Goal: Task Accomplishment & Management: Complete application form

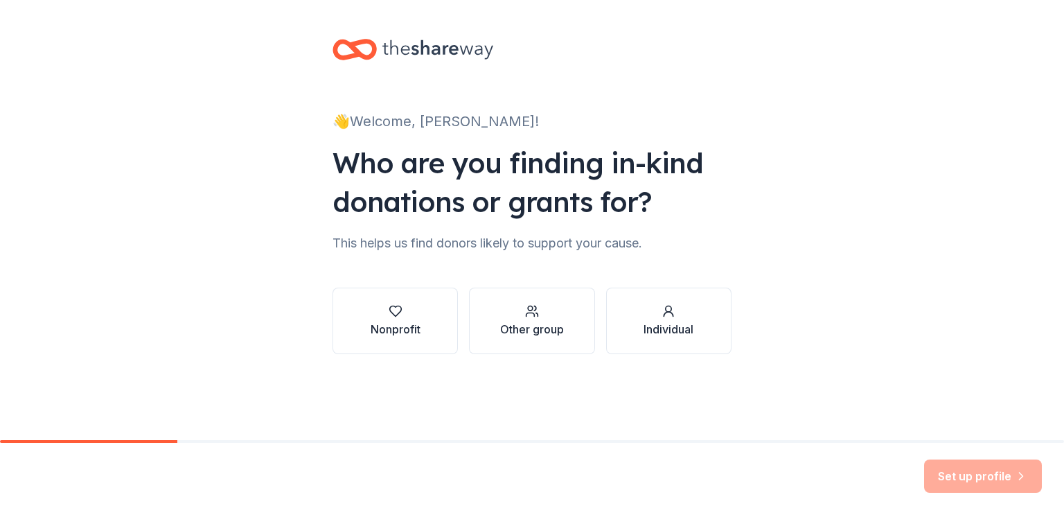
click at [399, 319] on div "Nonprofit" at bounding box center [396, 320] width 50 height 33
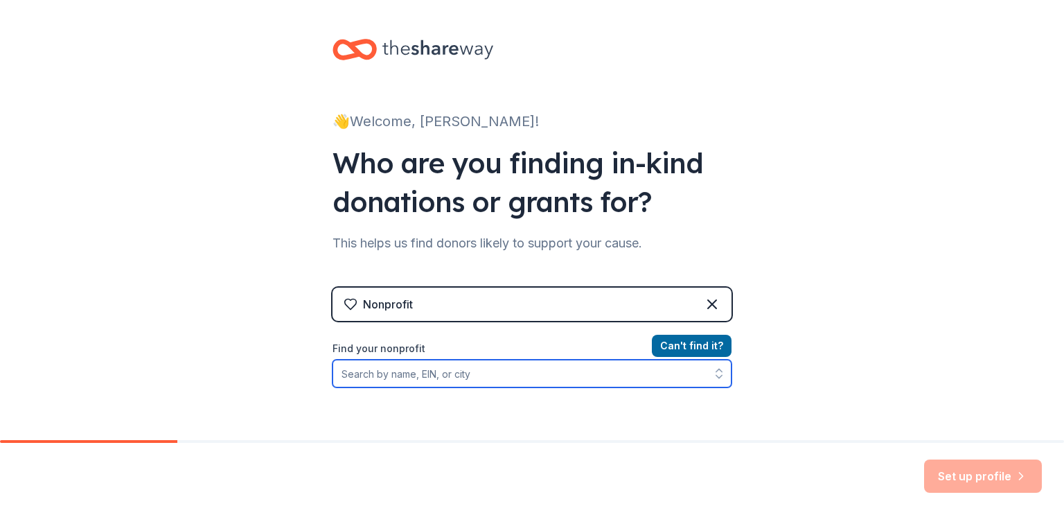
click at [404, 377] on input "Find your nonprofit" at bounding box center [531, 373] width 399 height 28
type input "Orange County Curling Club"
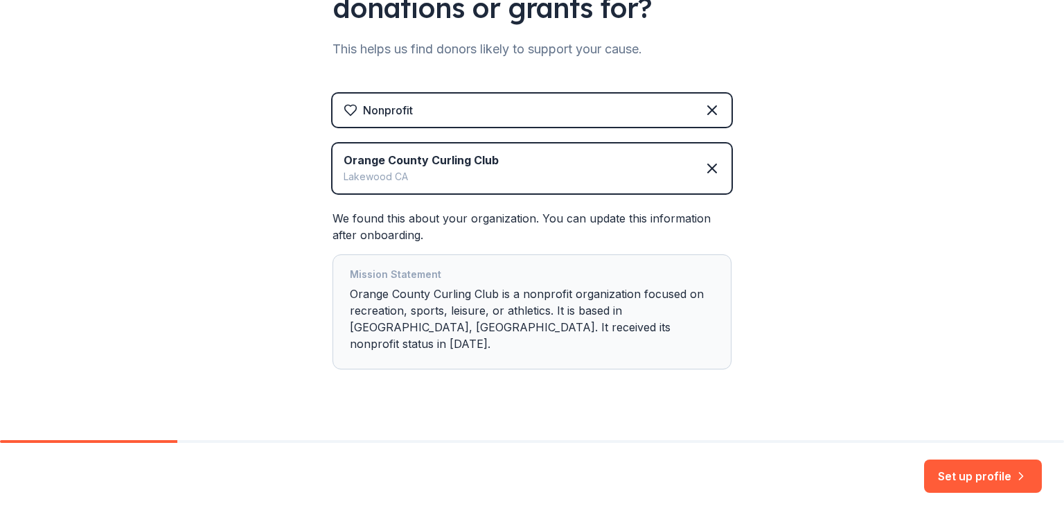
scroll to position [200, 0]
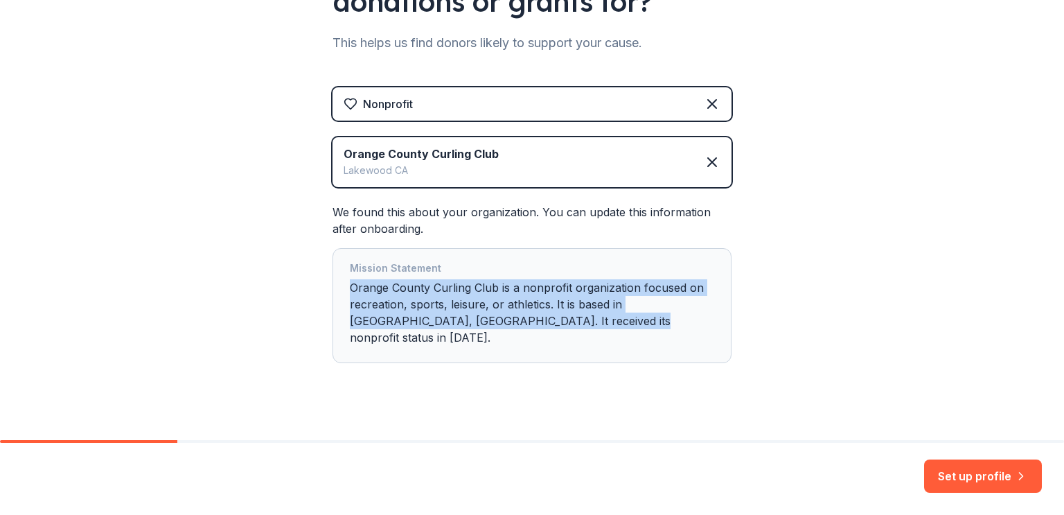
drag, startPoint x: 546, startPoint y: 321, endPoint x: 321, endPoint y: 292, distance: 226.2
click at [321, 292] on div "👋 Welcome, [PERSON_NAME]! Who are you finding in-kind donations or grants for? …" at bounding box center [531, 128] width 443 height 657
click at [512, 314] on div "Mission Statement Orange County Curling Club is a nonprofit organization focuse…" at bounding box center [532, 305] width 364 height 91
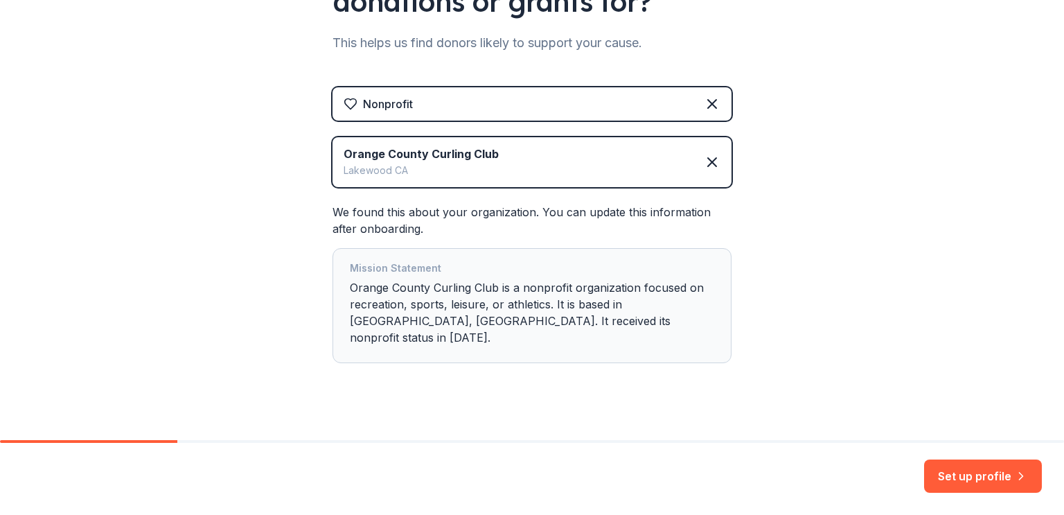
click at [957, 479] on button "Set up profile" at bounding box center [983, 475] width 118 height 33
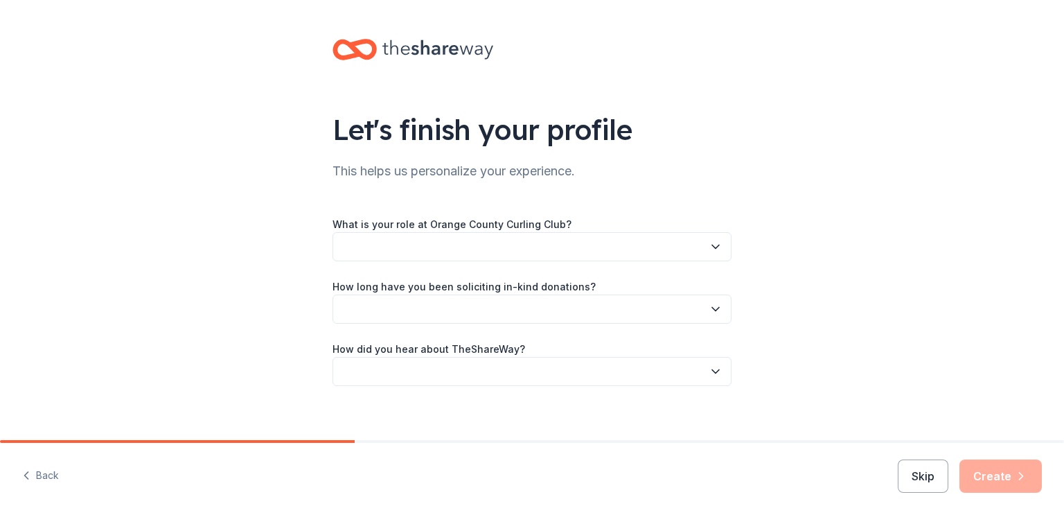
click at [417, 250] on button "button" at bounding box center [531, 246] width 399 height 29
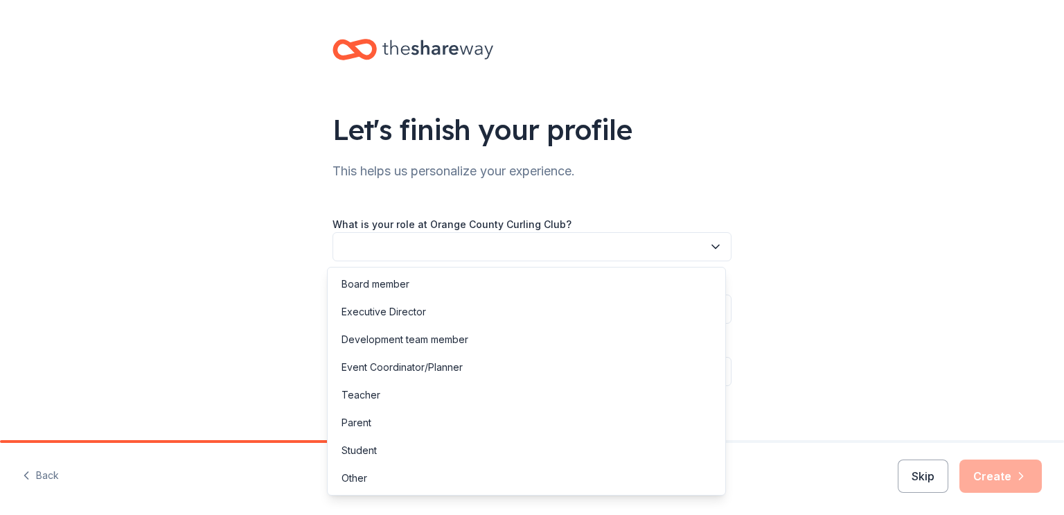
click at [434, 362] on div "Event Coordinator/Planner" at bounding box center [401, 367] width 121 height 17
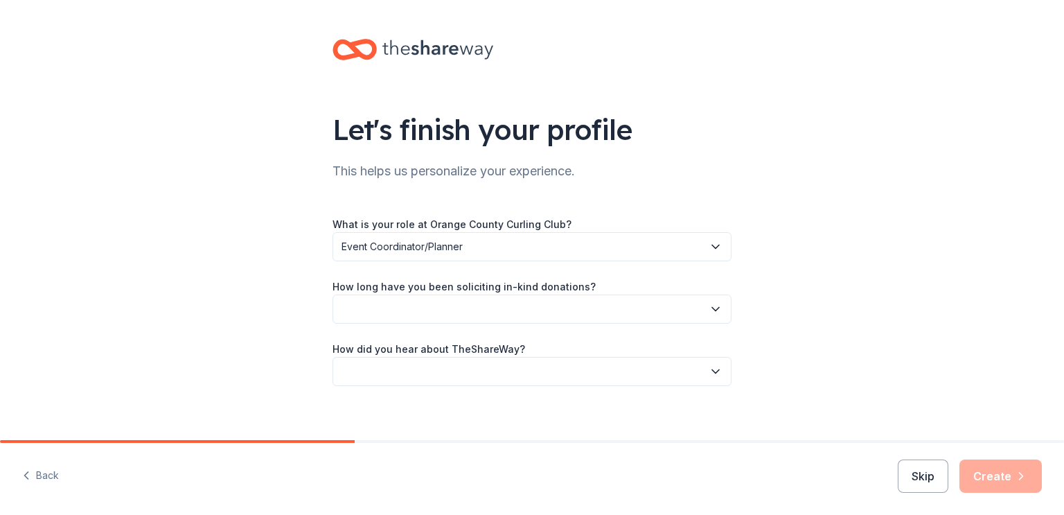
click at [440, 310] on button "button" at bounding box center [531, 308] width 399 height 29
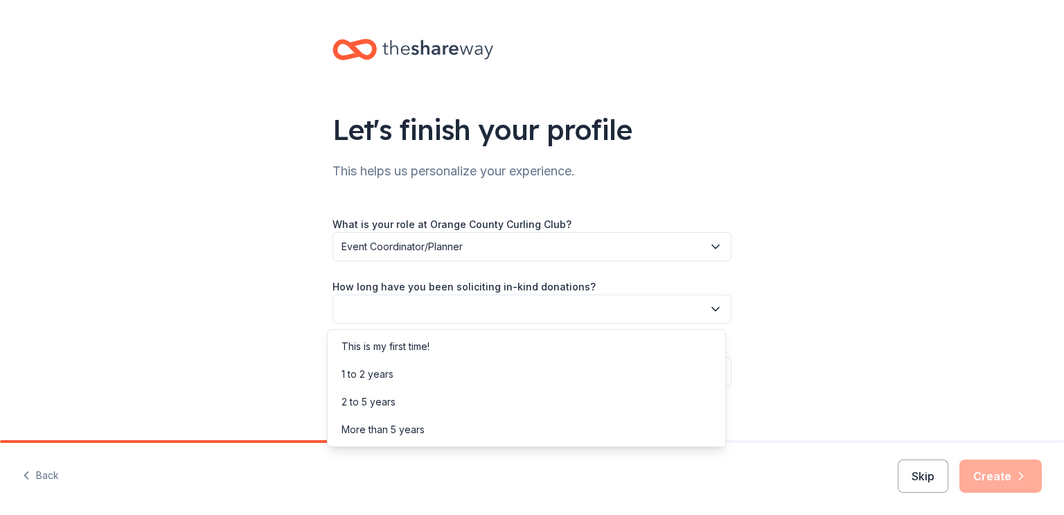
click at [431, 362] on div "1 to 2 years" at bounding box center [526, 374] width 392 height 28
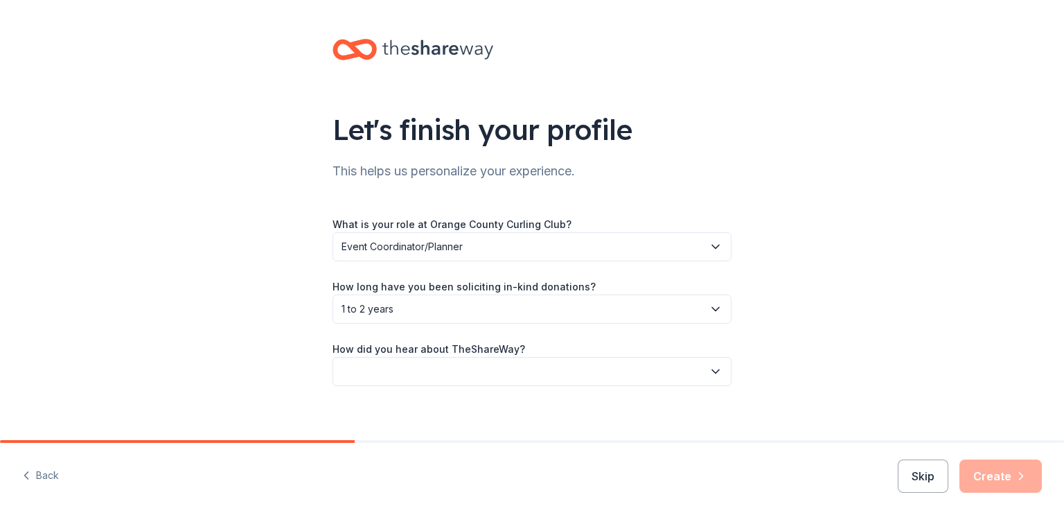
click at [431, 362] on button "button" at bounding box center [531, 371] width 399 height 29
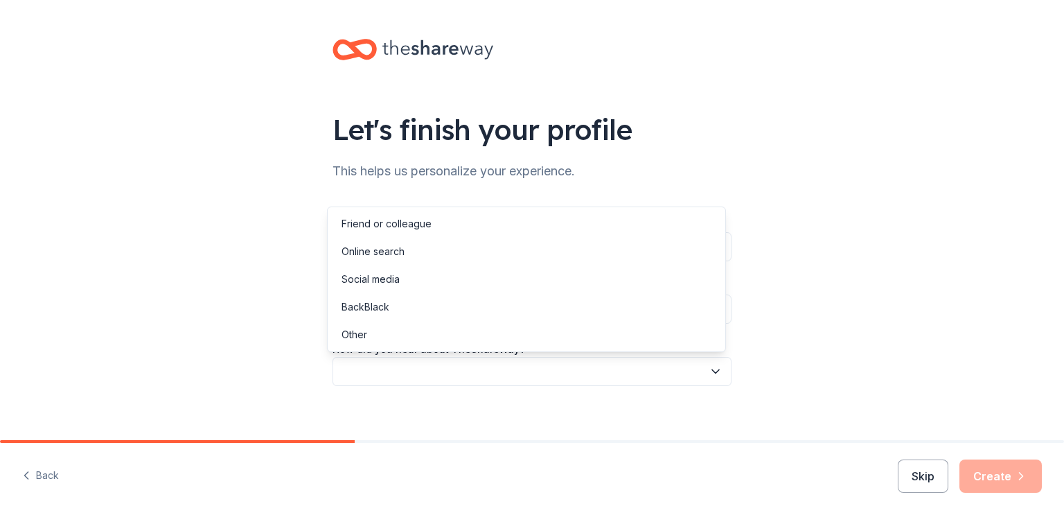
click at [438, 260] on div "Online search" at bounding box center [526, 252] width 392 height 28
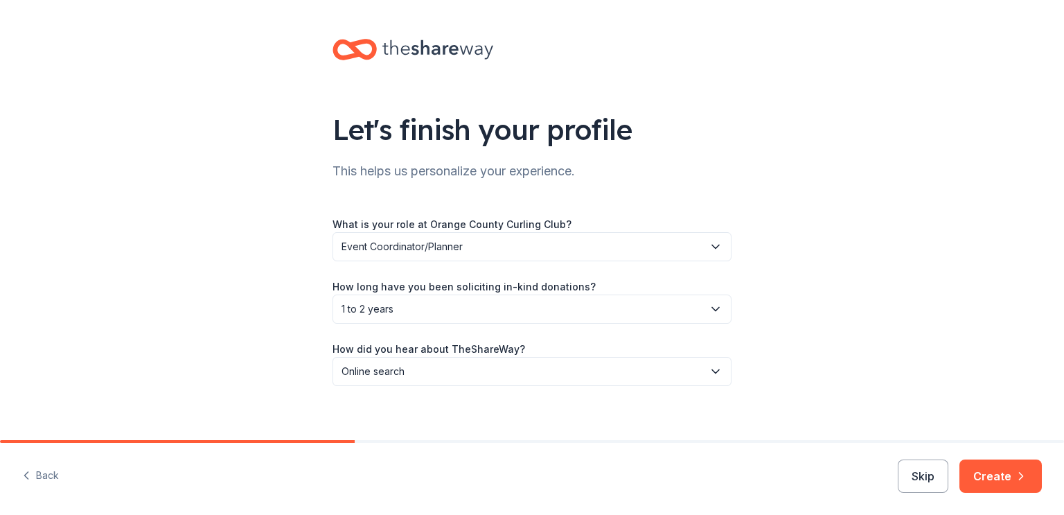
click at [973, 469] on button "Create" at bounding box center [1000, 475] width 82 height 33
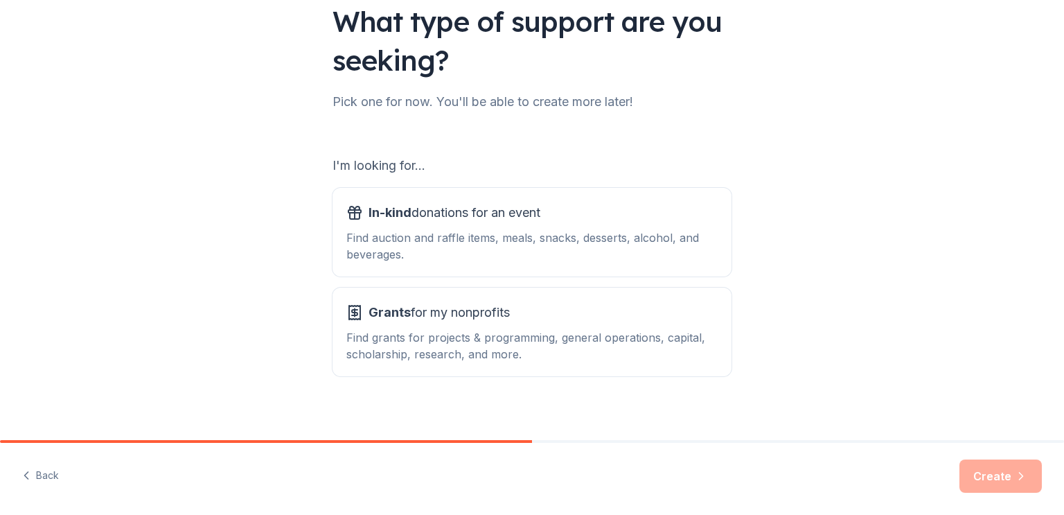
scroll to position [116, 0]
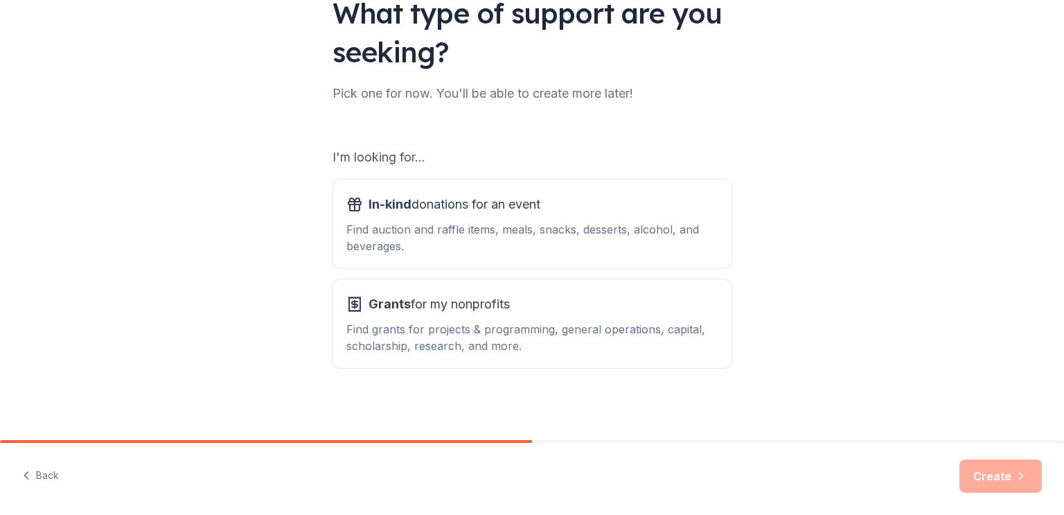
click at [508, 239] on div "Find auction and raffle items, meals, snacks, desserts, alcohol, and beverages." at bounding box center [531, 237] width 371 height 33
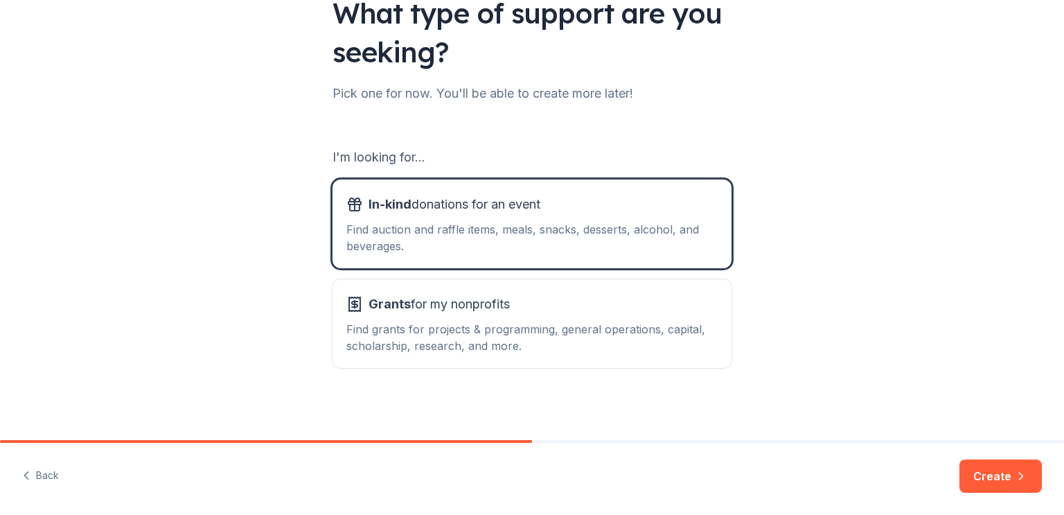
click at [501, 302] on span "Grants for my nonprofits" at bounding box center [438, 304] width 141 height 22
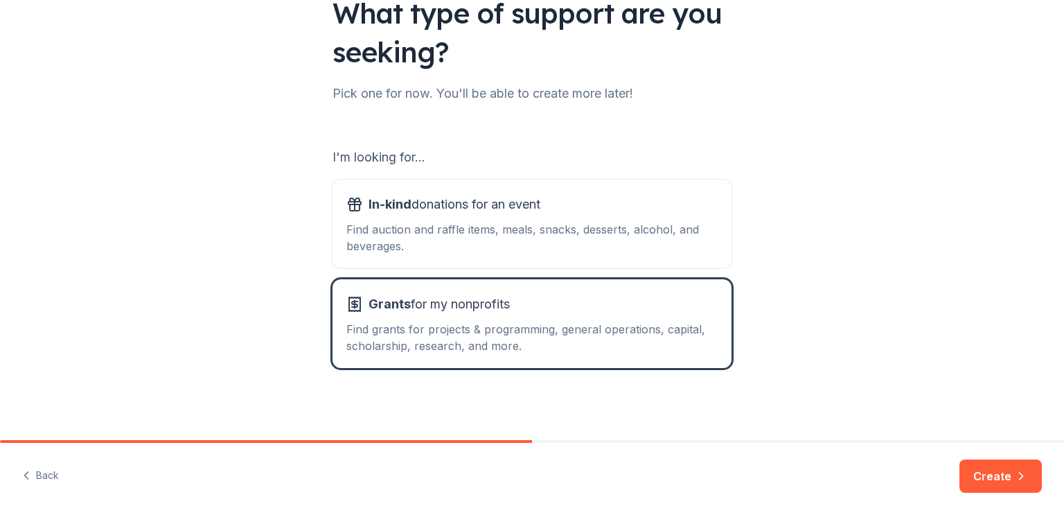
click at [510, 203] on span "In-kind donations for an event" at bounding box center [454, 204] width 172 height 22
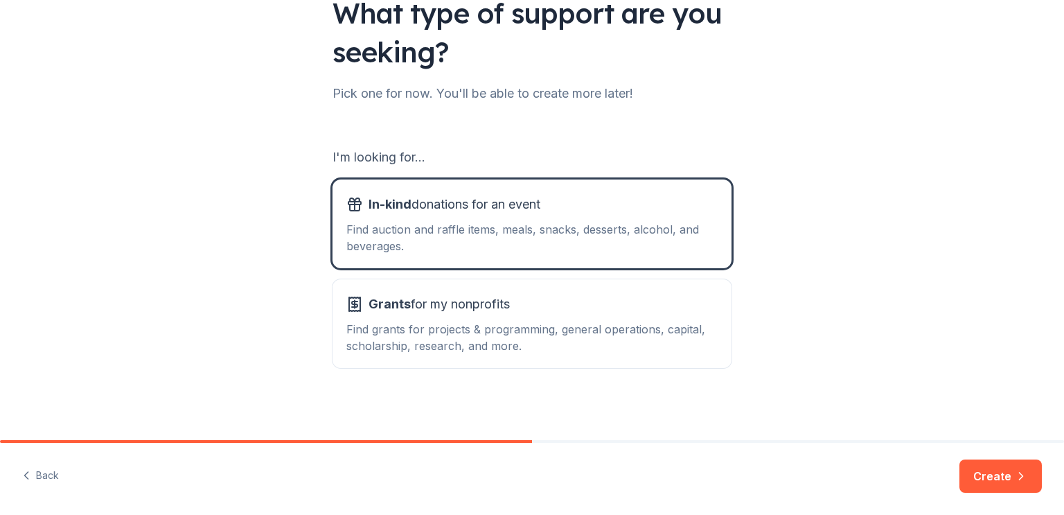
click at [999, 465] on button "Create" at bounding box center [1000, 475] width 82 height 33
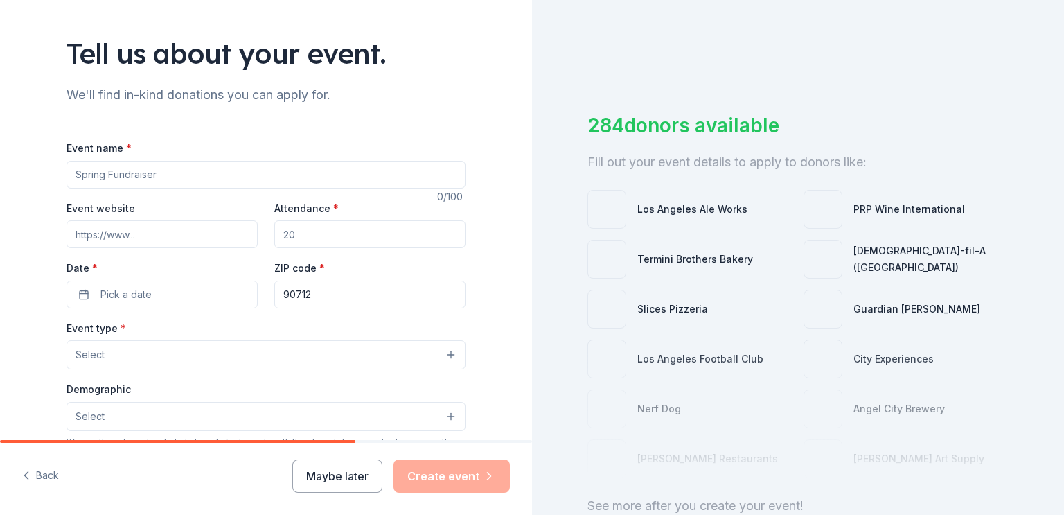
scroll to position [90, 0]
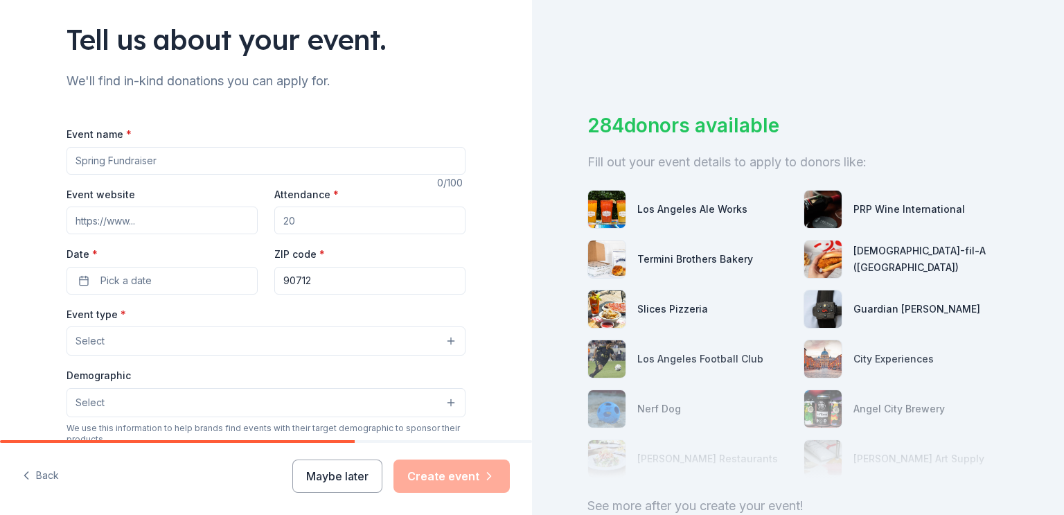
click at [168, 158] on input "Event name *" at bounding box center [265, 161] width 399 height 28
click at [85, 157] on input "Event name *" at bounding box center [265, 161] width 399 height 28
click at [217, 160] on input "Death By Number - OC Curling tounam" at bounding box center [265, 161] width 399 height 28
click at [233, 160] on input "Death By Number - OC Curling Tounam" at bounding box center [265, 161] width 399 height 28
click at [266, 160] on input "Death By Number - OC Curling Tournam" at bounding box center [265, 161] width 399 height 28
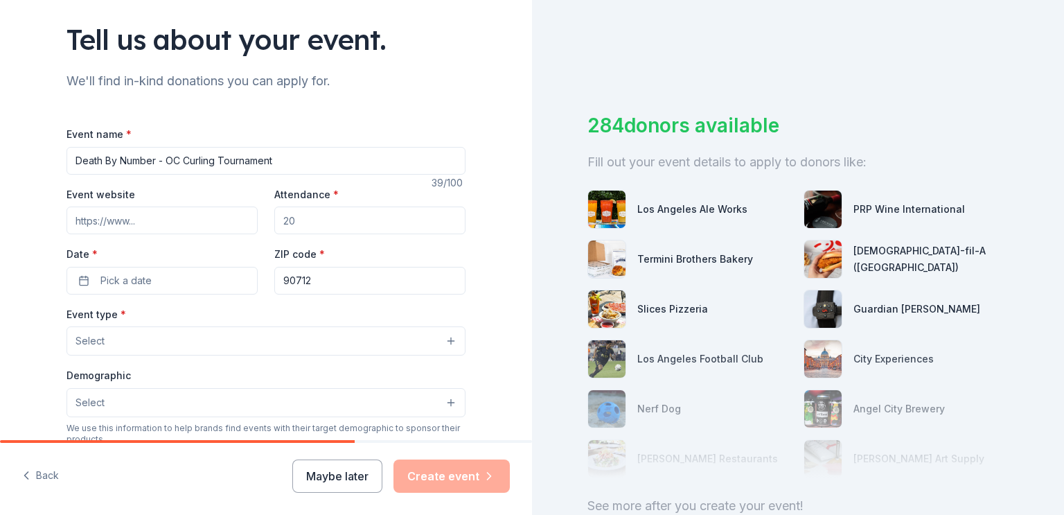
type input "Death By Number - OC Curling Tournament"
click at [151, 219] on input "Event website" at bounding box center [161, 220] width 191 height 28
paste input "https://www.ocdedicatedice.com/event-list"
type input "https://www.ocdedicatedice.com/event-list"
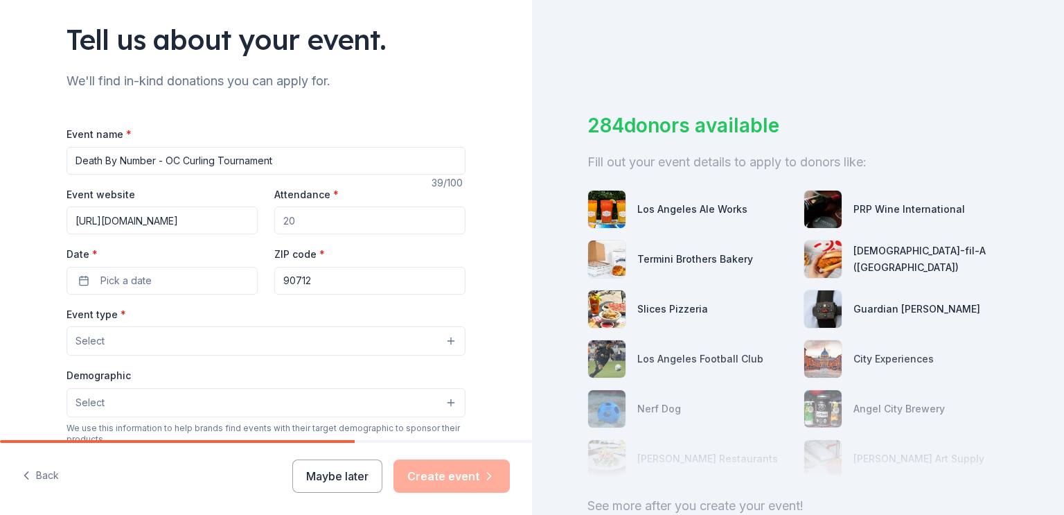
click at [294, 226] on input "Attendance *" at bounding box center [369, 220] width 191 height 28
type input "120"
click at [186, 281] on button "Pick a date" at bounding box center [161, 281] width 191 height 28
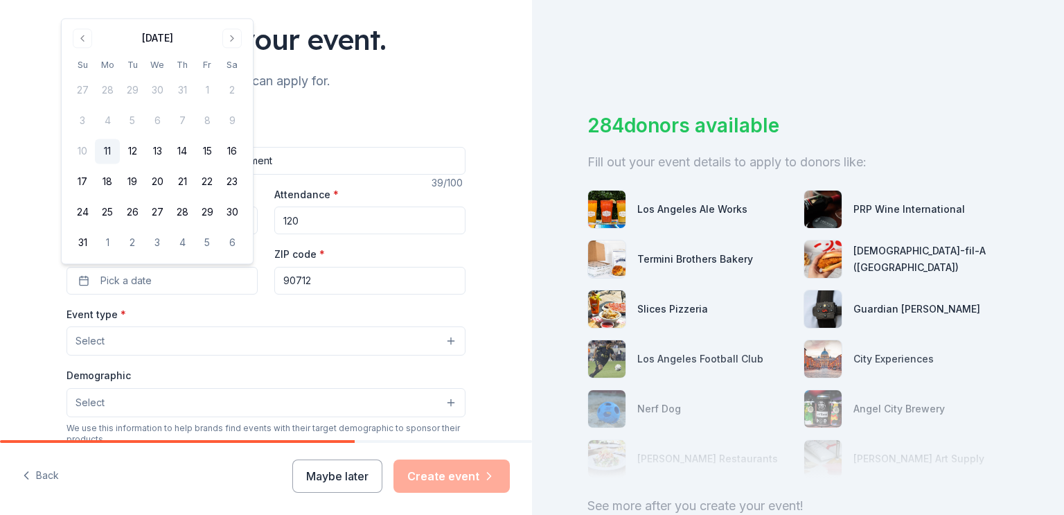
click at [231, 40] on button "Go to next month" at bounding box center [231, 37] width 19 height 19
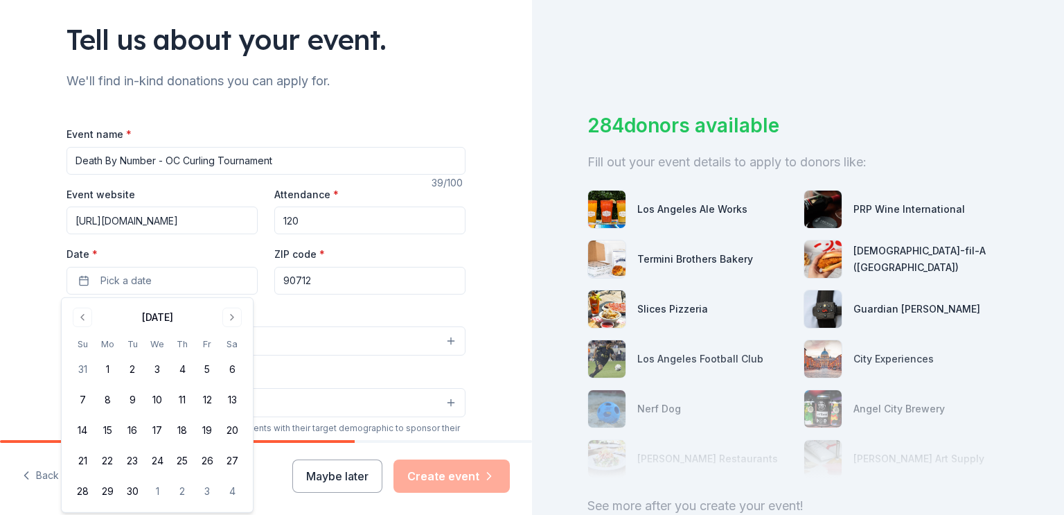
click at [230, 314] on button "Go to next month" at bounding box center [231, 316] width 19 height 19
click at [208, 460] on button "24" at bounding box center [207, 460] width 25 height 25
click at [324, 284] on input "90712" at bounding box center [369, 281] width 191 height 28
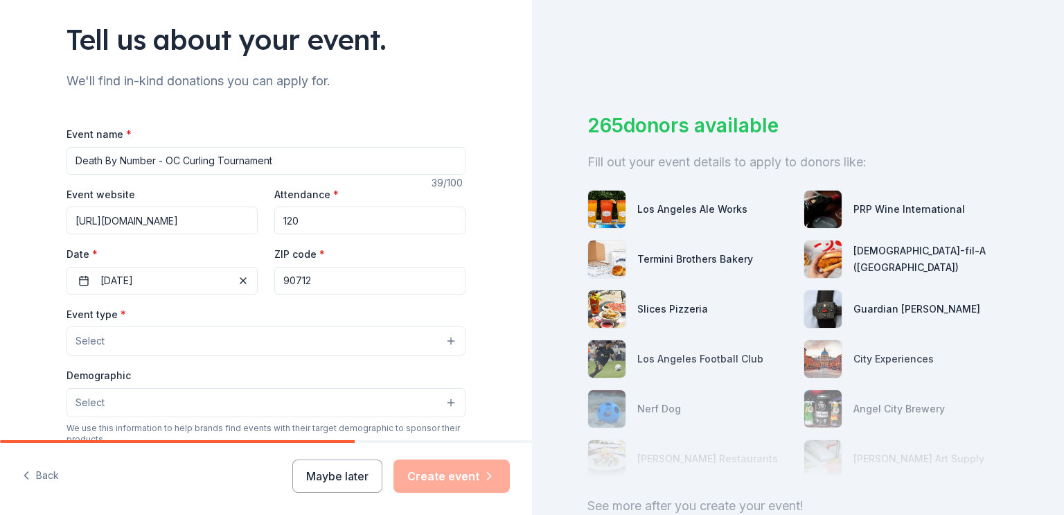
click at [443, 341] on button "Select" at bounding box center [265, 340] width 399 height 29
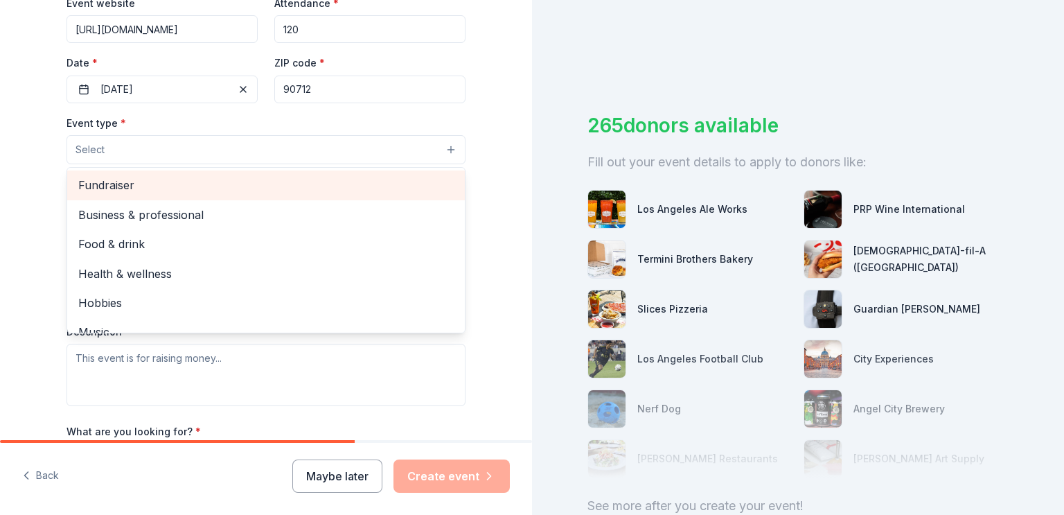
click at [380, 181] on span "Fundraiser" at bounding box center [265, 185] width 375 height 18
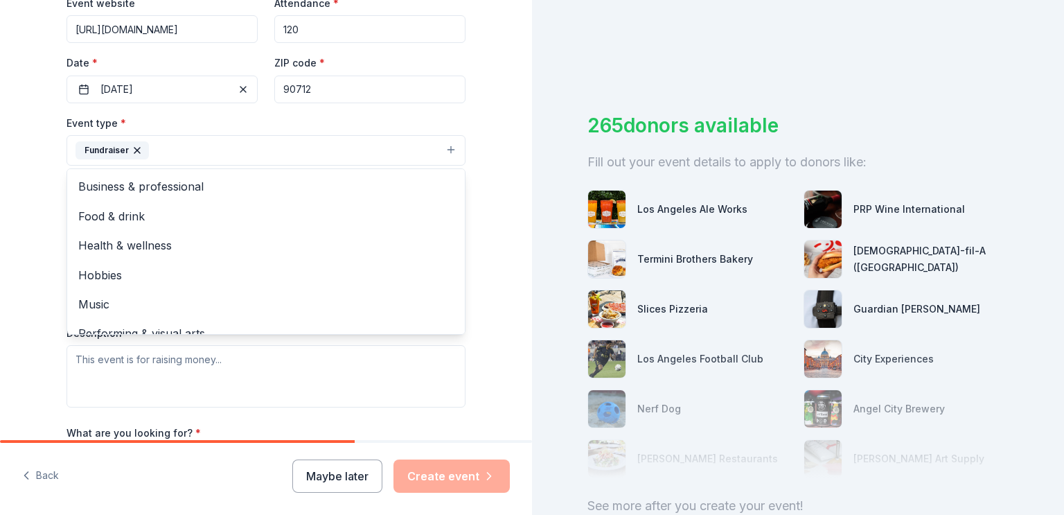
click at [502, 93] on div "Tell us about your event. We'll find in-kind donations you can apply for. Event…" at bounding box center [266, 180] width 532 height 923
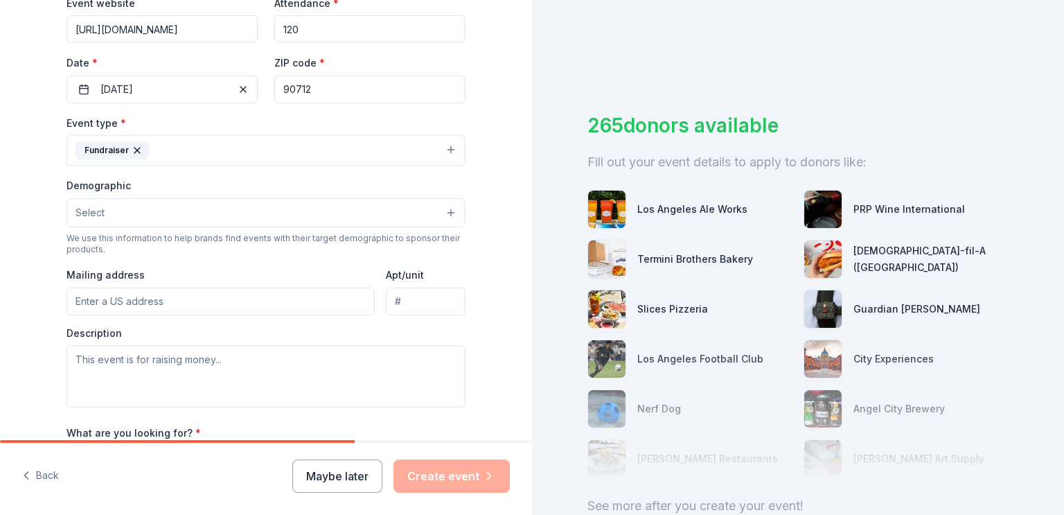
click at [430, 91] on input "90712" at bounding box center [369, 89] width 191 height 28
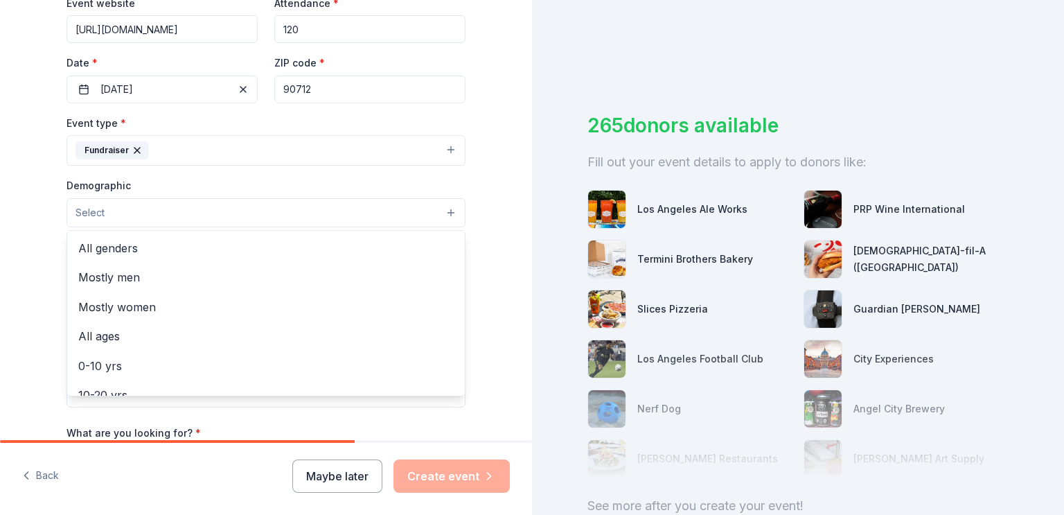
click at [426, 215] on button "Select" at bounding box center [265, 212] width 399 height 29
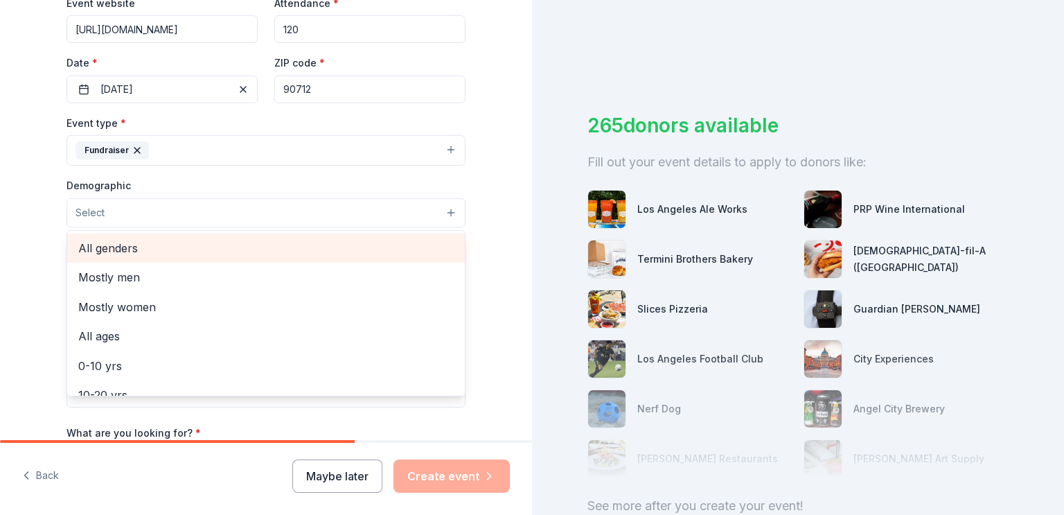
click at [386, 239] on span "All genders" at bounding box center [265, 248] width 375 height 18
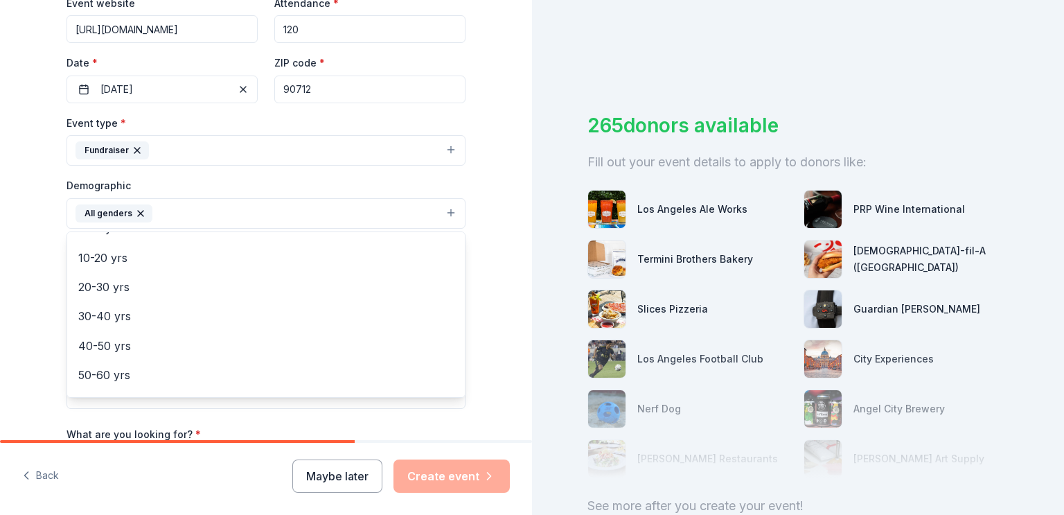
scroll to position [118, 0]
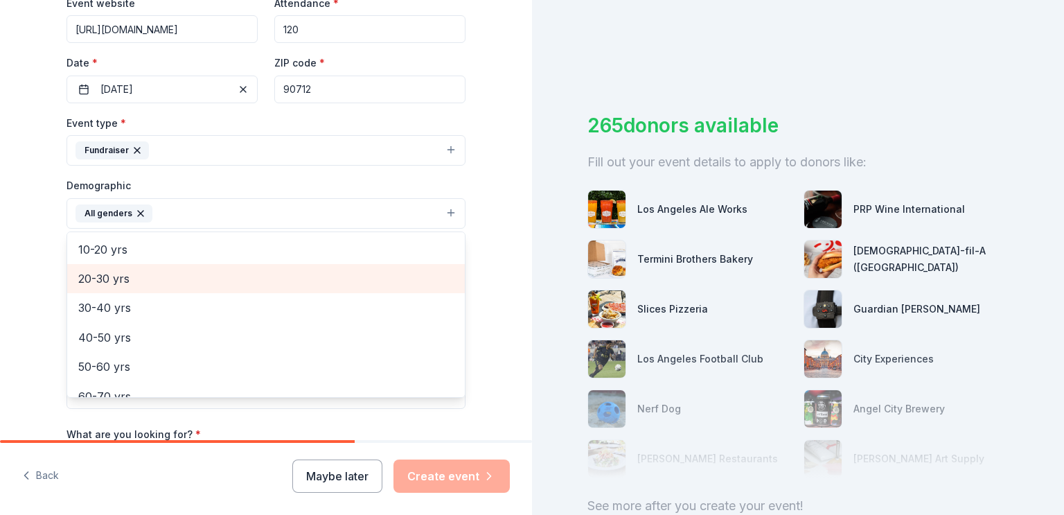
click at [253, 280] on span "20-30 yrs" at bounding box center [265, 278] width 375 height 18
click at [249, 279] on span "30-40 yrs" at bounding box center [265, 278] width 375 height 18
click at [249, 280] on span "40-50 yrs" at bounding box center [265, 278] width 375 height 18
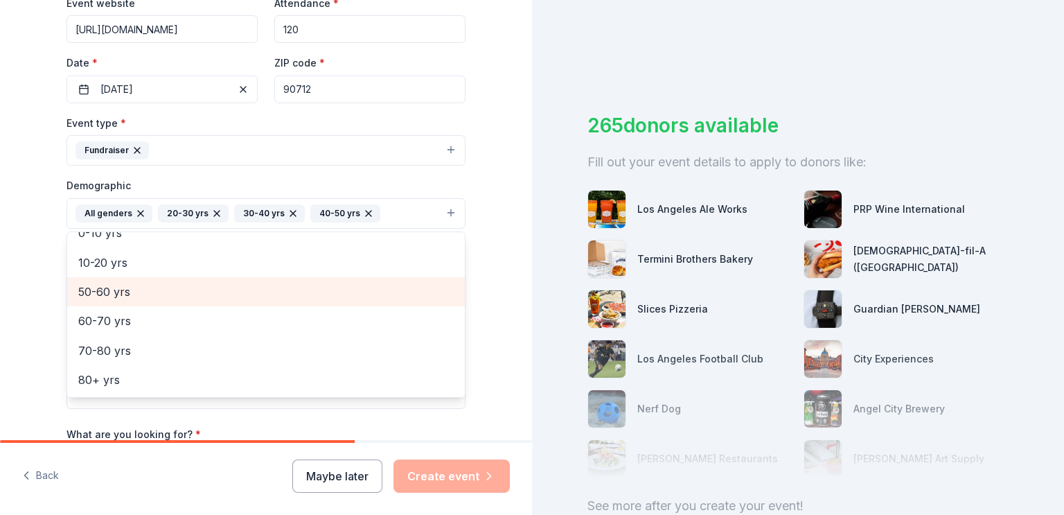
click at [247, 290] on span "50-60 yrs" at bounding box center [265, 292] width 375 height 18
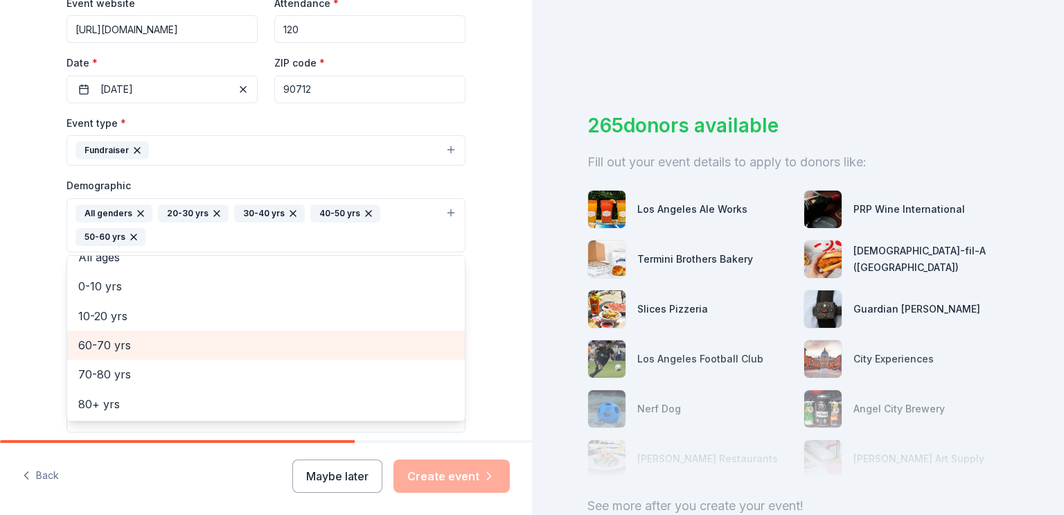
click at [249, 339] on span "60-70 yrs" at bounding box center [265, 345] width 375 height 18
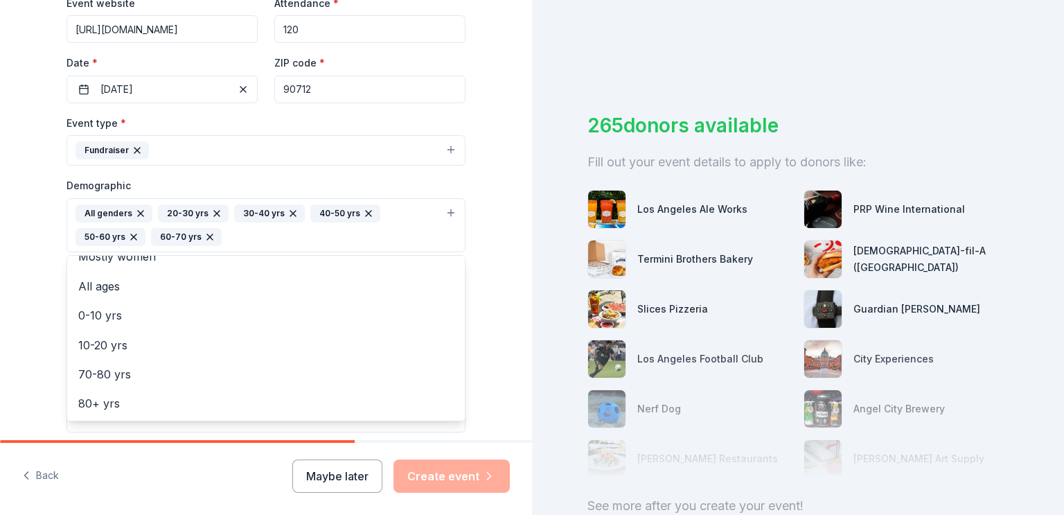
click at [36, 304] on div "Tell us about your event. We'll find in-kind donations you can apply for. Event…" at bounding box center [266, 193] width 532 height 948
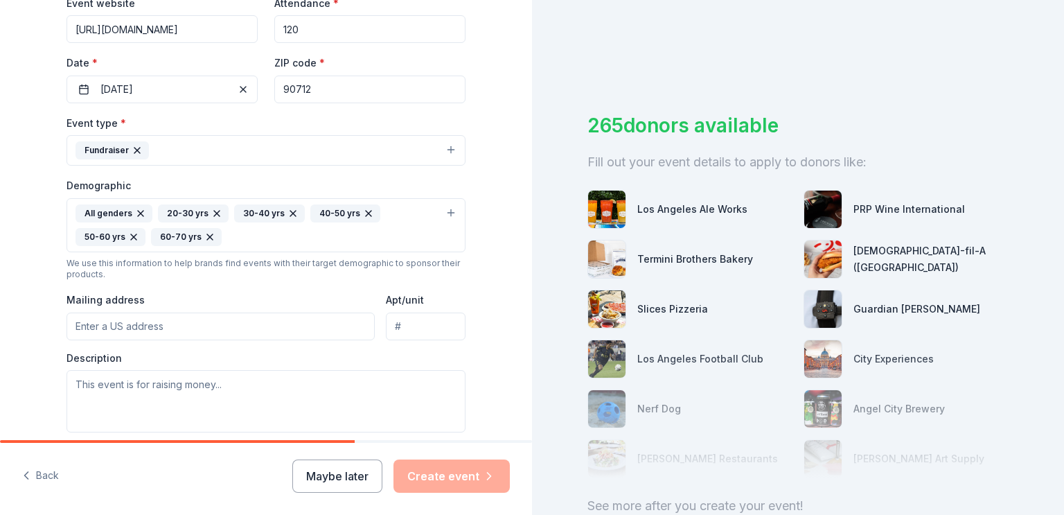
click at [205, 326] on input "Mailing address" at bounding box center [220, 326] width 308 height 28
type input "1562 E SPRUCE STREET"
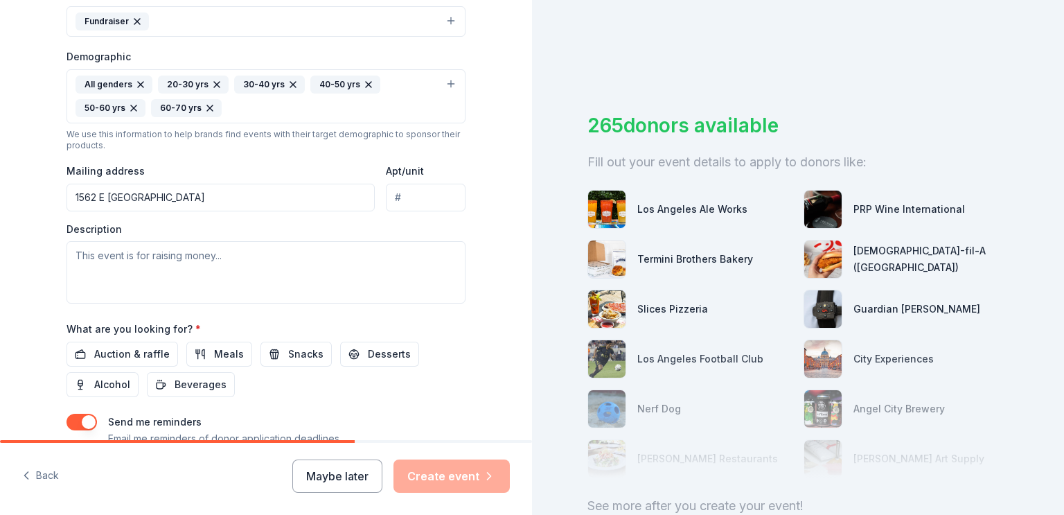
scroll to position [429, 0]
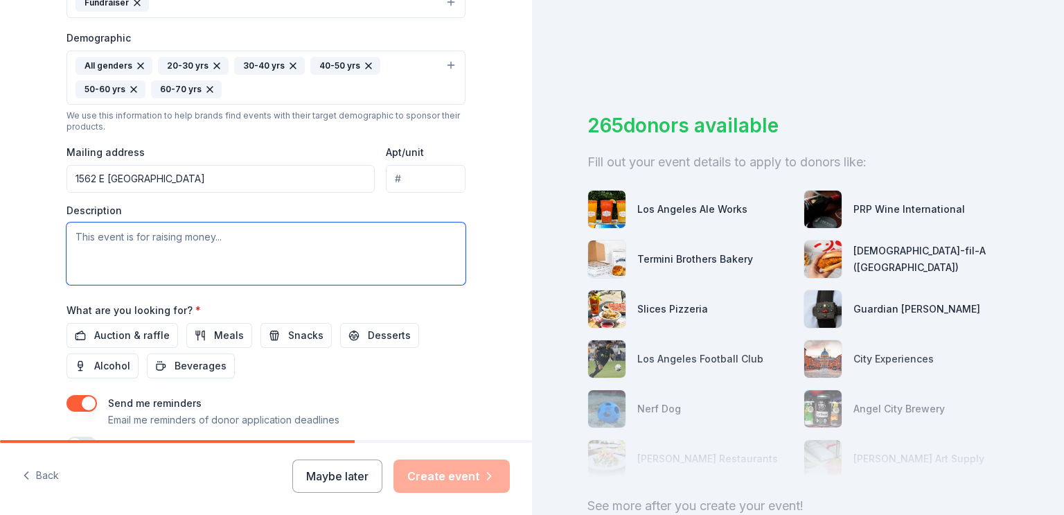
click at [147, 253] on textarea at bounding box center [265, 253] width 399 height 62
paste textarea "Orange County Curling Club (OCCC), a 501(c)(3) nonprofit organization dedicated…"
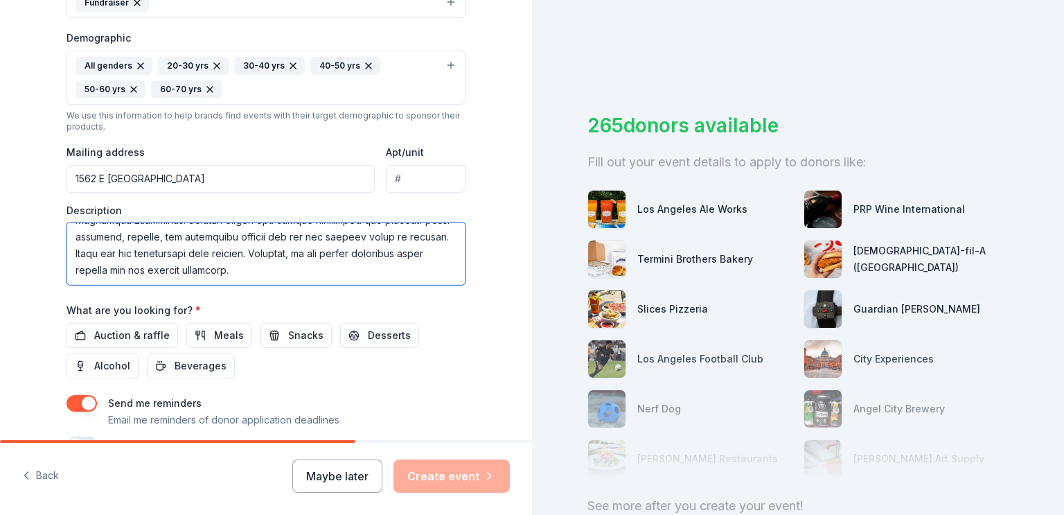
scroll to position [0, 0]
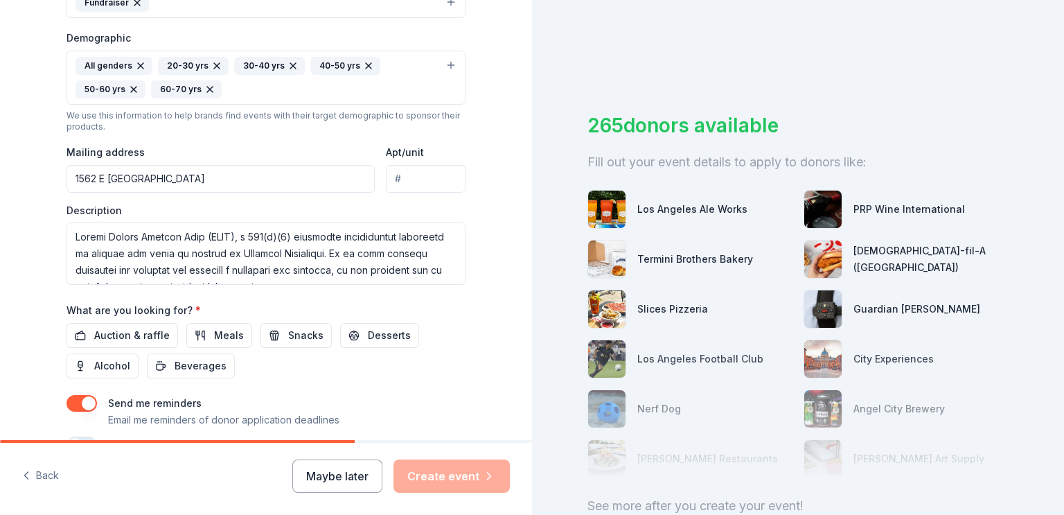
click at [121, 336] on span "Auction & raffle" at bounding box center [131, 335] width 75 height 17
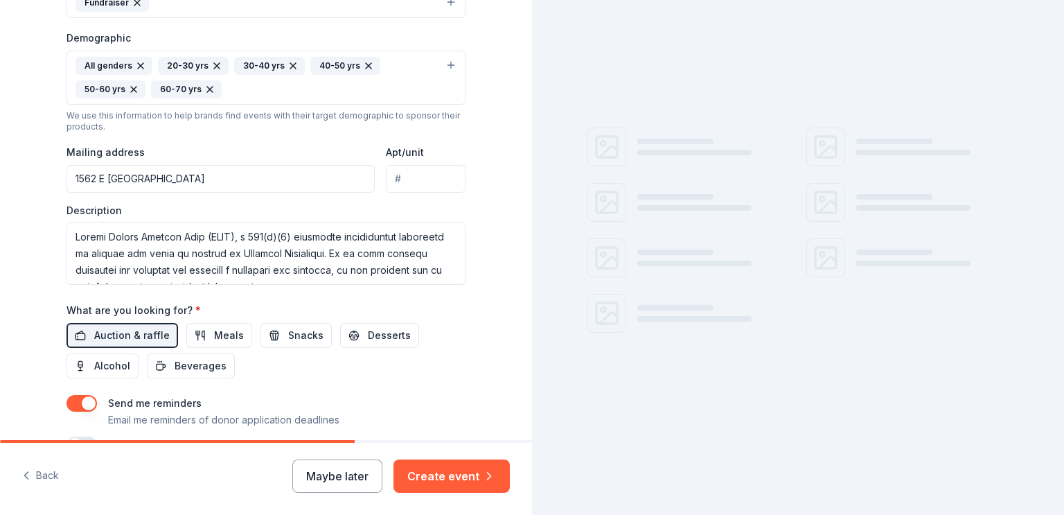
click at [191, 334] on button "Meals" at bounding box center [219, 335] width 66 height 25
click at [297, 340] on span "Snacks" at bounding box center [305, 335] width 35 height 17
click at [368, 340] on span "Desserts" at bounding box center [389, 335] width 43 height 17
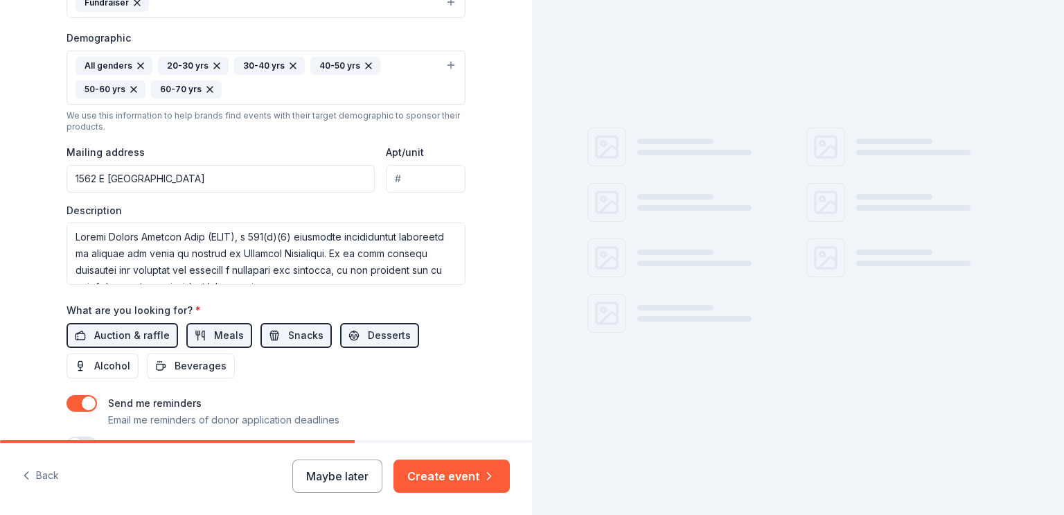
click at [115, 371] on span "Alcohol" at bounding box center [112, 365] width 36 height 17
click at [202, 370] on span "Beverages" at bounding box center [201, 365] width 52 height 17
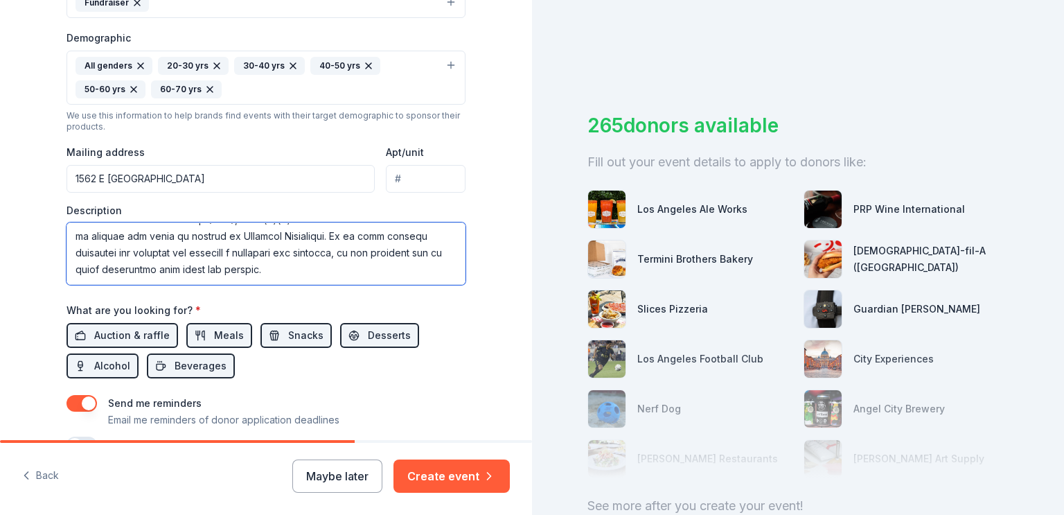
scroll to position [28, 0]
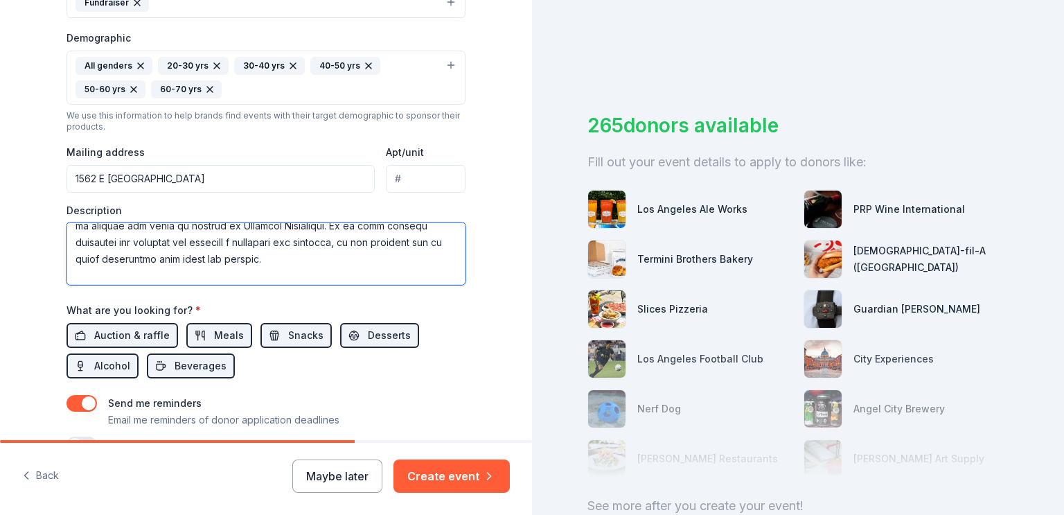
drag, startPoint x: 141, startPoint y: 257, endPoint x: 166, endPoint y: 254, distance: 25.1
click at [166, 254] on textarea at bounding box center [265, 253] width 399 height 62
drag, startPoint x: 241, startPoint y: 254, endPoint x: 197, endPoint y: 262, distance: 45.1
click at [197, 262] on textarea at bounding box center [265, 253] width 399 height 62
click at [247, 257] on textarea at bounding box center [265, 253] width 399 height 62
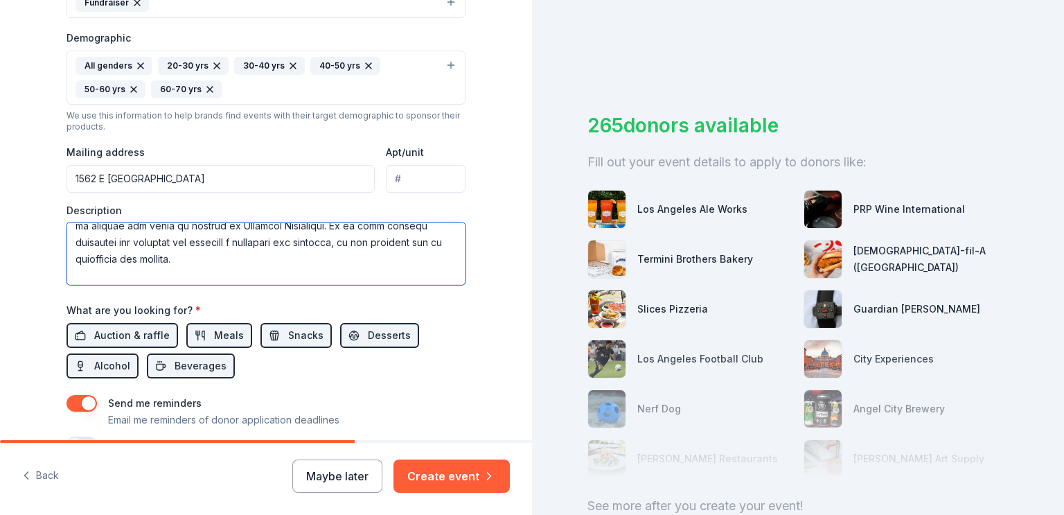
click at [209, 254] on textarea at bounding box center [265, 253] width 399 height 62
drag, startPoint x: 302, startPoint y: 251, endPoint x: 268, endPoint y: 256, distance: 34.2
click at [268, 256] on textarea at bounding box center [265, 253] width 399 height 62
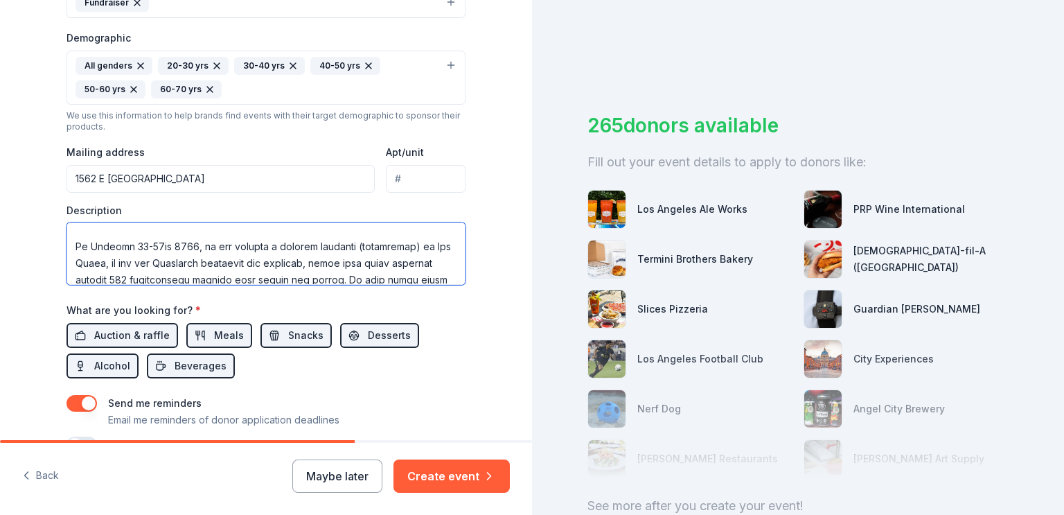
scroll to position [83, 0]
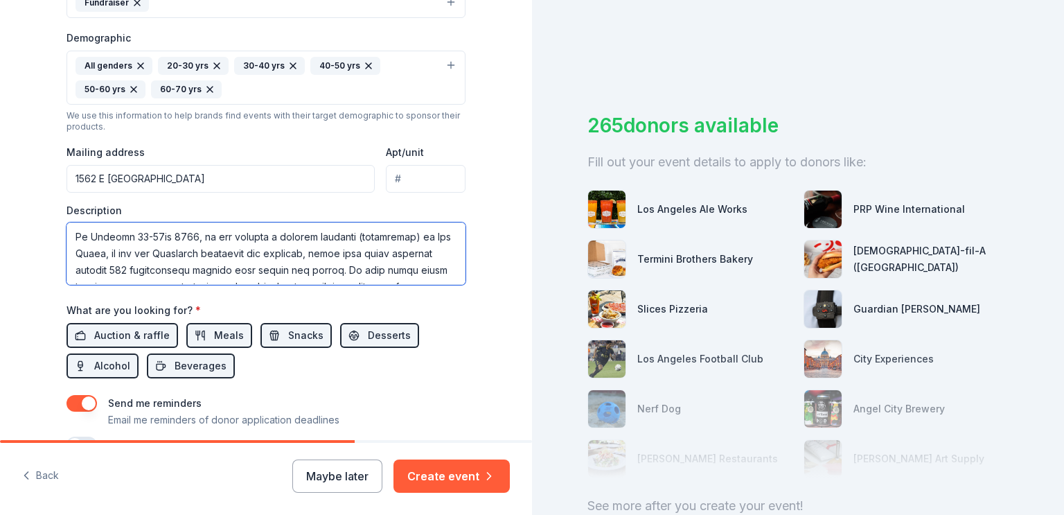
click at [188, 235] on textarea at bounding box center [265, 253] width 399 height 62
click at [238, 249] on textarea at bounding box center [265, 253] width 399 height 62
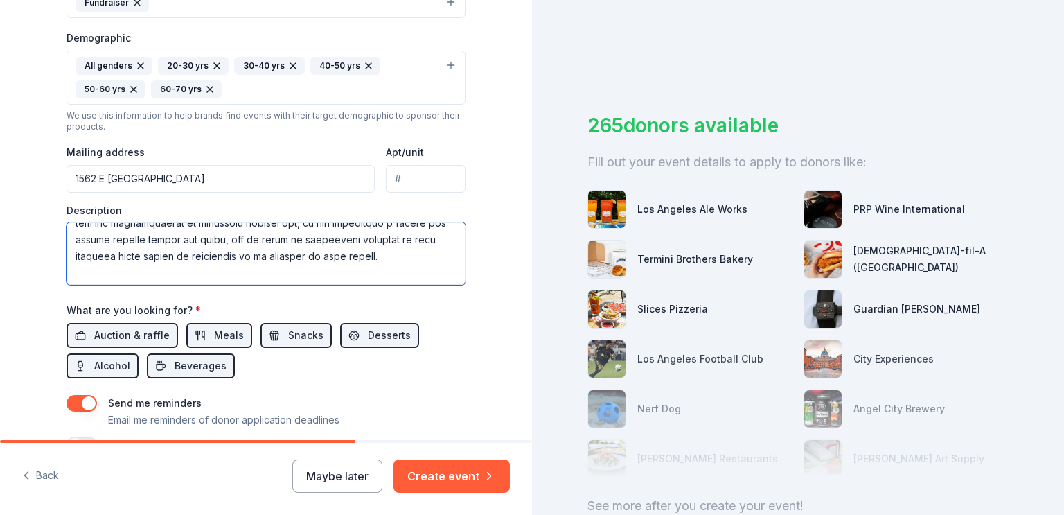
scroll to position [139, 0]
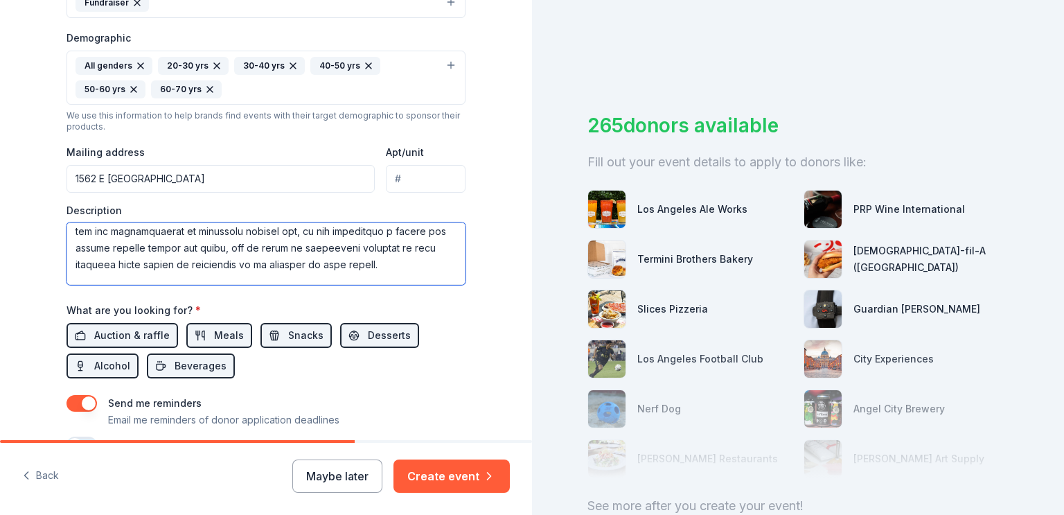
drag, startPoint x: 346, startPoint y: 262, endPoint x: 180, endPoint y: 251, distance: 166.6
click at [180, 251] on textarea at bounding box center [265, 253] width 399 height 62
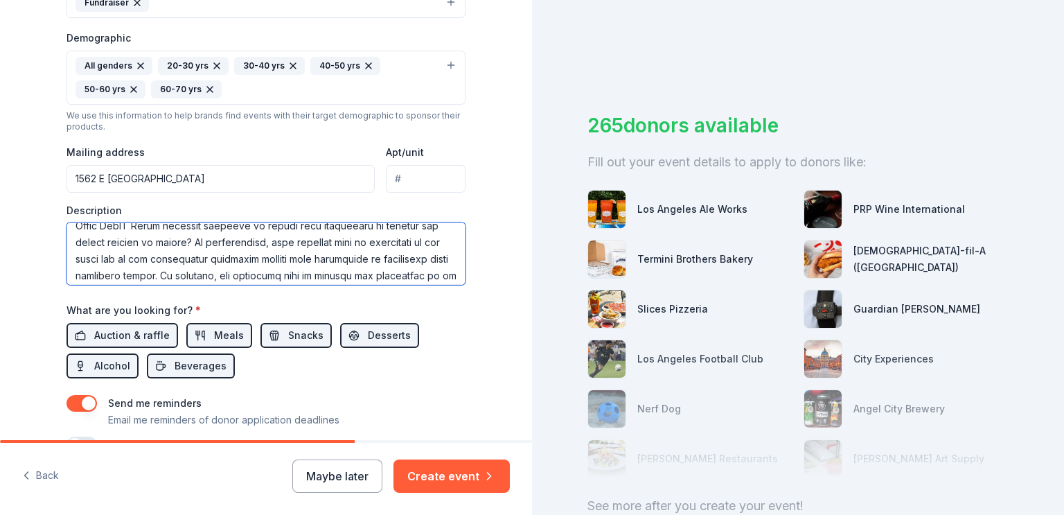
scroll to position [166, 0]
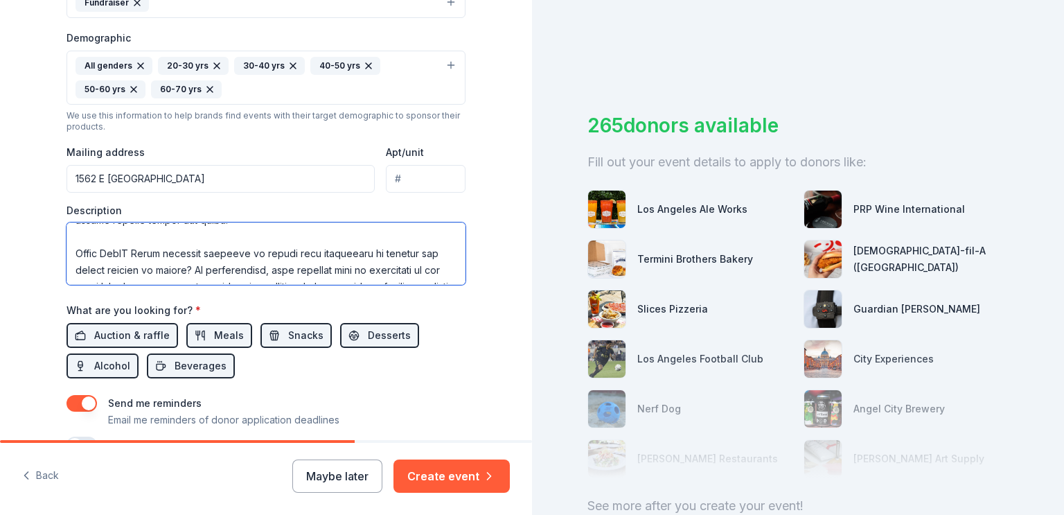
drag, startPoint x: 193, startPoint y: 269, endPoint x: 64, endPoint y: 254, distance: 128.9
click at [66, 254] on textarea at bounding box center [265, 253] width 399 height 62
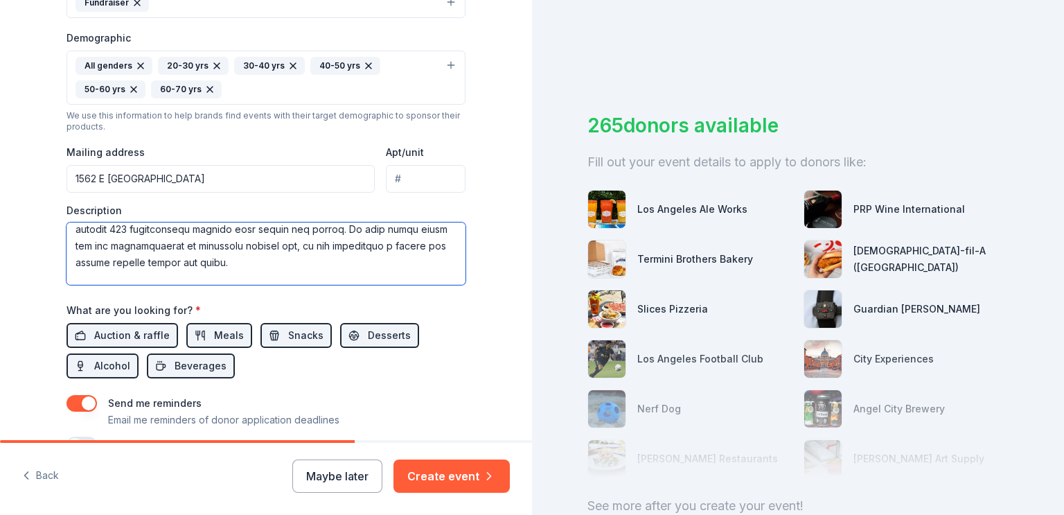
drag, startPoint x: 100, startPoint y: 265, endPoint x: 62, endPoint y: 273, distance: 39.5
click at [66, 273] on textarea at bounding box center [265, 253] width 399 height 62
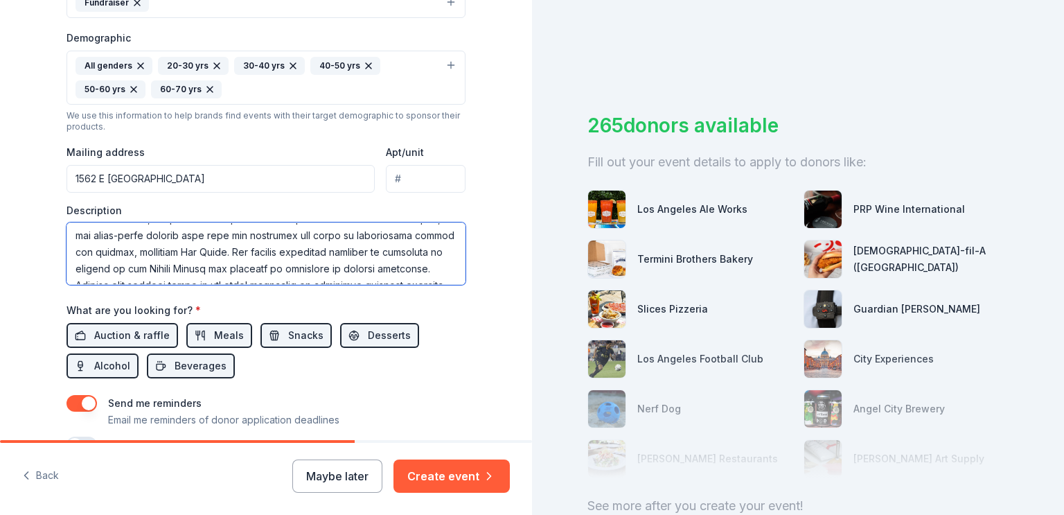
scroll to position [208, 0]
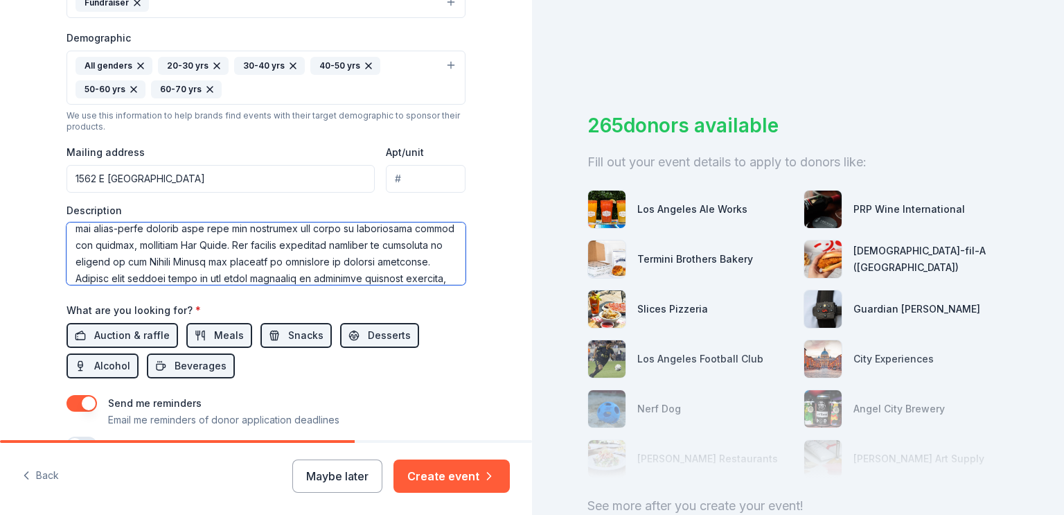
click at [216, 243] on textarea at bounding box center [265, 253] width 399 height 62
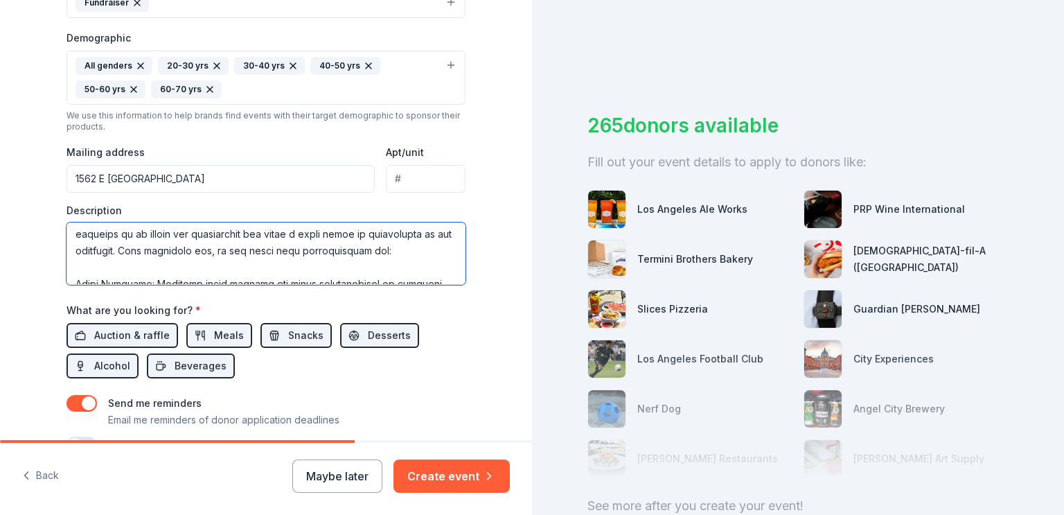
scroll to position [346, 0]
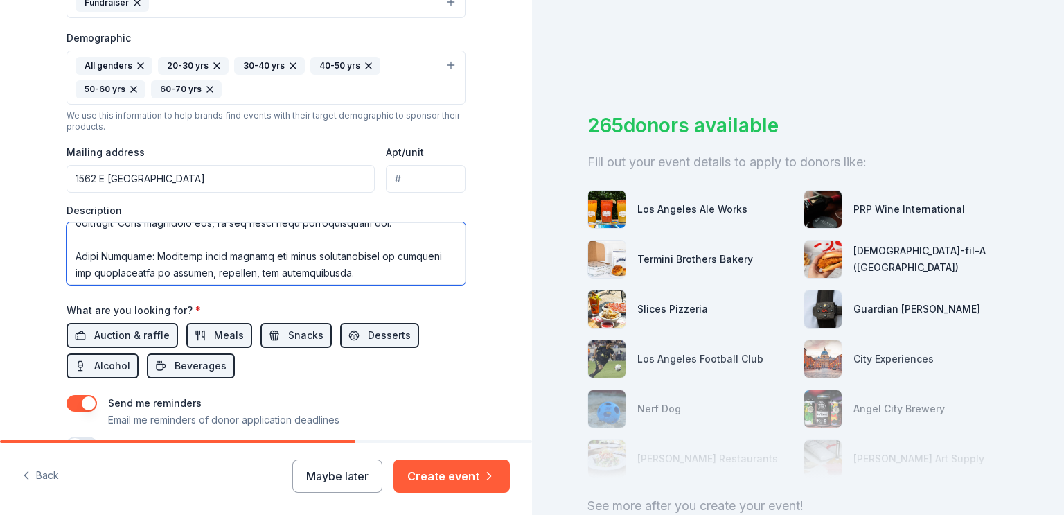
click at [377, 242] on textarea at bounding box center [265, 253] width 399 height 62
click at [67, 274] on textarea at bounding box center [265, 253] width 399 height 62
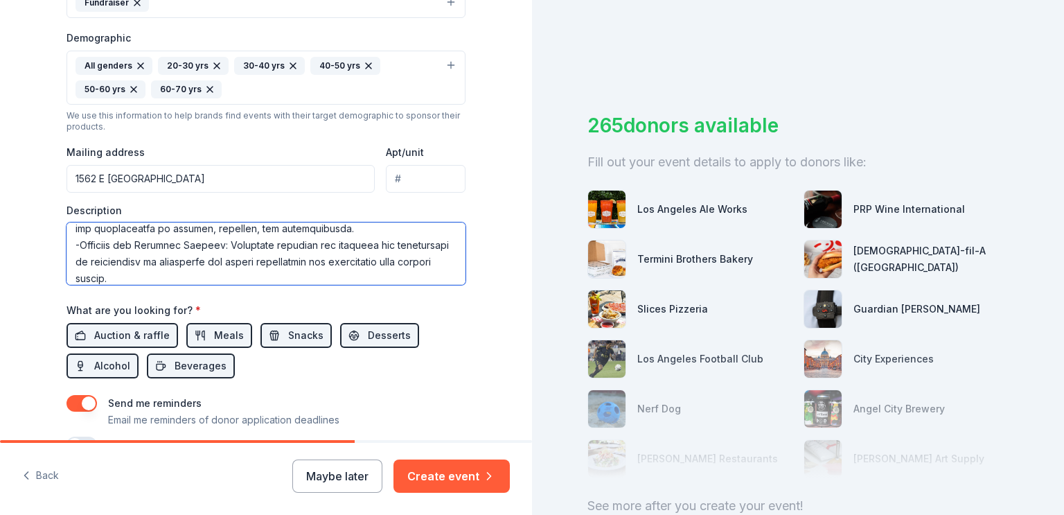
scroll to position [402, 0]
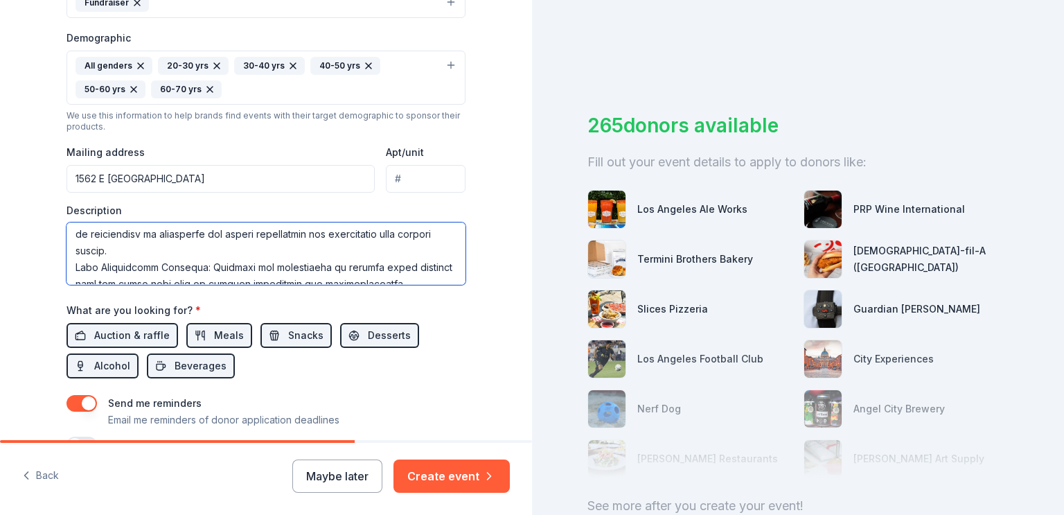
drag, startPoint x: 66, startPoint y: 270, endPoint x: 99, endPoint y: 268, distance: 32.6
click at [66, 269] on textarea at bounding box center [265, 253] width 399 height 62
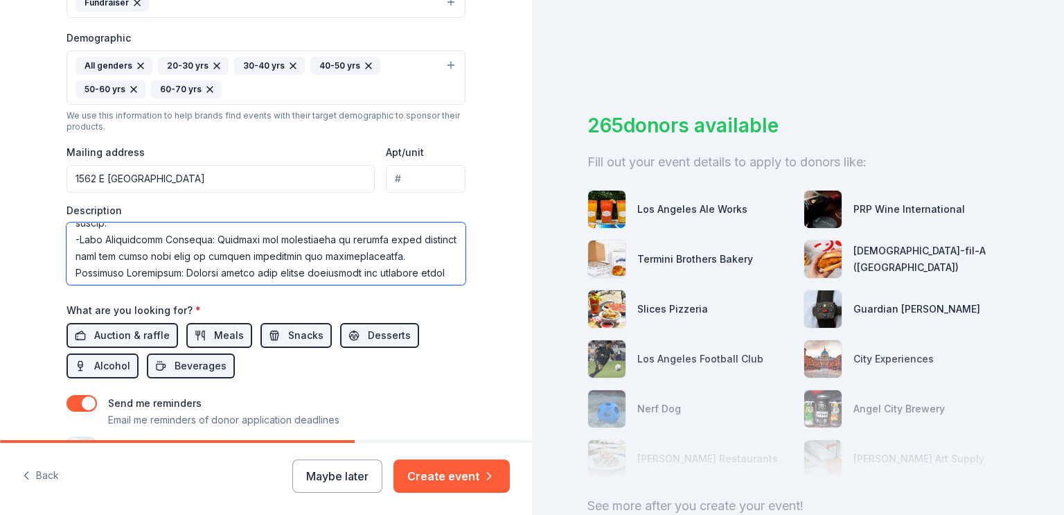
scroll to position [457, 0]
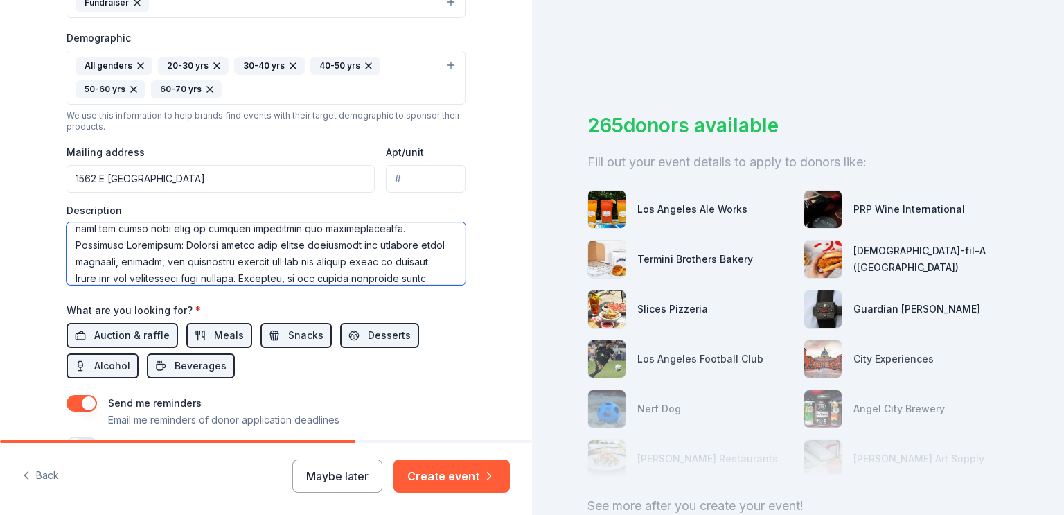
click at [66, 243] on textarea at bounding box center [265, 253] width 399 height 62
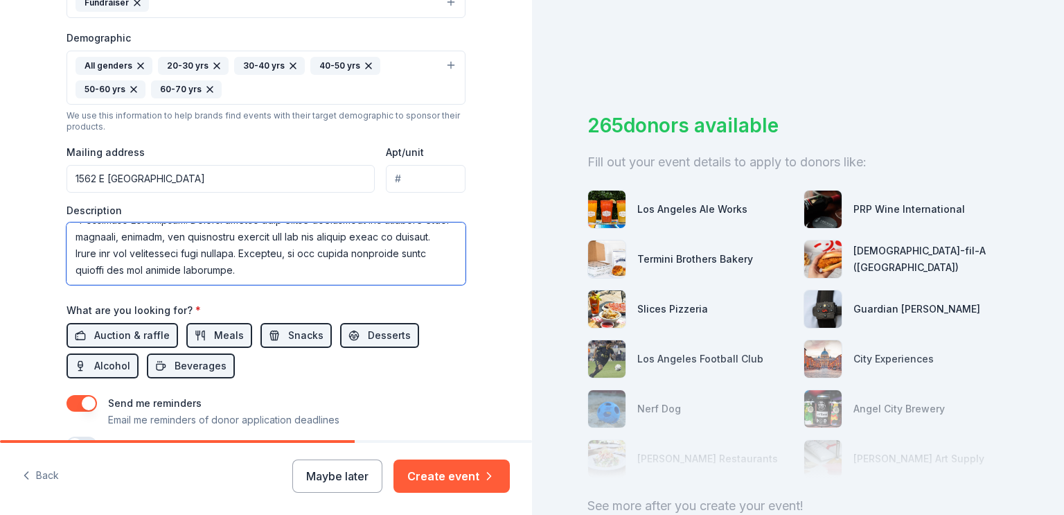
scroll to position [499, 0]
click at [244, 240] on textarea at bounding box center [265, 253] width 399 height 62
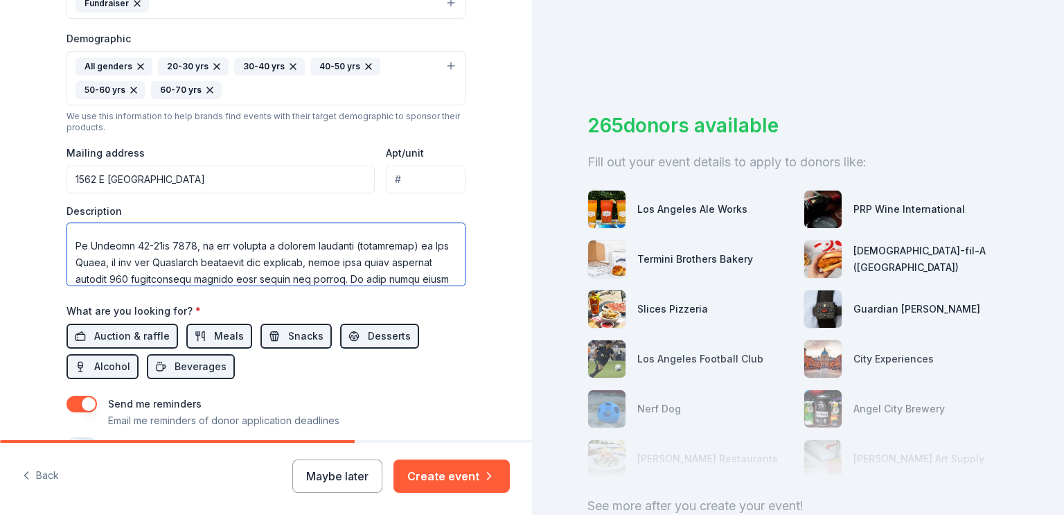
scroll to position [87, 0]
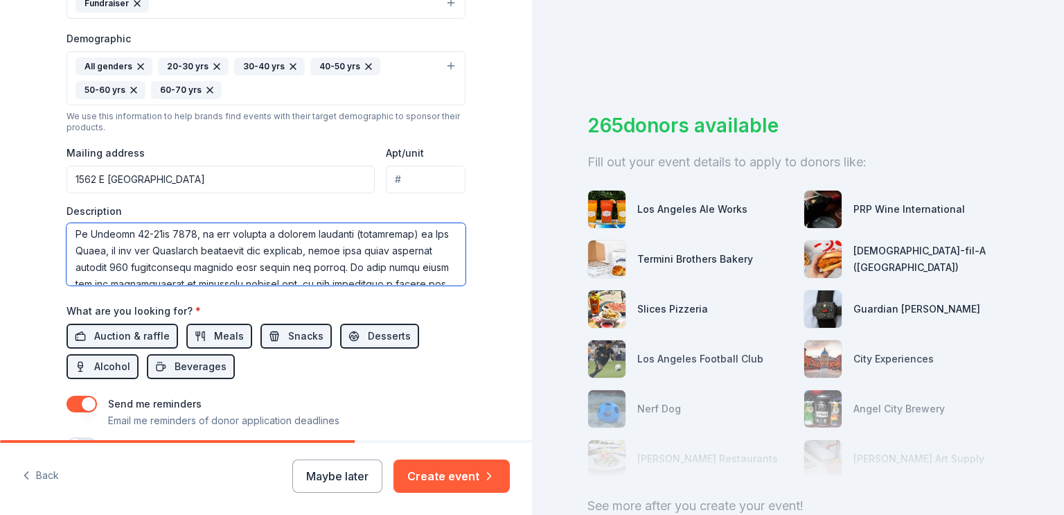
click at [325, 264] on textarea at bounding box center [265, 254] width 399 height 62
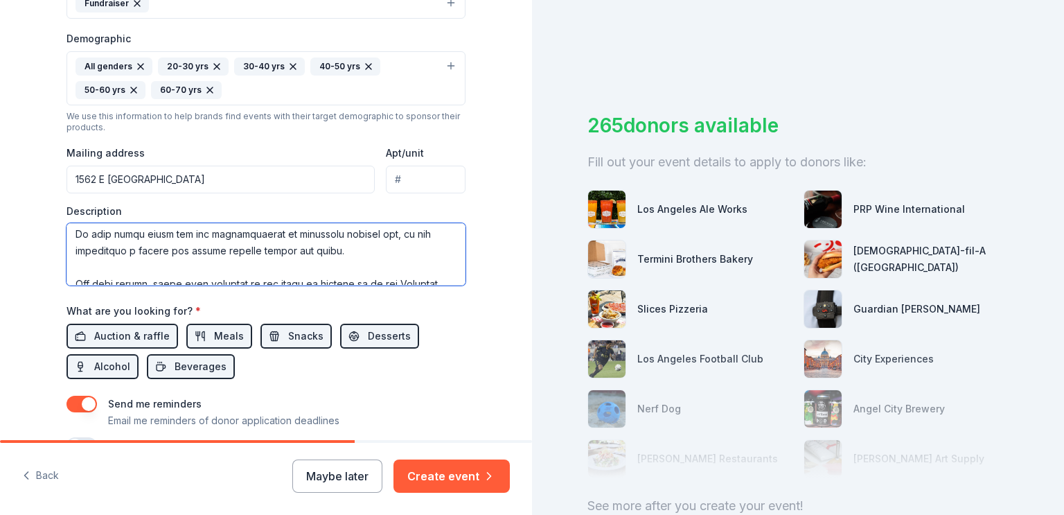
click at [374, 250] on textarea at bounding box center [265, 254] width 399 height 62
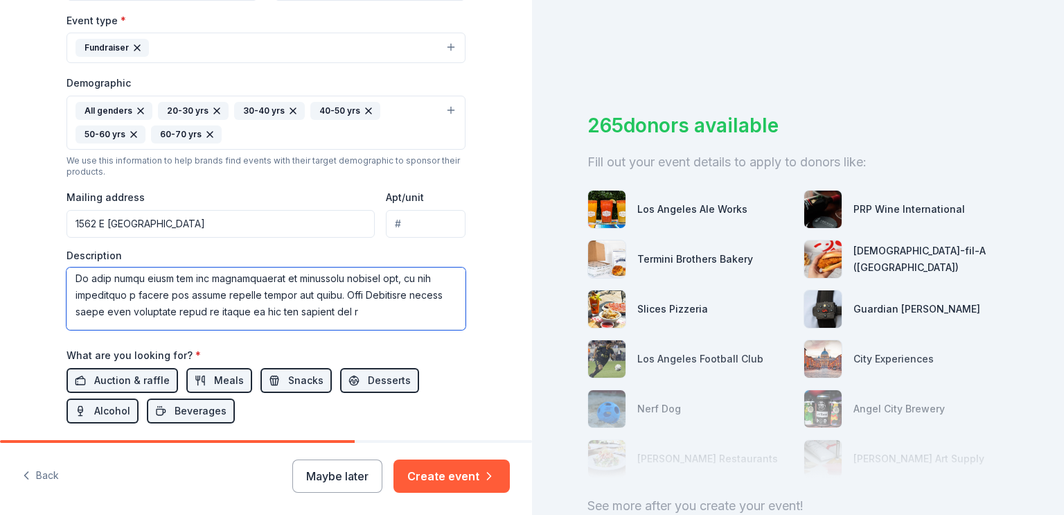
scroll to position [405, 0]
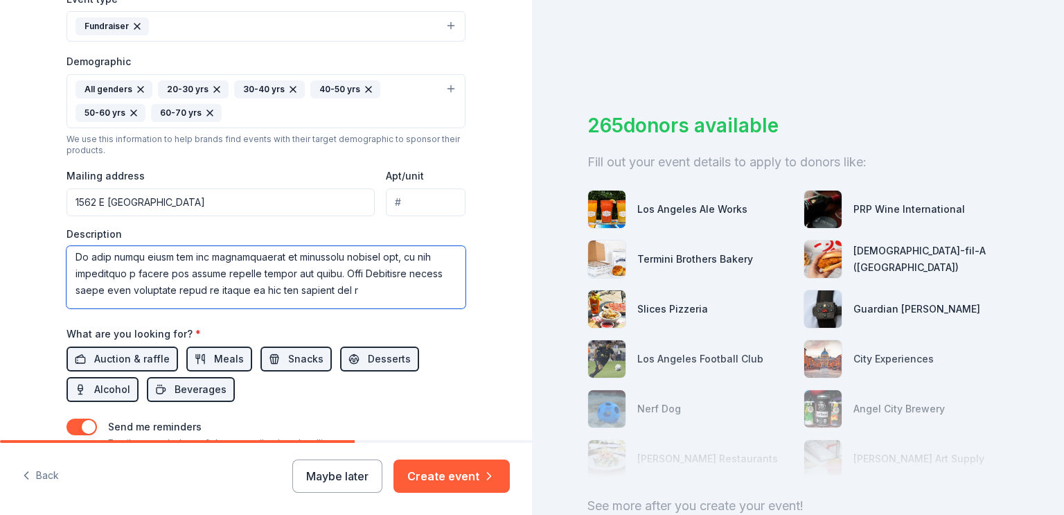
drag, startPoint x: 338, startPoint y: 289, endPoint x: 316, endPoint y: 289, distance: 22.2
click at [316, 289] on textarea at bounding box center [265, 277] width 399 height 62
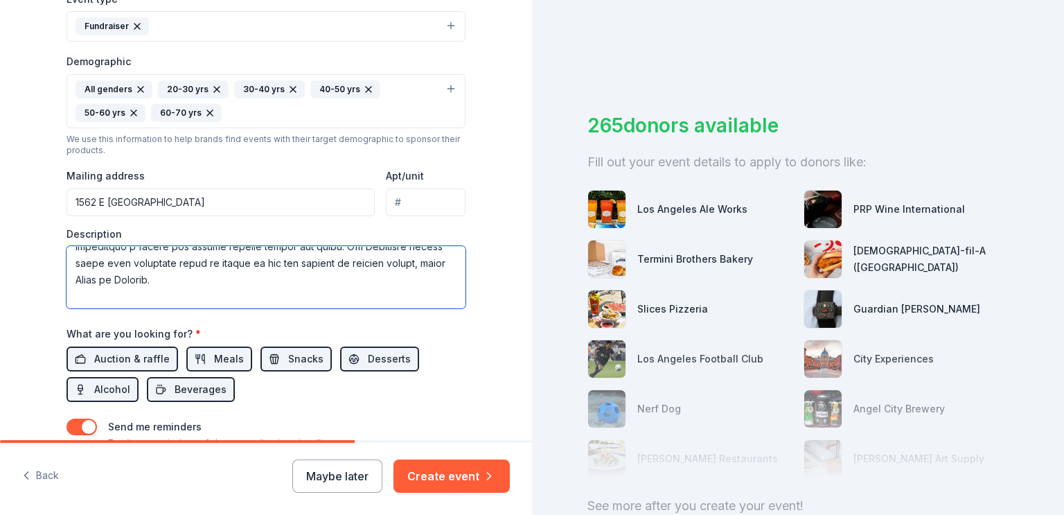
scroll to position [169, 0]
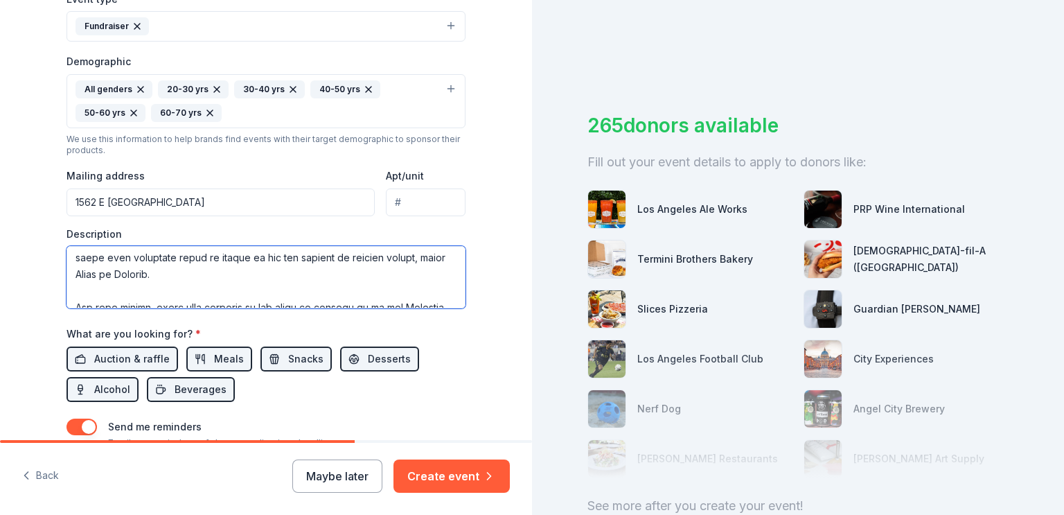
click at [258, 254] on textarea at bounding box center [265, 277] width 399 height 62
click at [427, 248] on textarea at bounding box center [265, 277] width 399 height 62
click at [409, 274] on textarea at bounding box center [265, 277] width 399 height 62
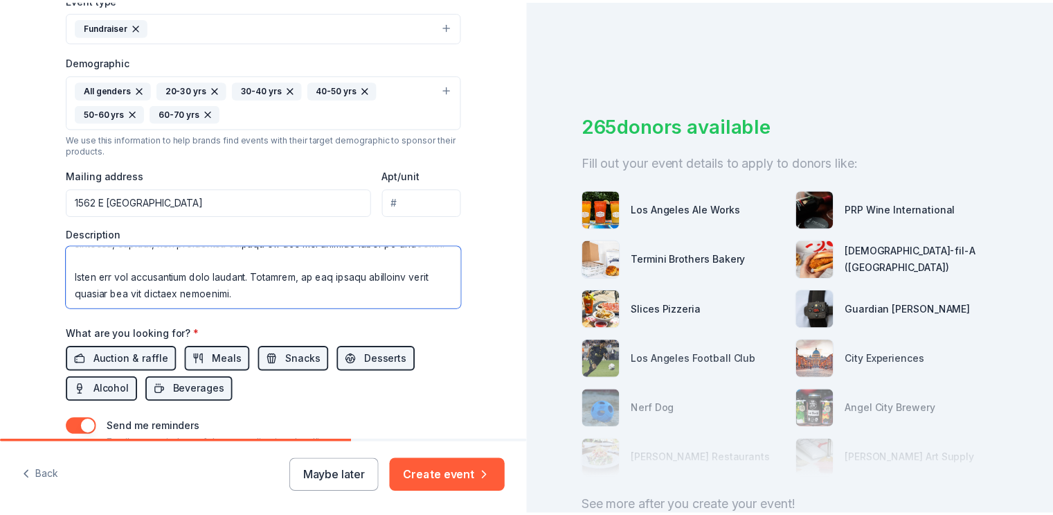
scroll to position [548, 0]
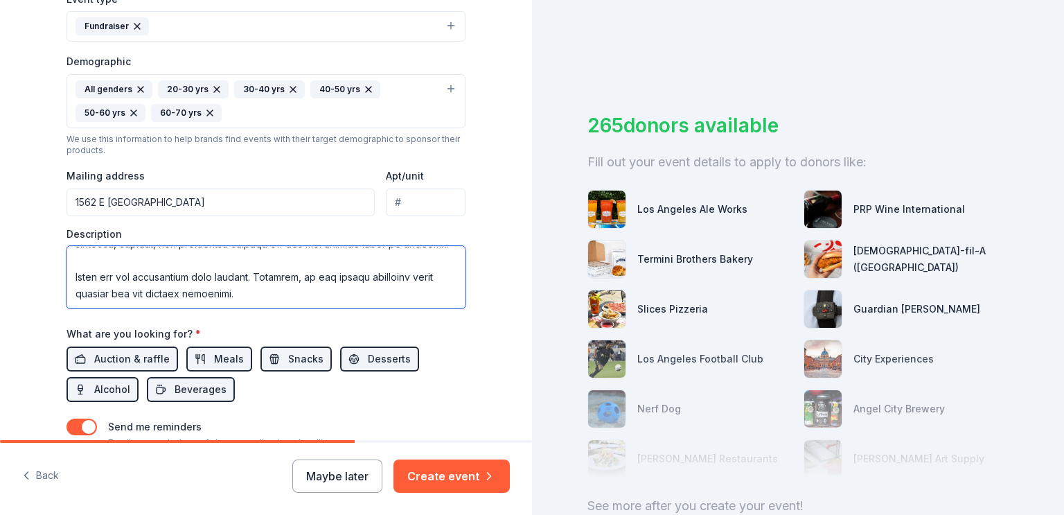
type textarea "Orange County Curling Club (OCCC), a 501(c)(3) nonprofit organization dedicated…"
click at [439, 479] on button "Create event" at bounding box center [451, 475] width 116 height 33
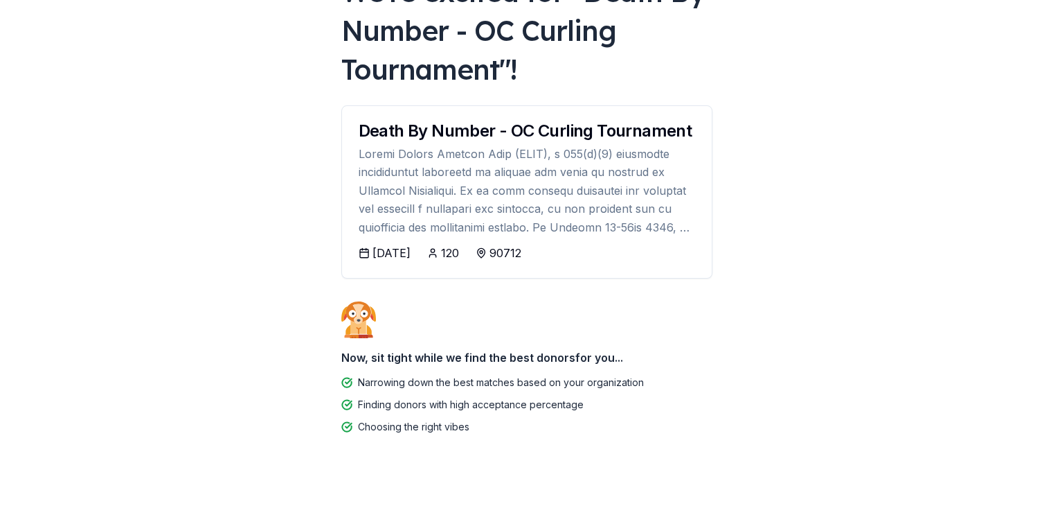
scroll to position [127, 0]
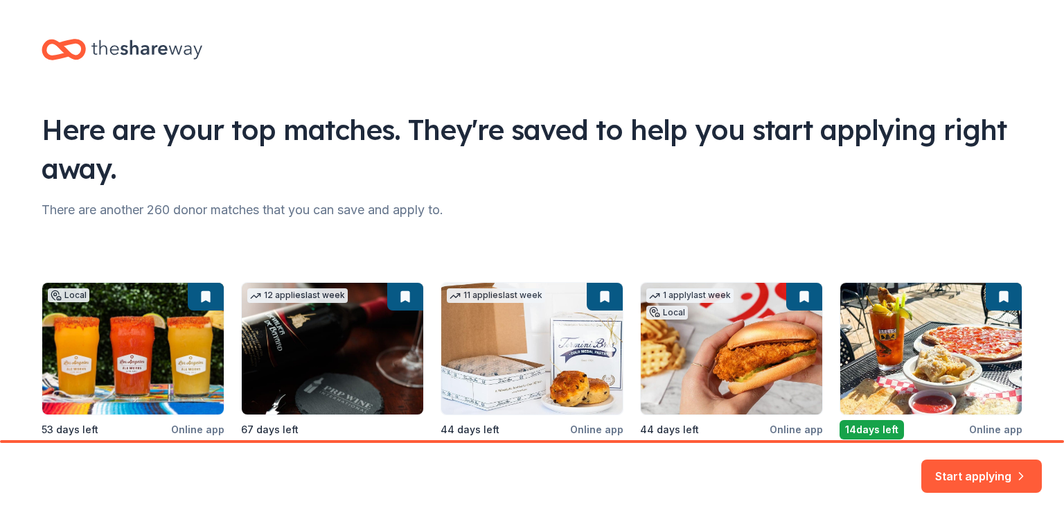
drag, startPoint x: 1058, startPoint y: 152, endPoint x: 1052, endPoint y: 293, distance: 140.7
click at [1052, 293] on html "Here are your top matches. They're saved to help you start applying right away.…" at bounding box center [532, 257] width 1064 height 515
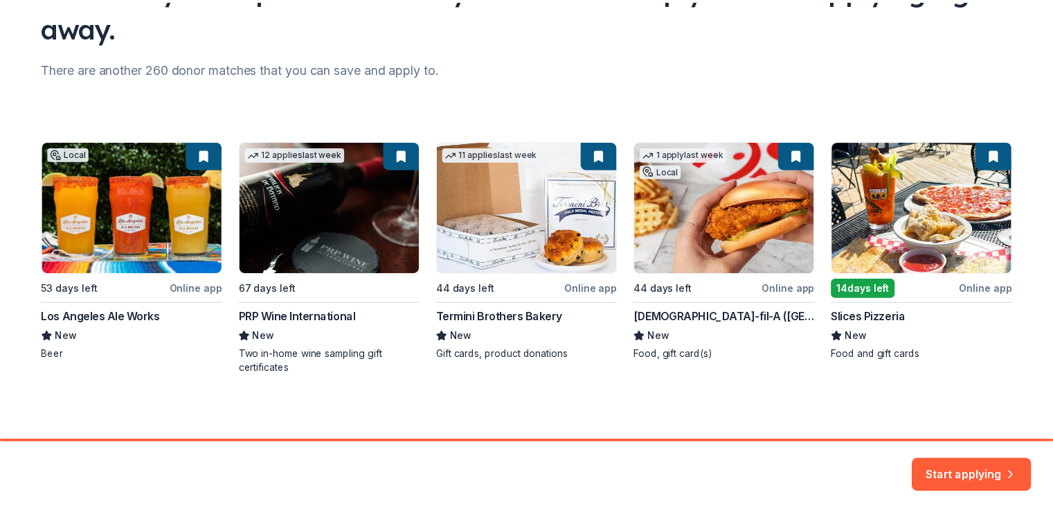
scroll to position [142, 0]
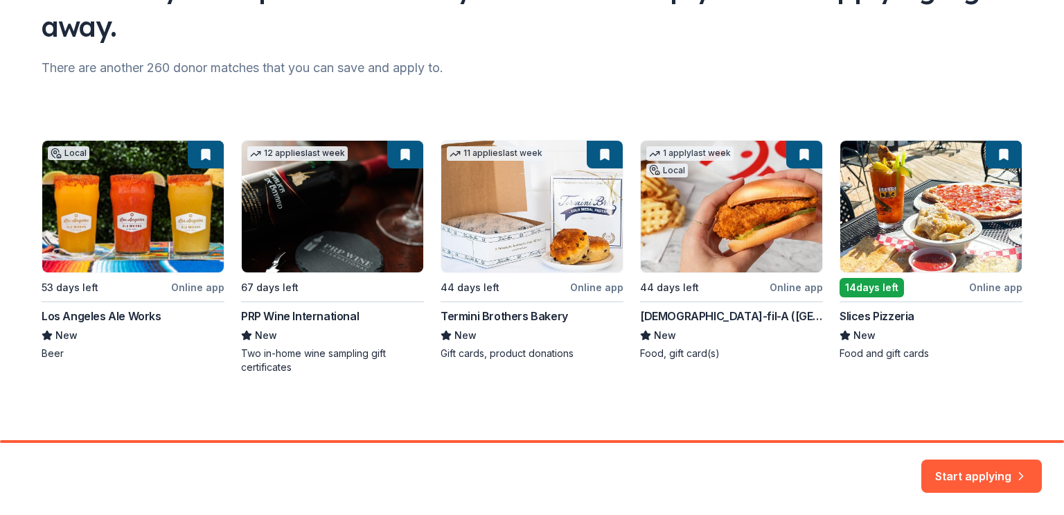
click at [972, 471] on button "Start applying" at bounding box center [981, 467] width 121 height 33
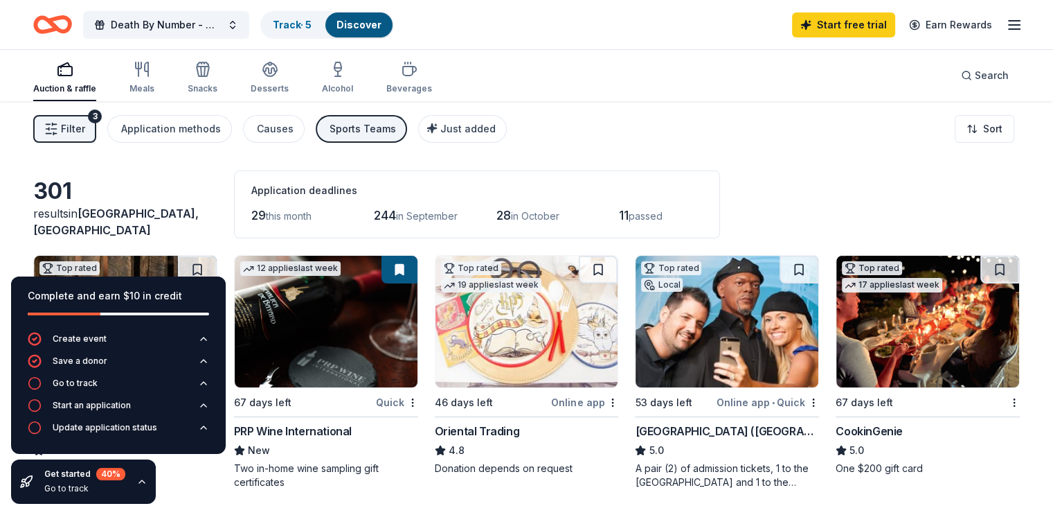
click at [1006, 27] on icon "button" at bounding box center [1014, 25] width 17 height 17
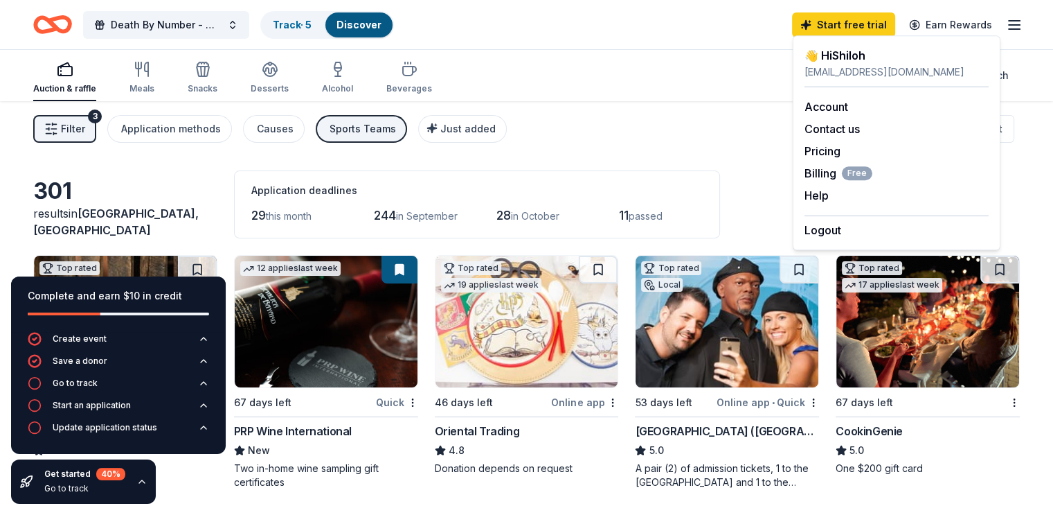
click at [1026, 80] on div "Auction & raffle Meals Snacks Desserts Alcohol Beverages Search" at bounding box center [526, 75] width 1053 height 51
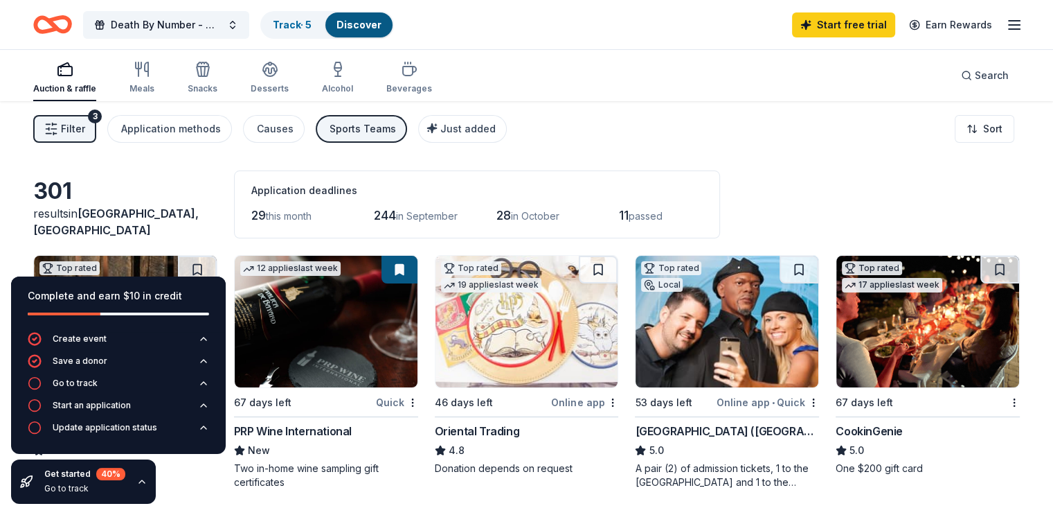
click at [60, 172] on div "301 results in Lakewood, CA Application deadlines 29 this month 244 in Septembe…" at bounding box center [526, 204] width 987 height 68
click at [141, 483] on icon "button" at bounding box center [141, 481] width 11 height 11
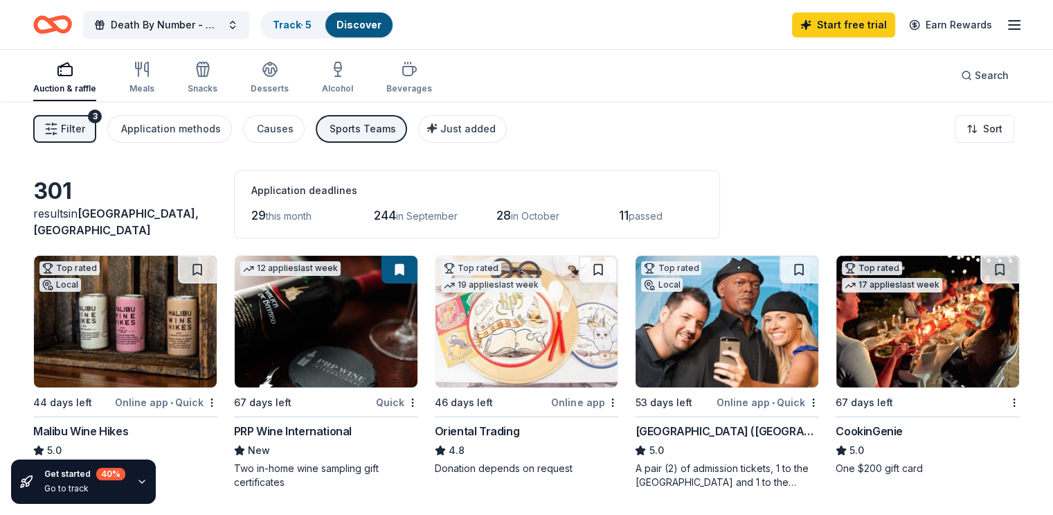
click at [1006, 31] on icon "button" at bounding box center [1014, 25] width 17 height 17
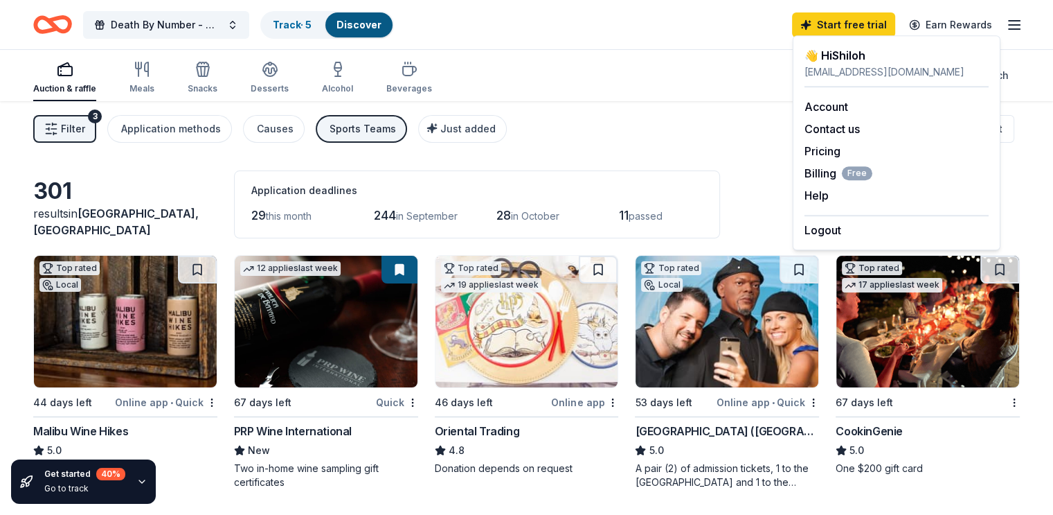
click at [820, 112] on link "Account" at bounding box center [827, 107] width 44 height 14
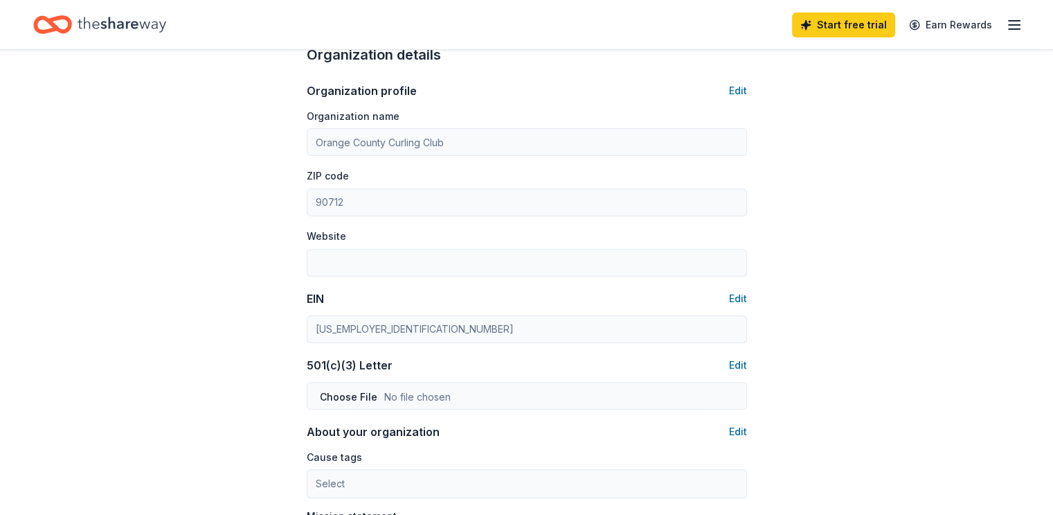
scroll to position [520, 0]
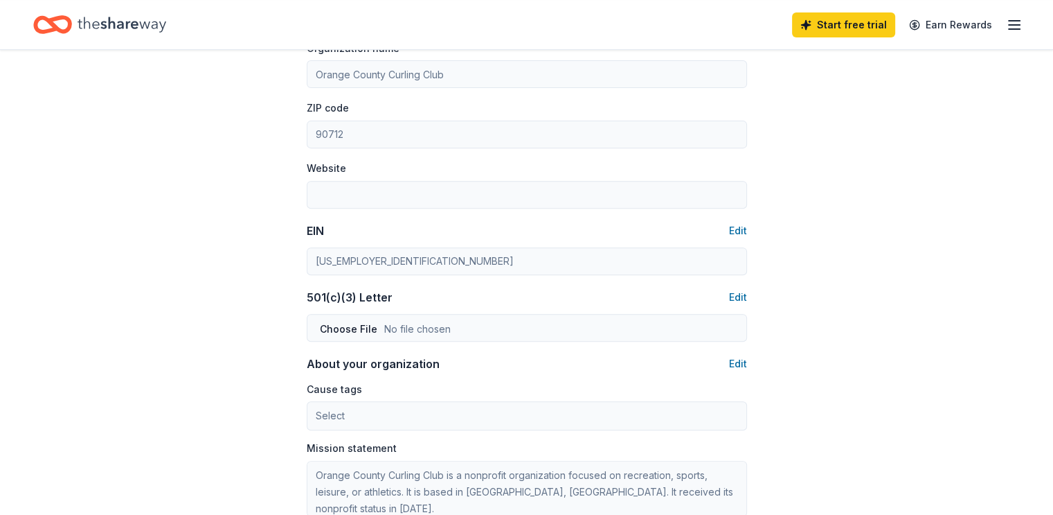
click at [743, 231] on button "Edit" at bounding box center [738, 230] width 18 height 17
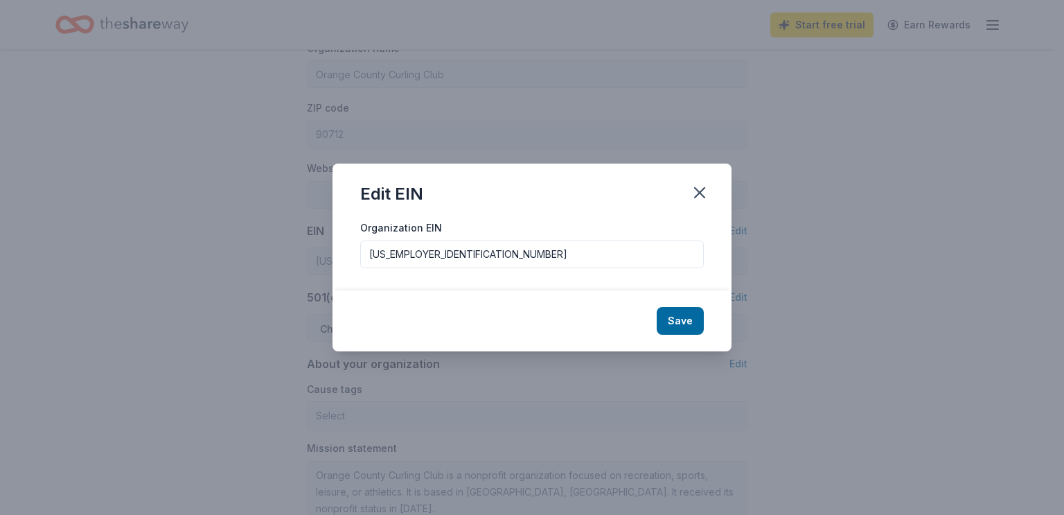
click at [698, 190] on icon "button" at bounding box center [699, 192] width 19 height 19
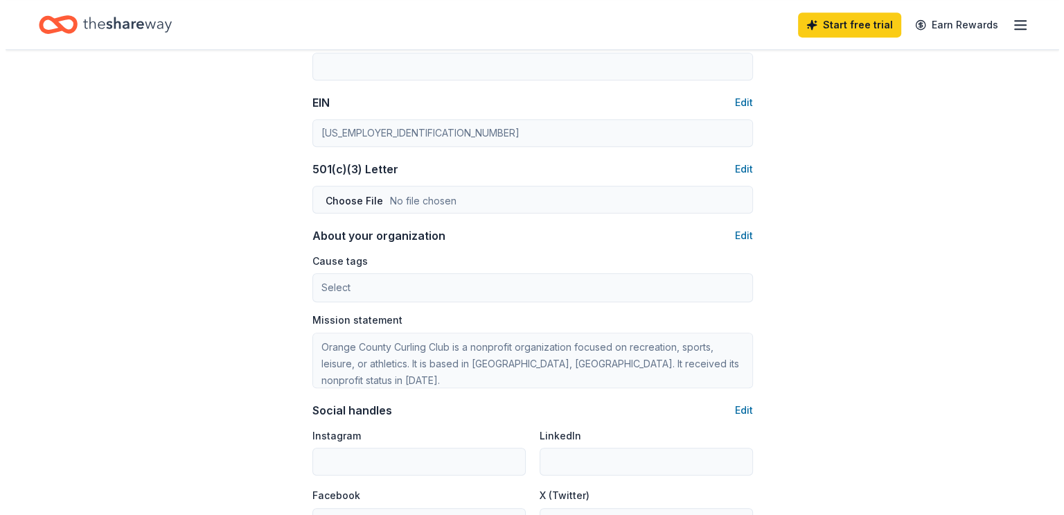
scroll to position [712, 0]
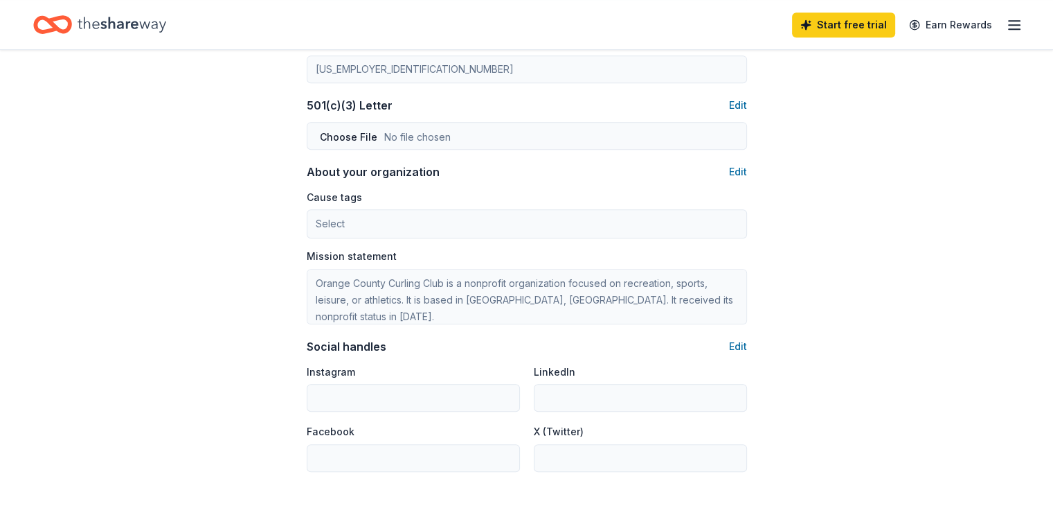
click at [737, 175] on button "Edit" at bounding box center [738, 171] width 18 height 17
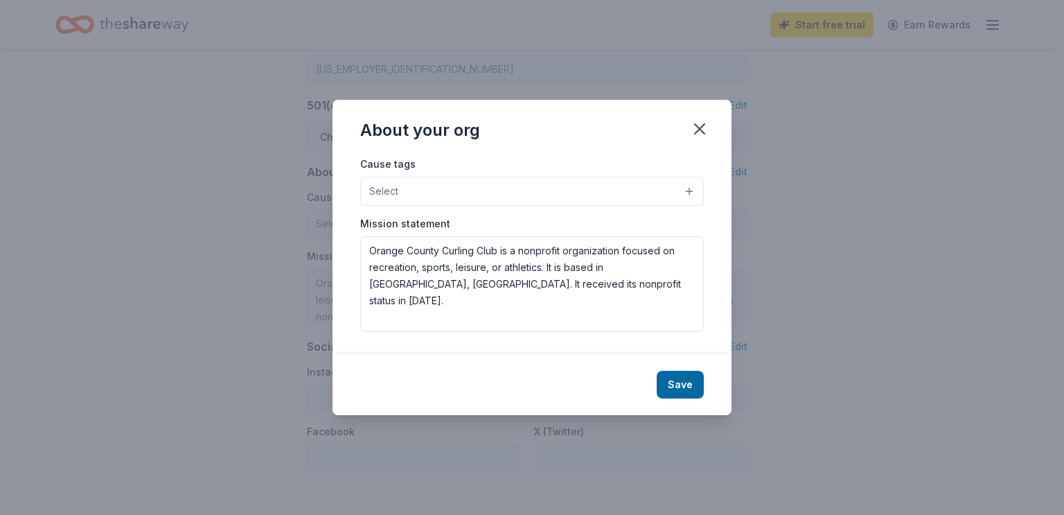
click at [689, 190] on button "Select" at bounding box center [531, 191] width 343 height 29
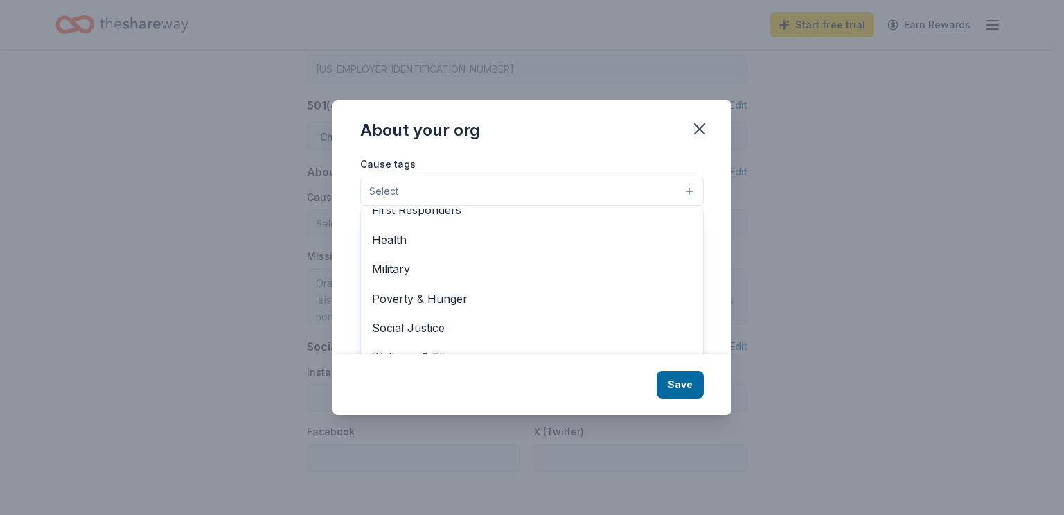
scroll to position [21, 0]
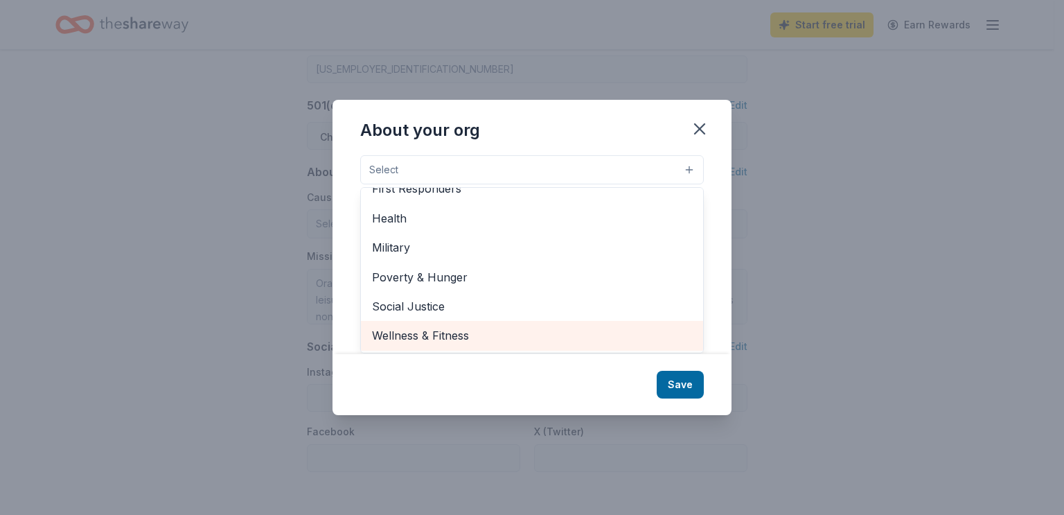
click at [514, 339] on span "Wellness & Fitness" at bounding box center [532, 335] width 320 height 18
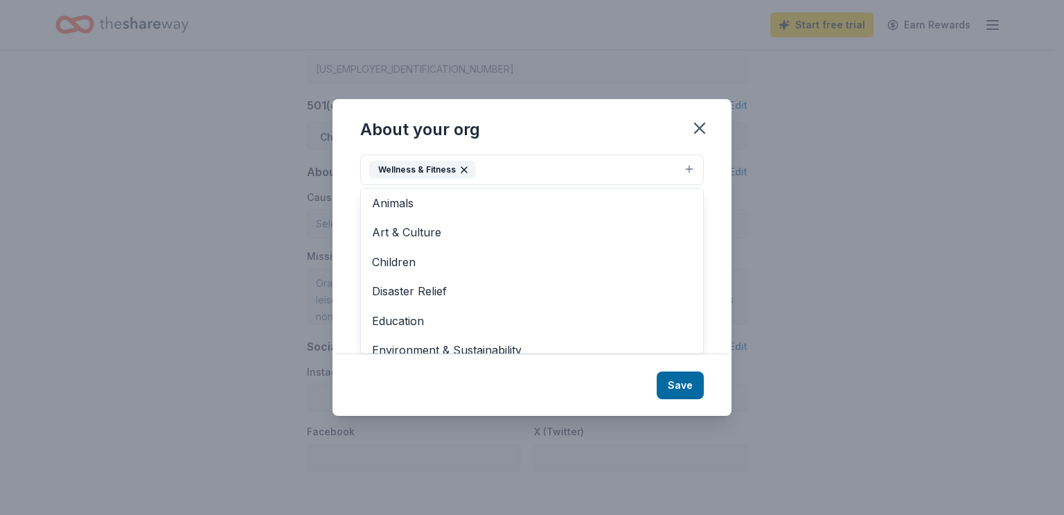
scroll to position [0, 0]
click at [464, 171] on div "Cause tags Wellness & Fitness Animals Art & Culture Children Disaster Relief Ed…" at bounding box center [531, 159] width 343 height 52
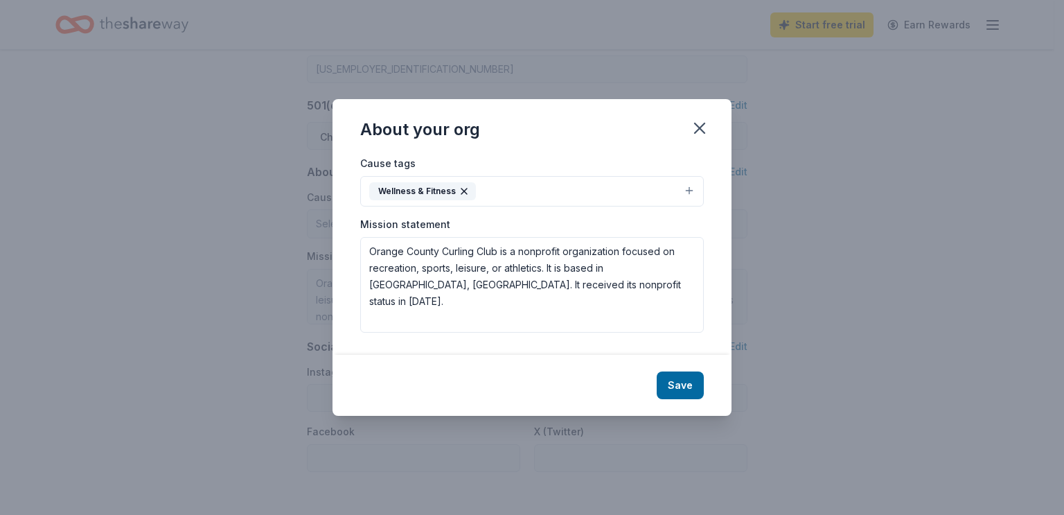
click at [688, 188] on button "Wellness & Fitness" at bounding box center [531, 191] width 343 height 30
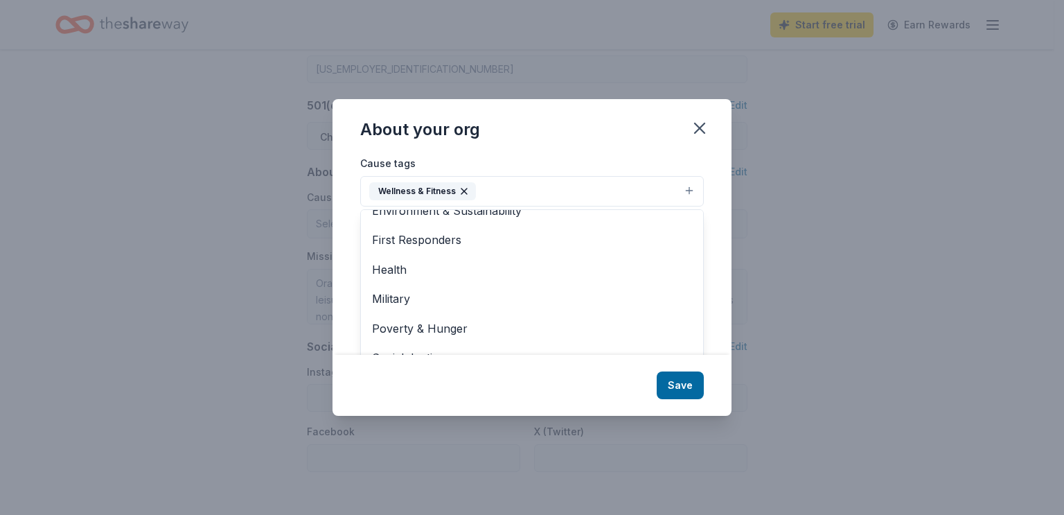
click at [684, 389] on div "About your org Cause tags Wellness & Fitness Animals Art & Culture Children Dis…" at bounding box center [531, 257] width 399 height 316
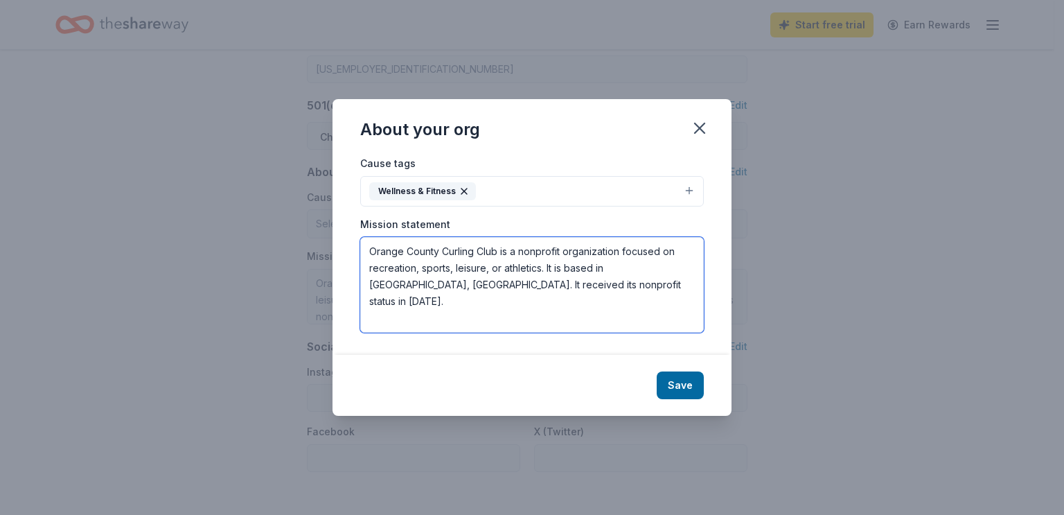
drag, startPoint x: 544, startPoint y: 285, endPoint x: 343, endPoint y: 256, distance: 202.3
click at [343, 256] on div "Cause tags Wellness & Fitness Mission statement Orange County Curling Club is a…" at bounding box center [531, 253] width 399 height 199
paste textarea "The Orange County Curling Club's mission is to promote the sport of curling whi…"
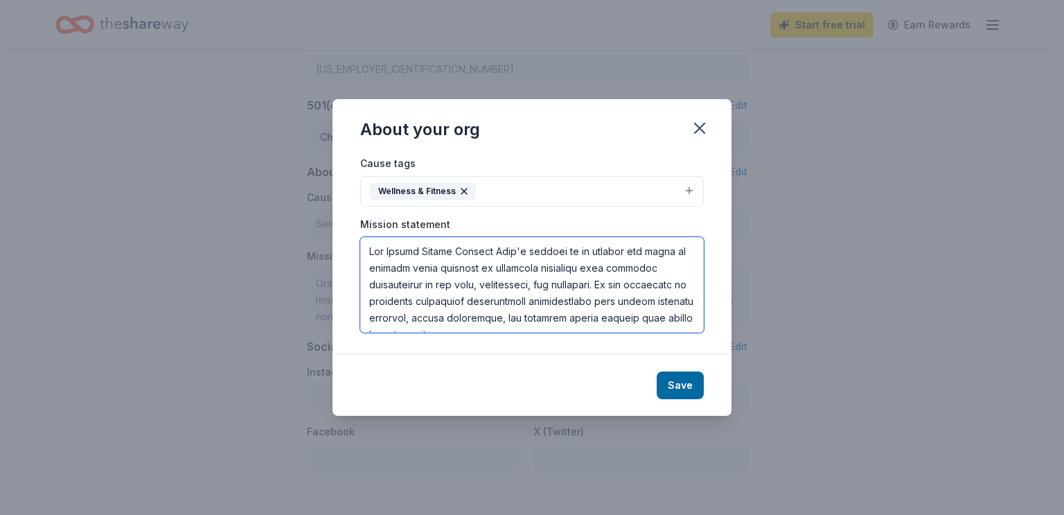
click at [368, 249] on textarea at bounding box center [531, 285] width 343 height 96
paste textarea "The Orange County Curling Club (OC Curling) was founded in 2010 to introduce th…"
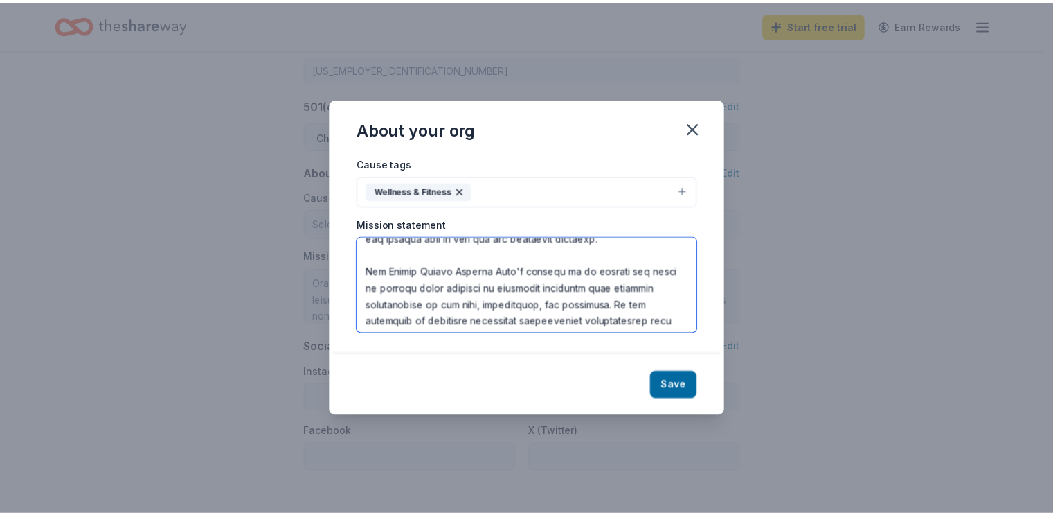
scroll to position [83, 0]
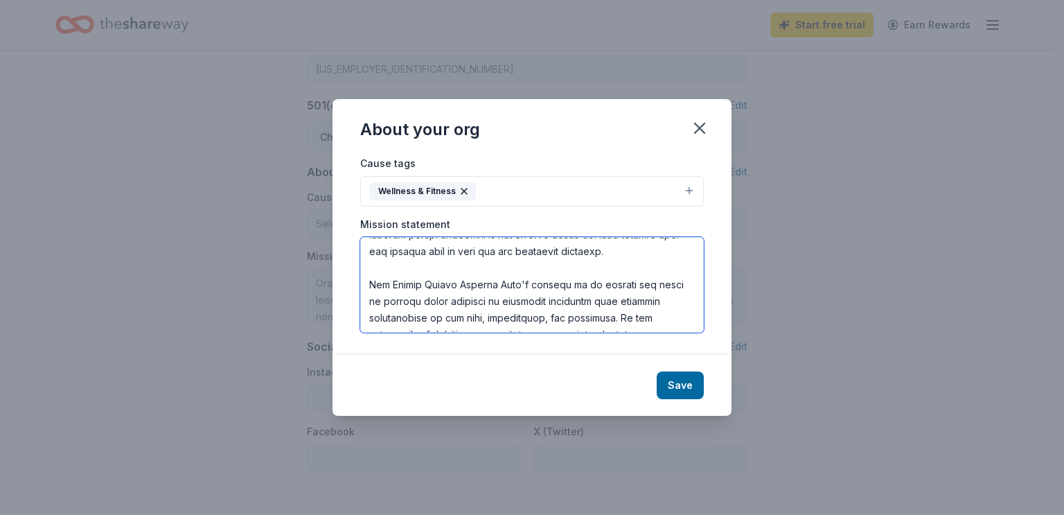
type textarea "The Orange County Curling Club (OC Curling) was founded in 2010 to introduce th…"
click at [687, 380] on button "Save" at bounding box center [680, 385] width 47 height 28
type textarea "The Orange County Curling Club (OC Curling) was founded in 2010 to introduce th…"
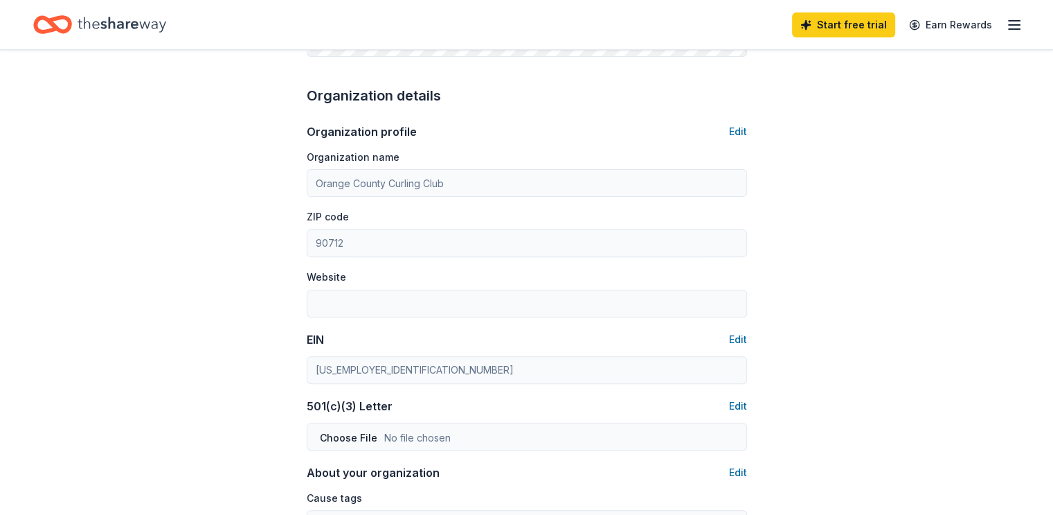
scroll to position [404, 0]
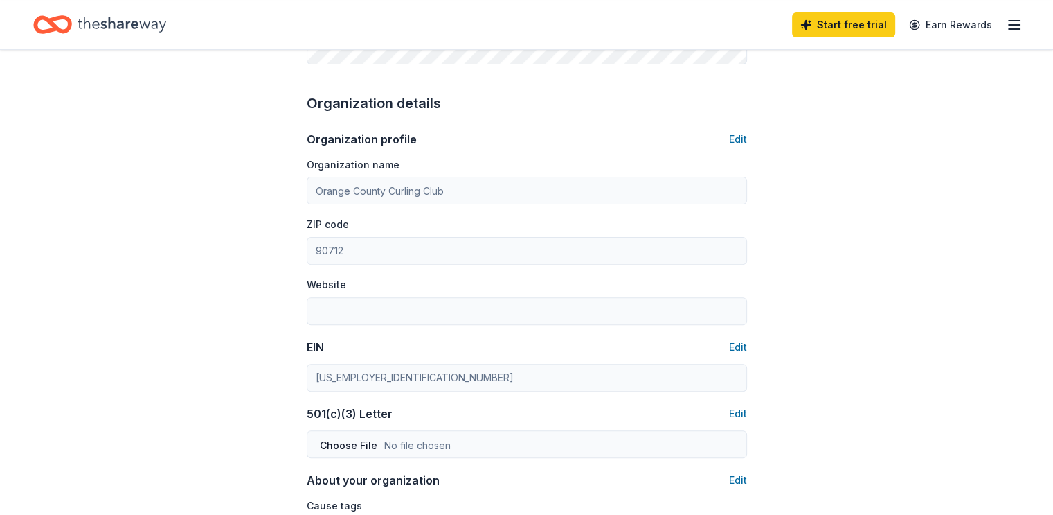
click at [742, 138] on button "Edit" at bounding box center [738, 139] width 18 height 17
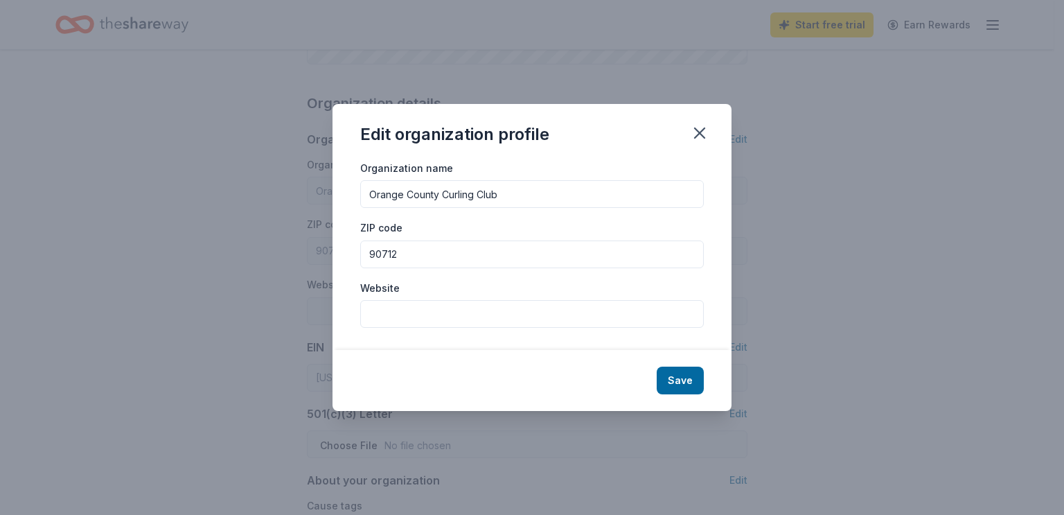
click at [547, 303] on input "Website" at bounding box center [531, 314] width 343 height 28
type input "www.occurling.com"
click at [678, 384] on button "Save" at bounding box center [680, 380] width 47 height 28
type input "www.occurling.com"
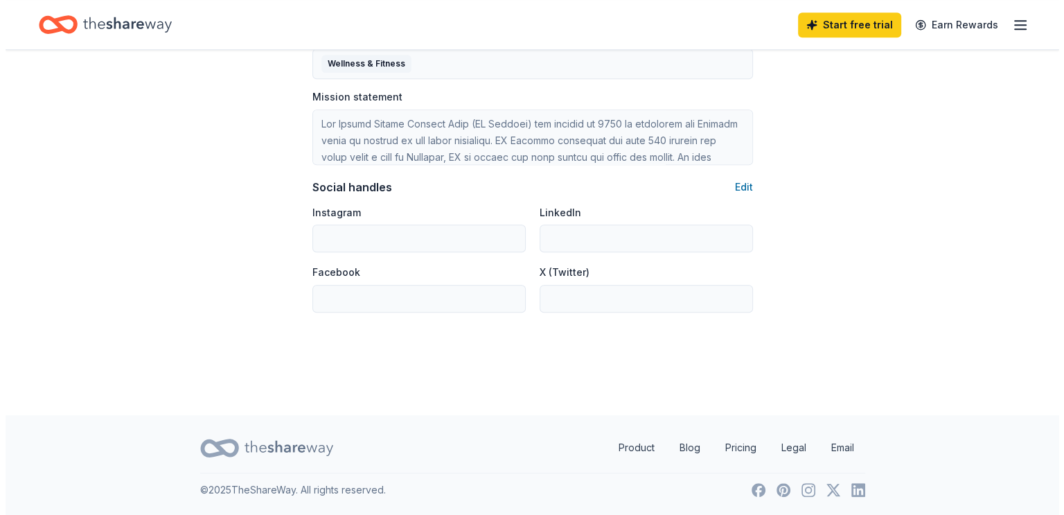
scroll to position [0, 0]
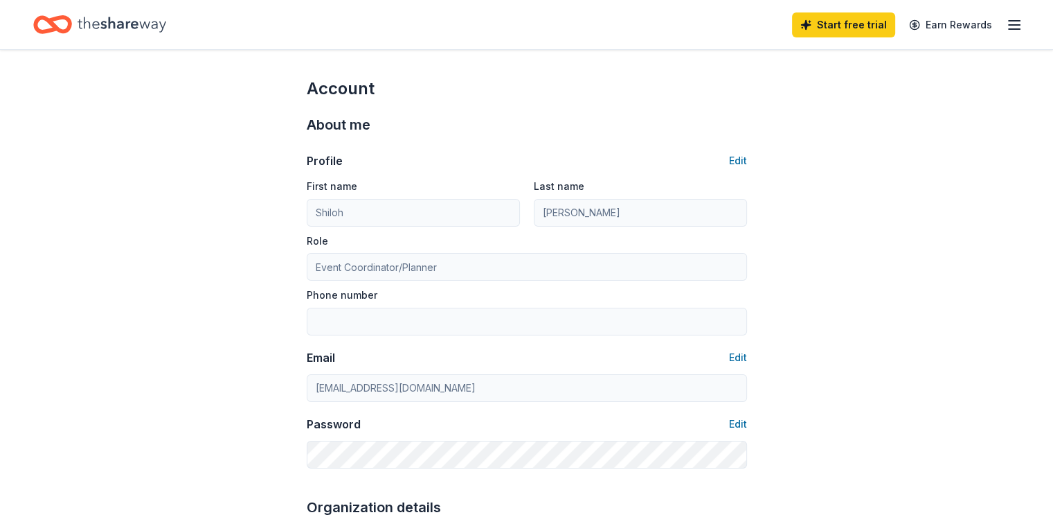
click at [1006, 27] on icon "button" at bounding box center [1014, 25] width 17 height 17
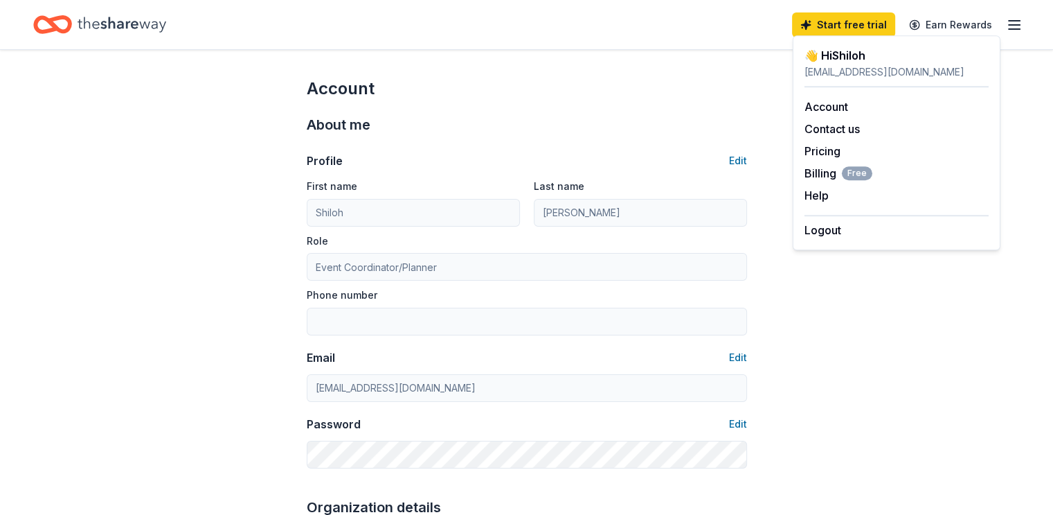
click at [161, 34] on icon "Home" at bounding box center [122, 24] width 89 height 28
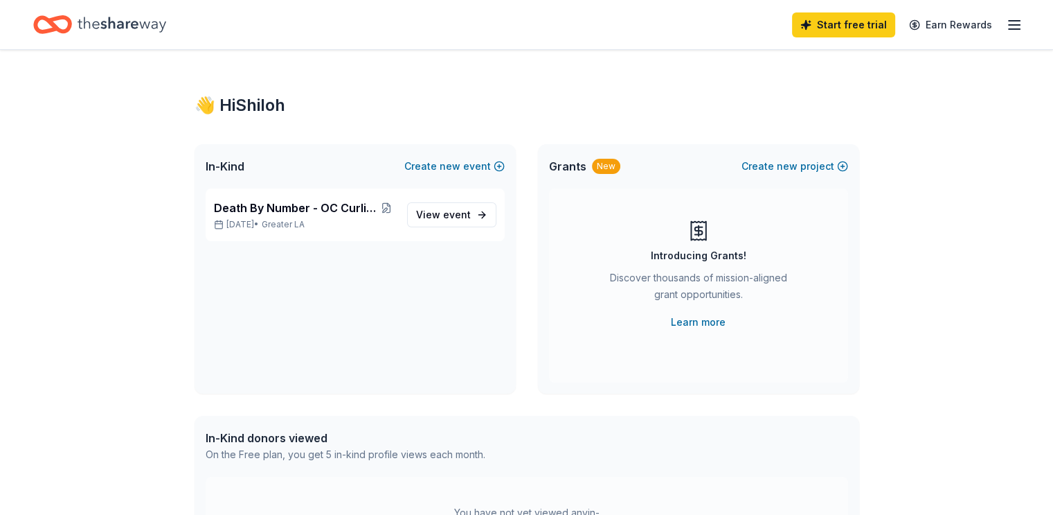
click at [443, 215] on span "View event" at bounding box center [443, 214] width 55 height 17
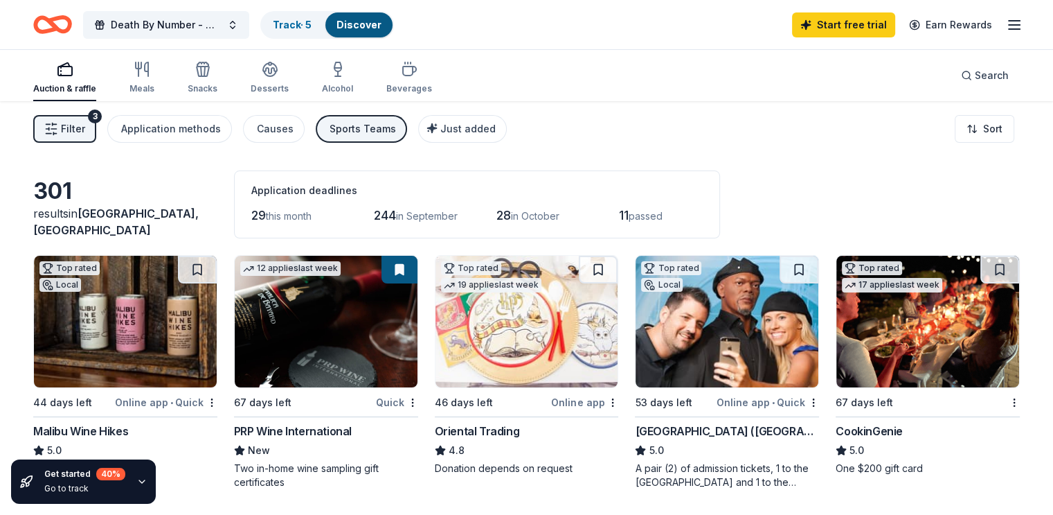
click at [211, 21] on span "Death By Number - OC Curling Tournament" at bounding box center [166, 25] width 111 height 17
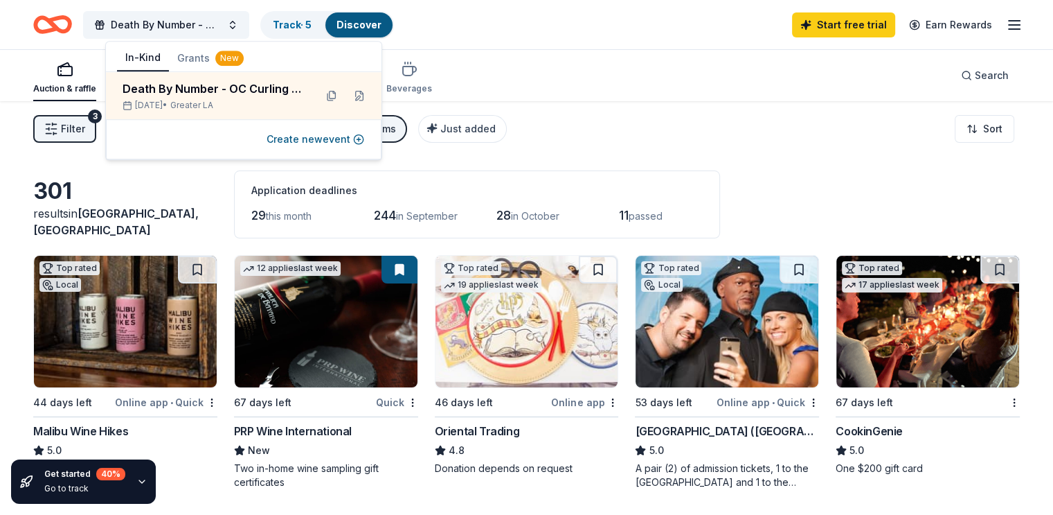
click at [357, 94] on button at bounding box center [359, 95] width 22 height 22
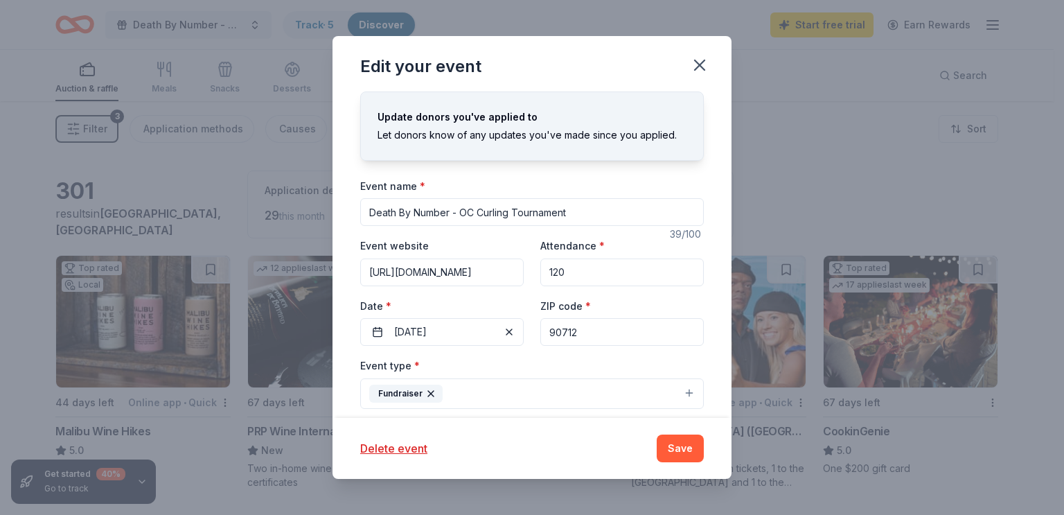
drag, startPoint x: 576, startPoint y: 329, endPoint x: 535, endPoint y: 329, distance: 41.6
click at [540, 329] on input "90712" at bounding box center [621, 332] width 163 height 28
paste input "89120"
type input "89120"
drag, startPoint x: 582, startPoint y: 271, endPoint x: 546, endPoint y: 277, distance: 36.4
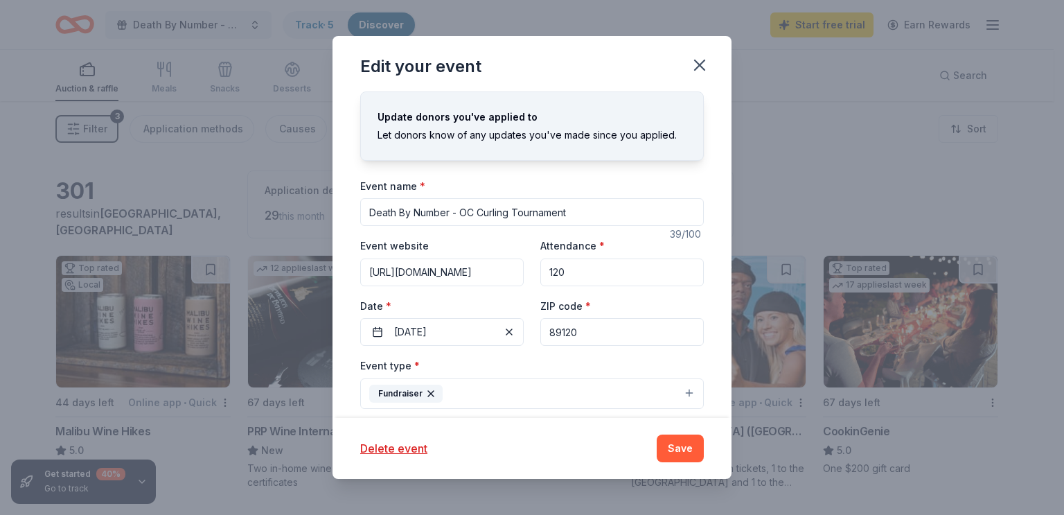
click at [546, 277] on input "120" at bounding box center [621, 272] width 163 height 28
type input "100"
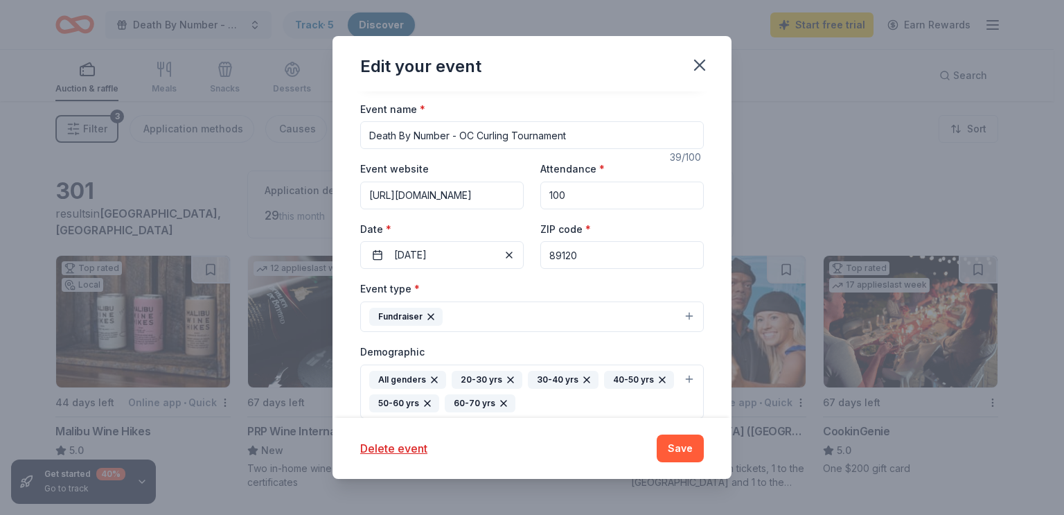
scroll to position [88, 0]
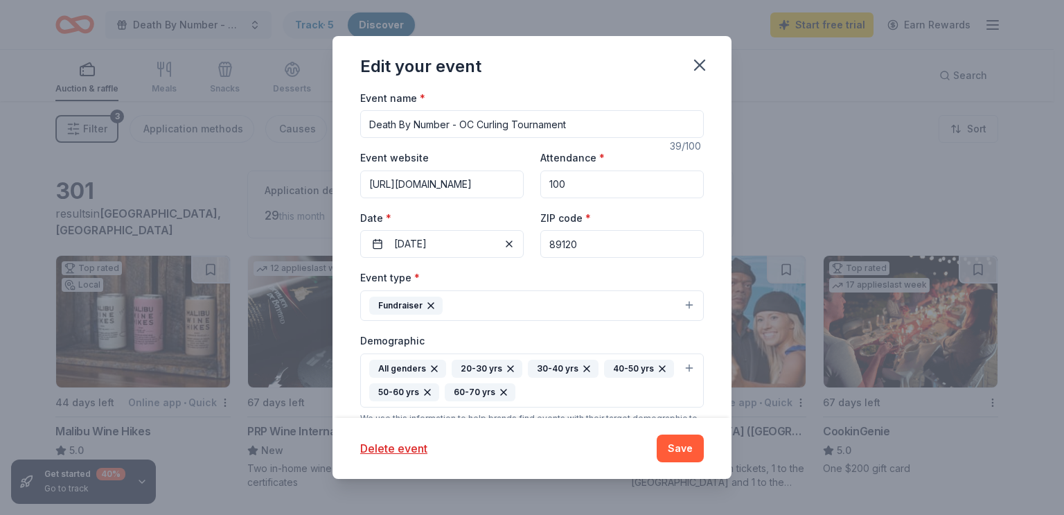
click at [449, 125] on input "Death By Number - OC Curling Tournament" at bounding box center [531, 124] width 343 height 28
click at [579, 124] on input "Death By Numbers - OC Curling Tournament" at bounding box center [531, 124] width 343 height 28
type input "Death By Numbers - OC Curling Tournament in Las Vegas"
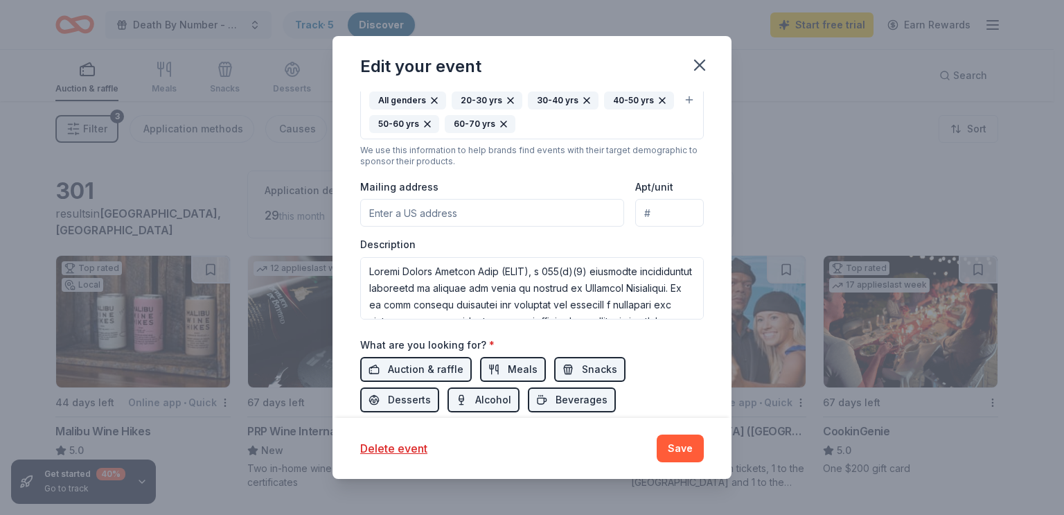
scroll to position [366, 0]
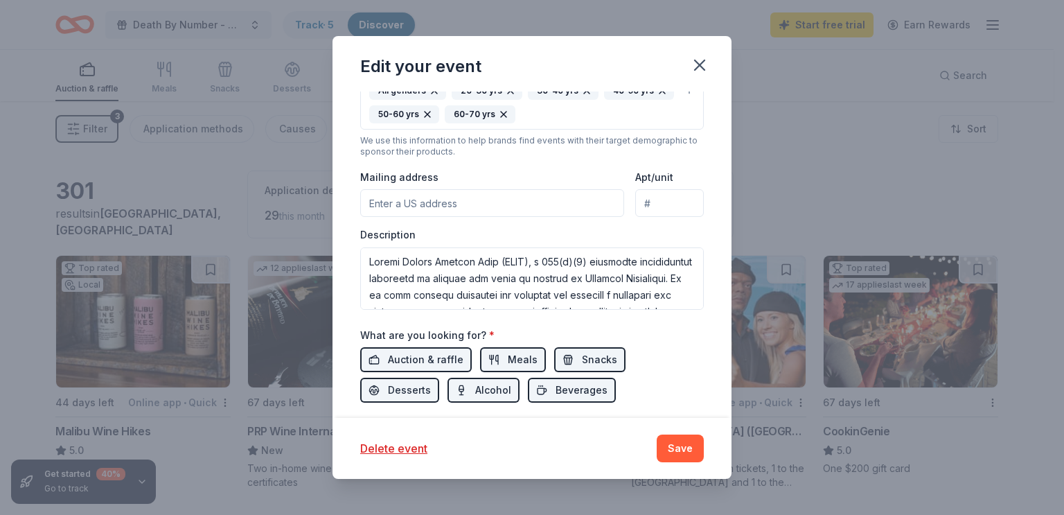
click at [582, 202] on input "Mailing address" at bounding box center [492, 203] width 264 height 28
type input "1562 E SPRUCE STREET"
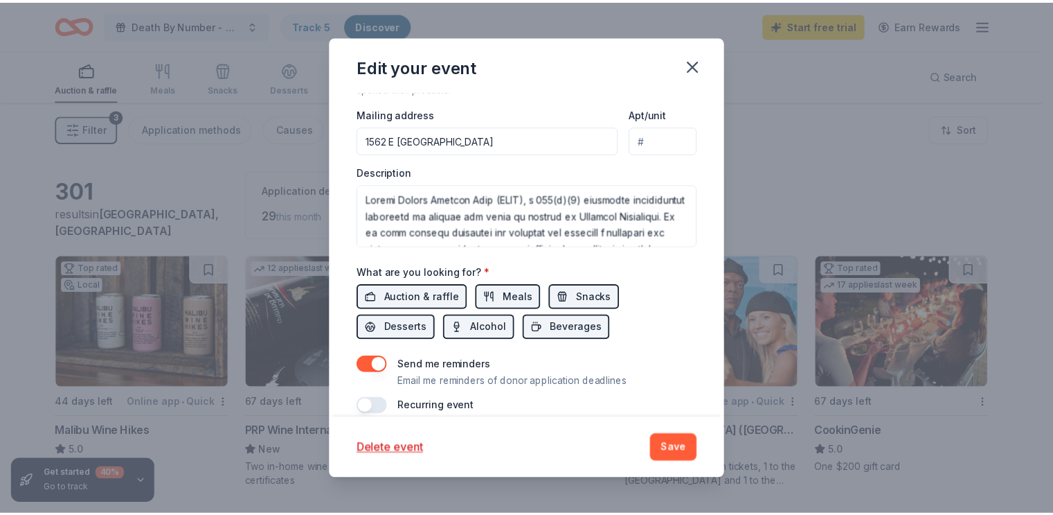
scroll to position [446, 0]
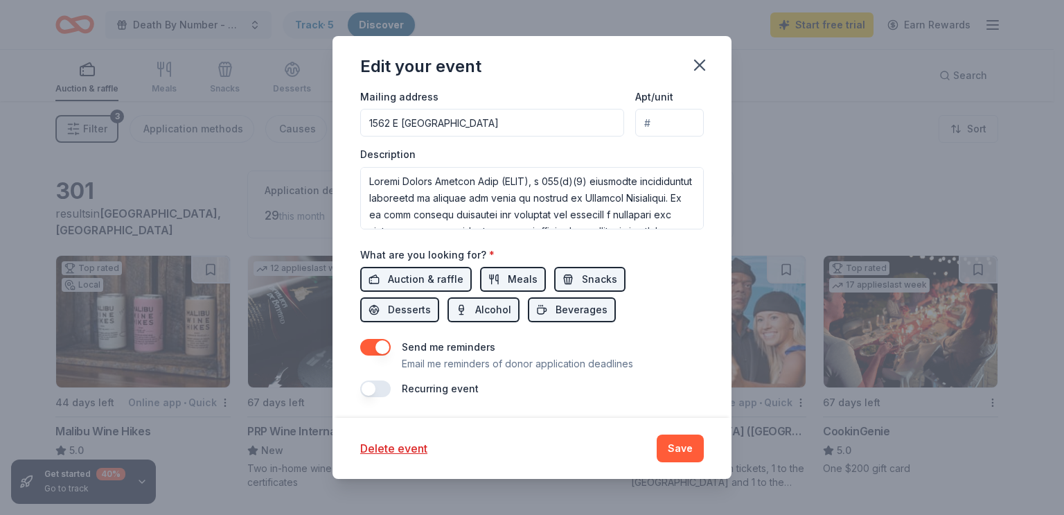
click at [690, 448] on button "Save" at bounding box center [680, 448] width 47 height 28
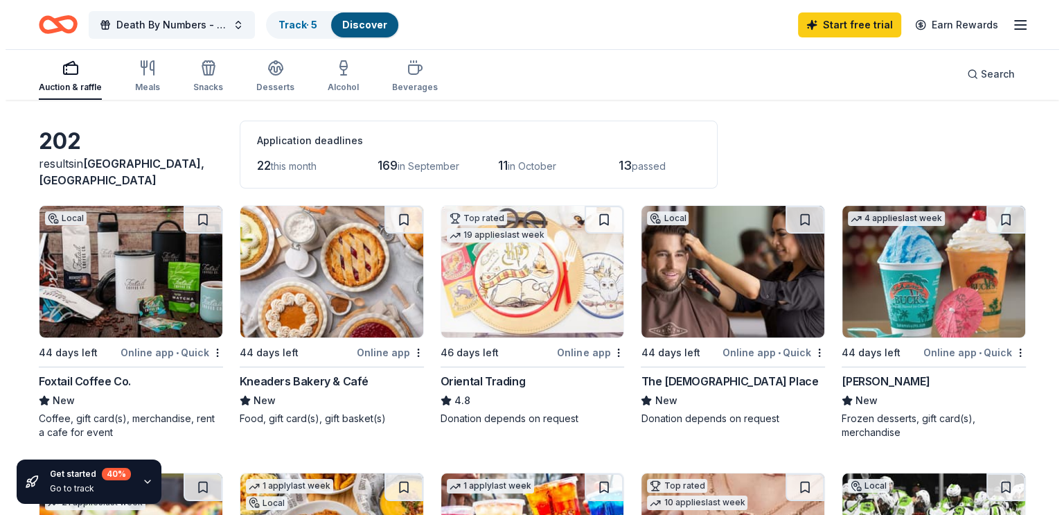
scroll to position [0, 0]
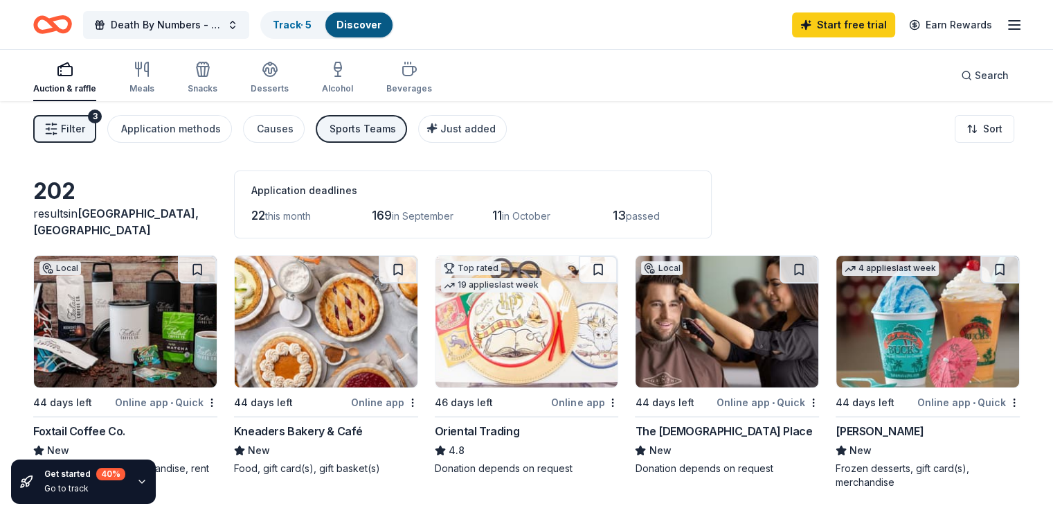
click at [58, 124] on icon "button" at bounding box center [51, 129] width 14 height 14
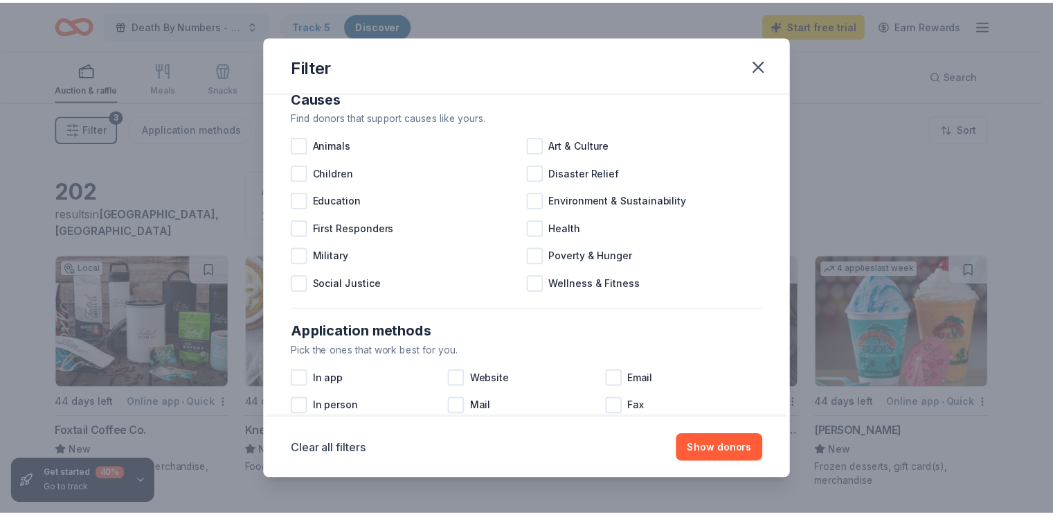
scroll to position [24, 0]
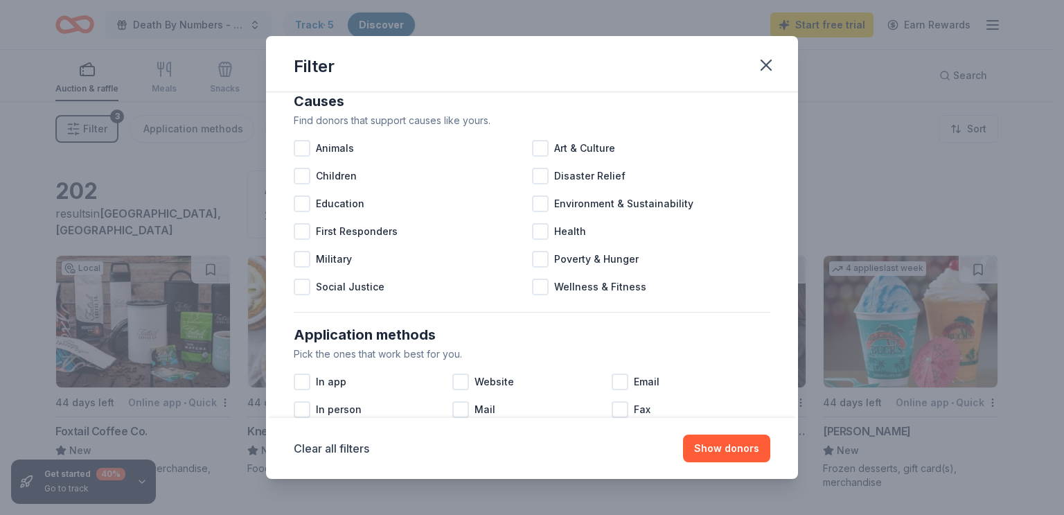
click at [540, 285] on div at bounding box center [540, 286] width 17 height 17
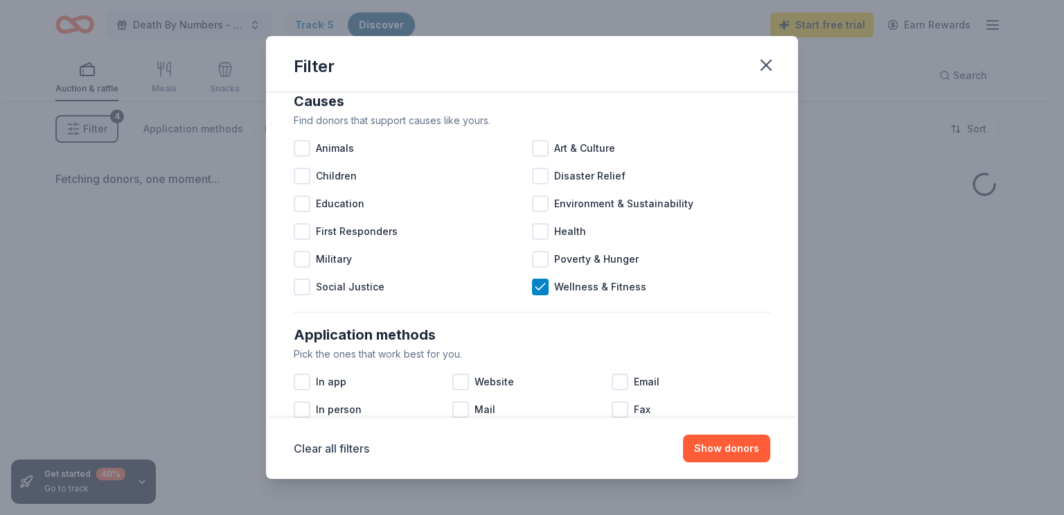
click at [742, 454] on button "Show donors" at bounding box center [726, 448] width 87 height 28
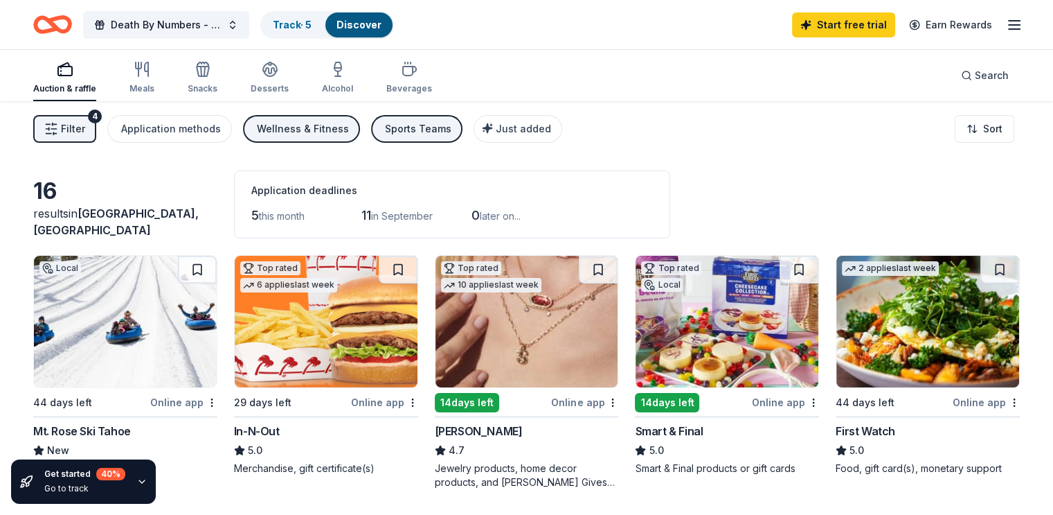
click at [445, 132] on div "Sports Teams" at bounding box center [418, 129] width 66 height 17
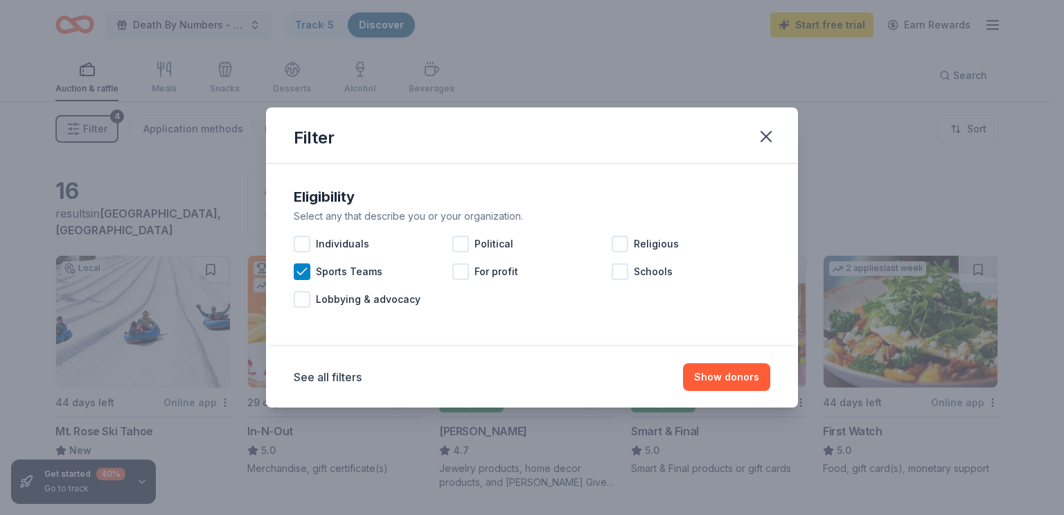
click at [297, 274] on icon at bounding box center [302, 272] width 14 height 14
click at [738, 382] on button "Show 17 donors" at bounding box center [721, 377] width 98 height 28
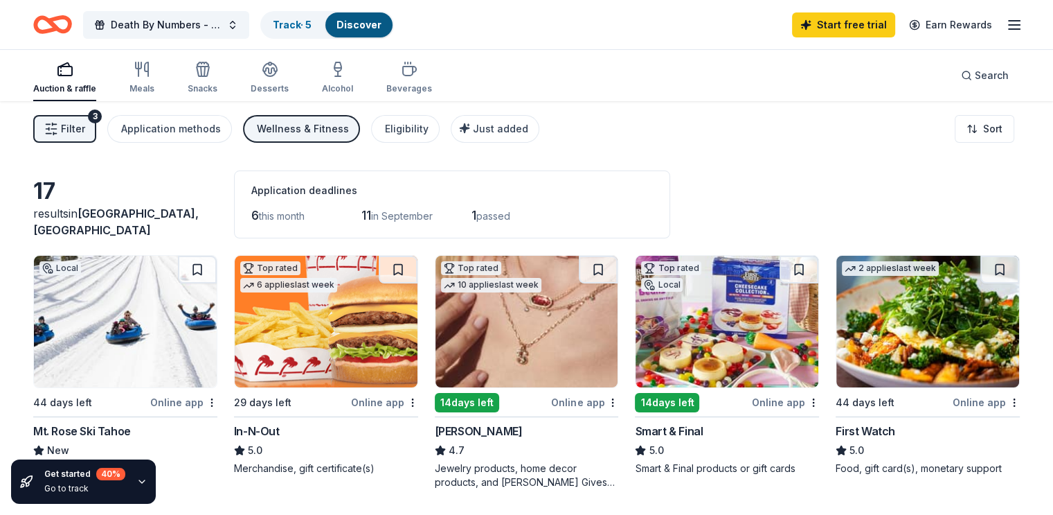
click at [85, 132] on span "Filter" at bounding box center [73, 129] width 24 height 17
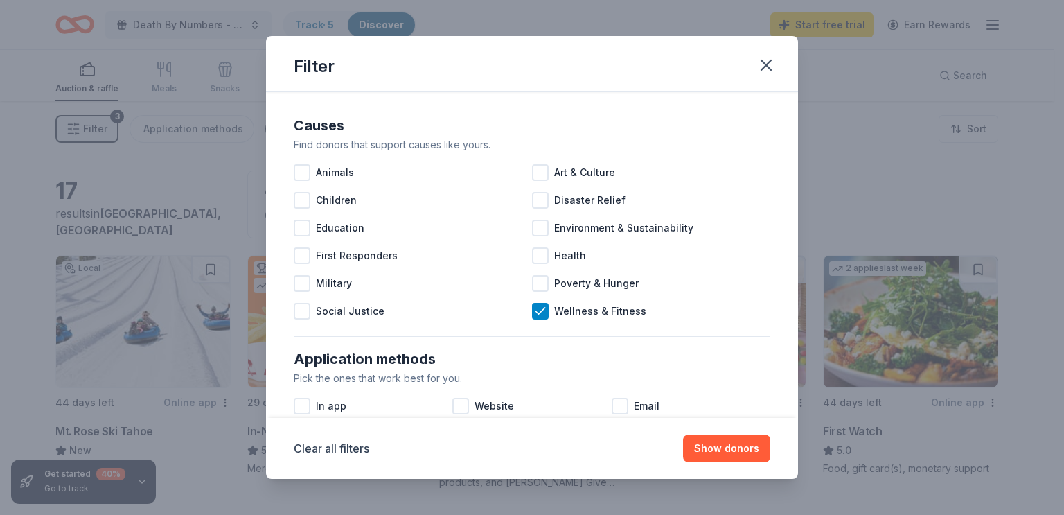
click at [535, 312] on icon at bounding box center [539, 310] width 9 height 6
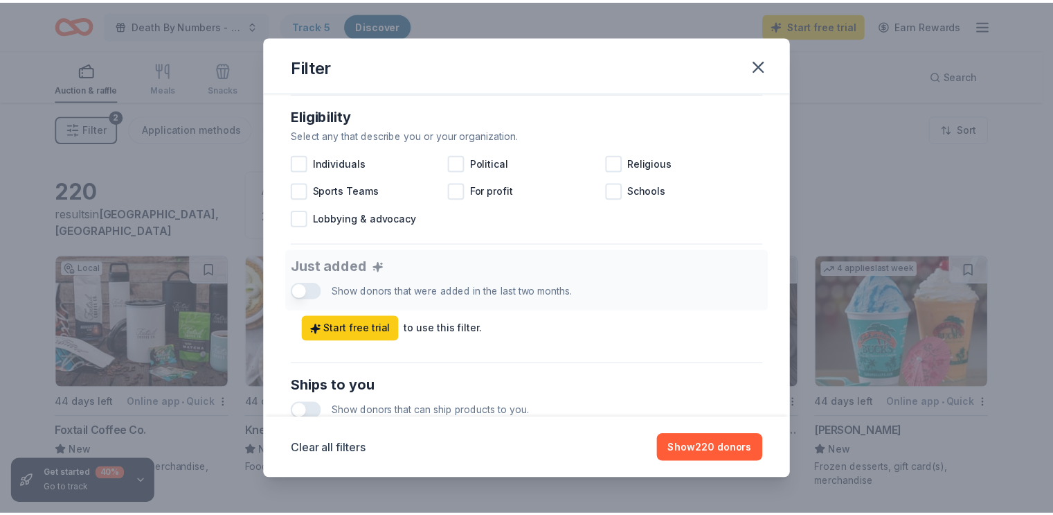
scroll to position [410, 0]
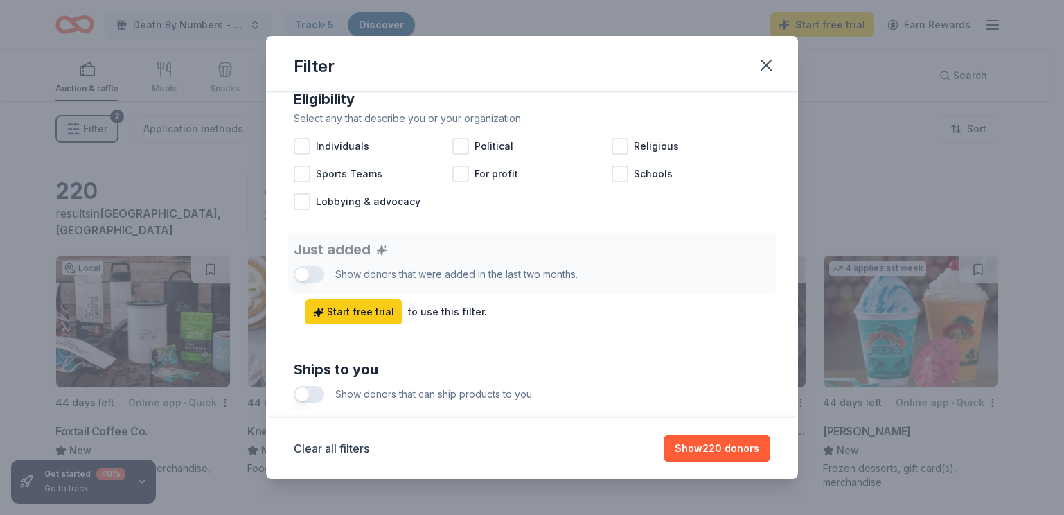
click at [357, 177] on span "Sports Teams" at bounding box center [349, 174] width 66 height 17
click at [729, 453] on button "Show 202 donors" at bounding box center [716, 448] width 107 height 28
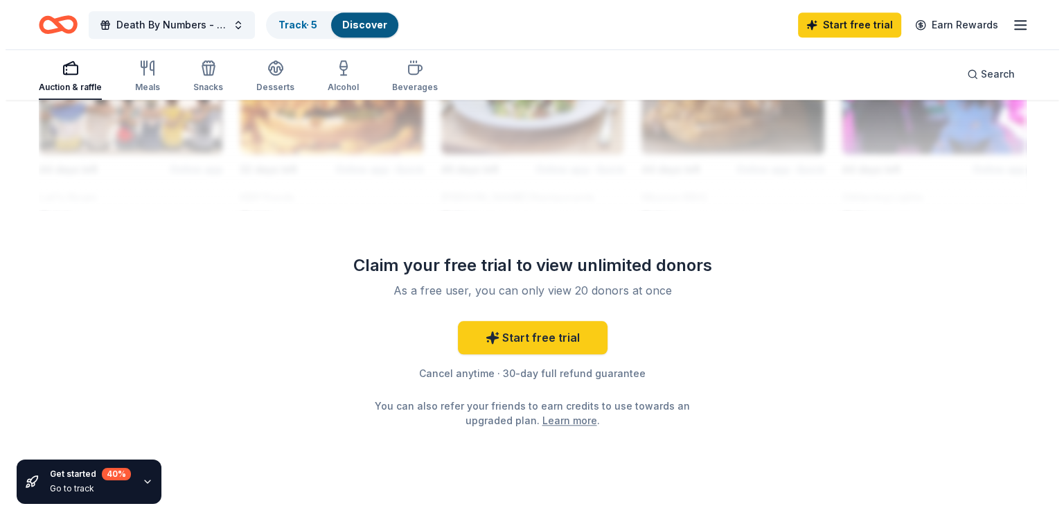
scroll to position [1363, 0]
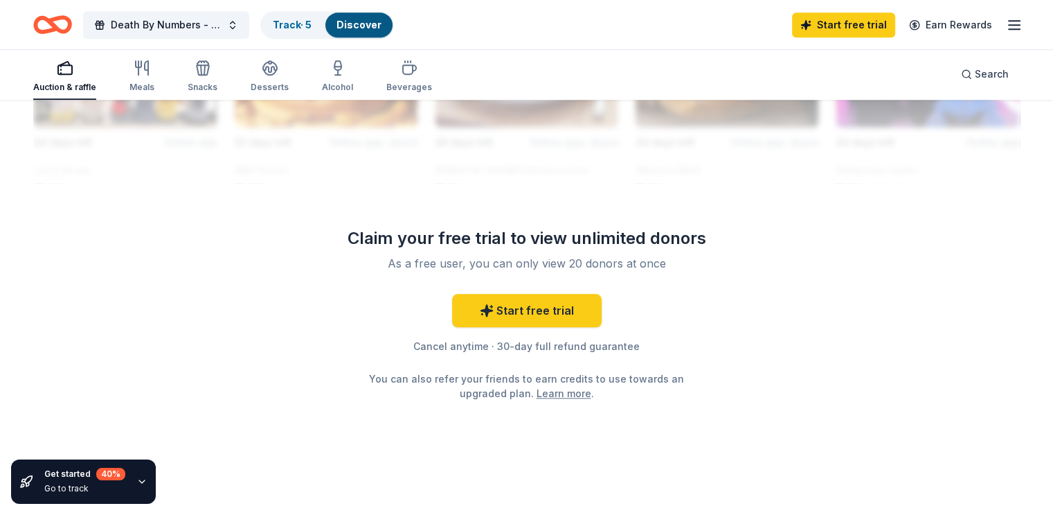
click at [222, 25] on span "Death By Numbers - OC Curling Tournament in Las Vegas" at bounding box center [166, 25] width 111 height 17
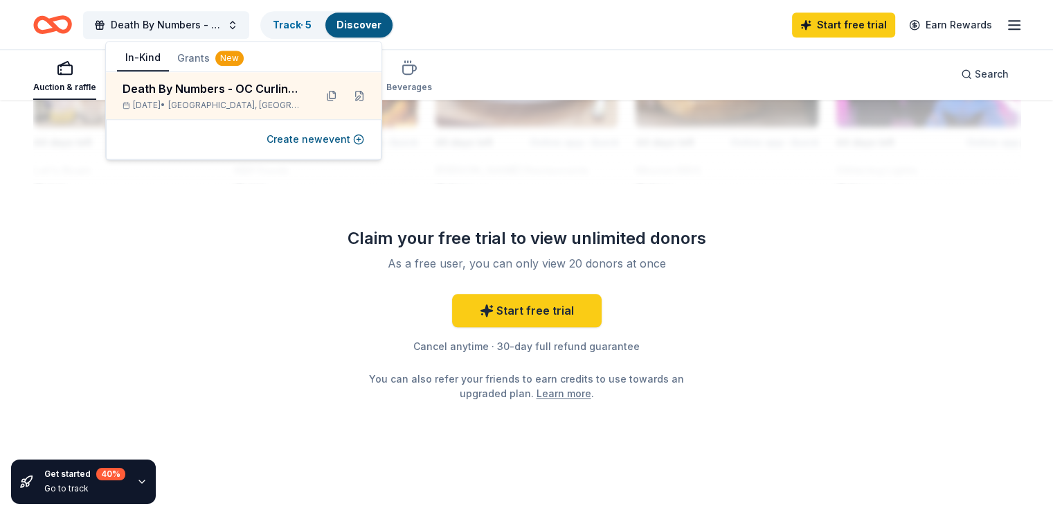
click at [357, 99] on button at bounding box center [359, 95] width 22 height 22
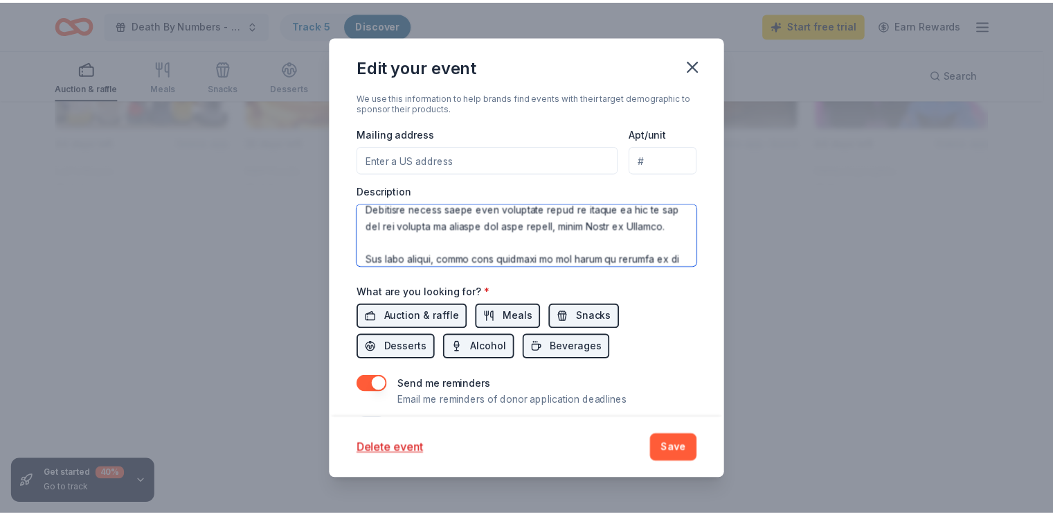
scroll to position [230, 0]
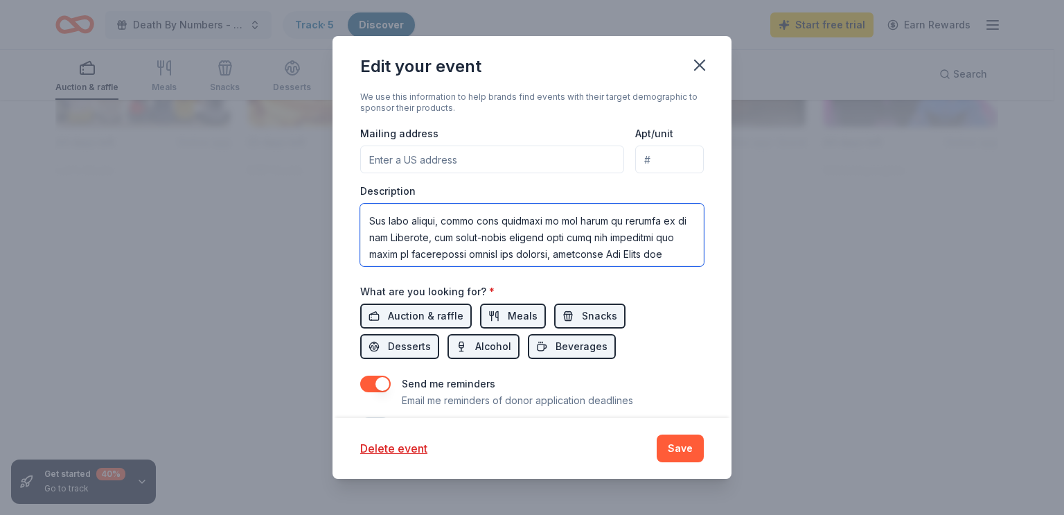
drag, startPoint x: 650, startPoint y: 220, endPoint x: 666, endPoint y: 222, distance: 15.3
click at [666, 222] on textarea at bounding box center [531, 235] width 343 height 62
click at [672, 456] on button "Save" at bounding box center [680, 448] width 47 height 28
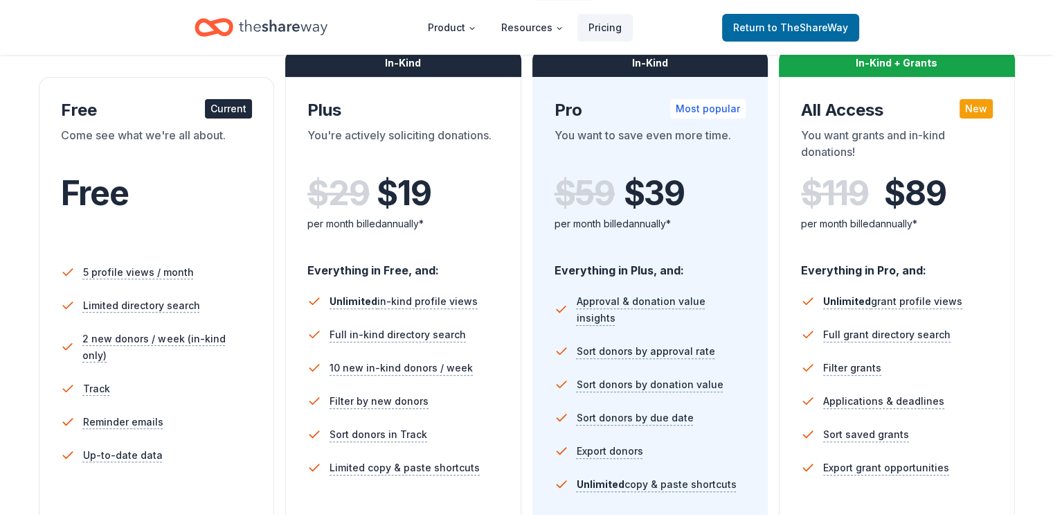
scroll to position [224, 0]
